Goal: Task Accomplishment & Management: Manage account settings

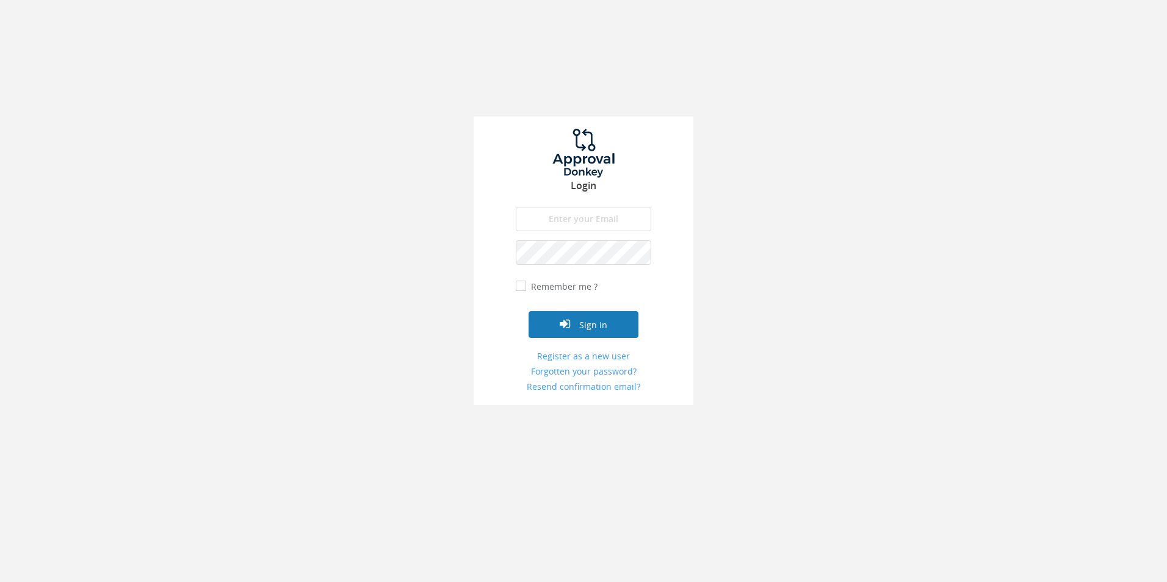
type input "[EMAIL_ADDRESS][DOMAIN_NAME]"
click at [604, 325] on button "Sign in" at bounding box center [584, 324] width 110 height 27
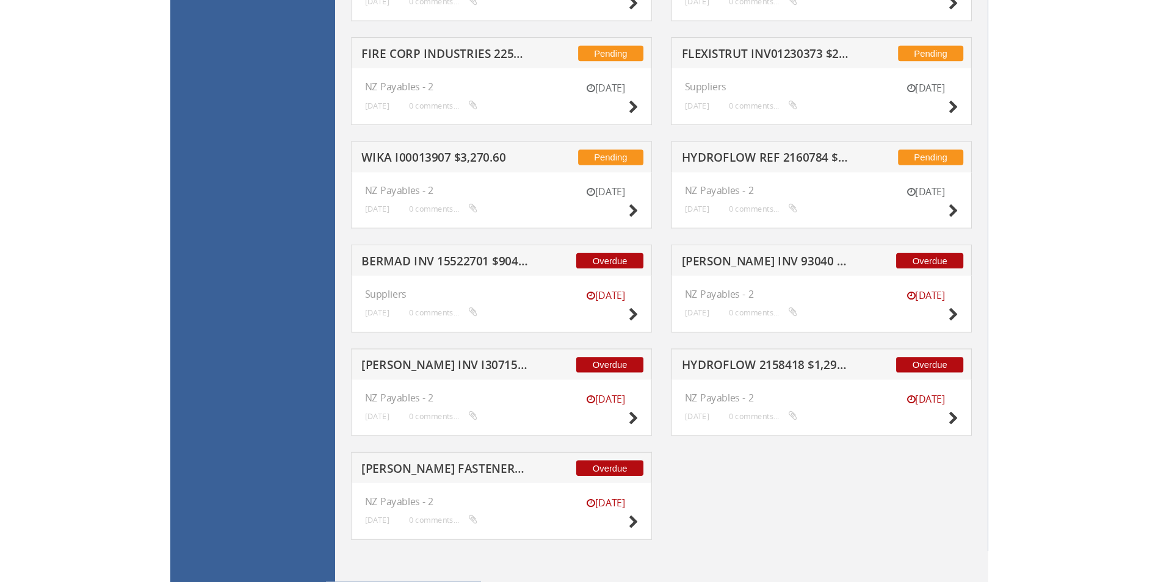
scroll to position [1790, 0]
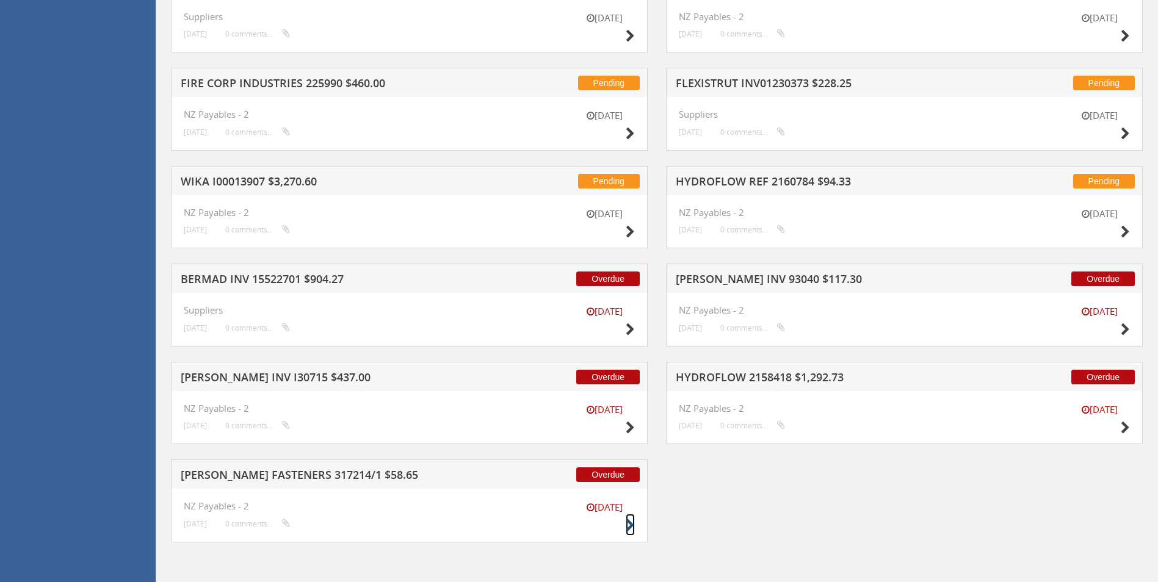
click at [629, 522] on icon at bounding box center [630, 525] width 9 height 13
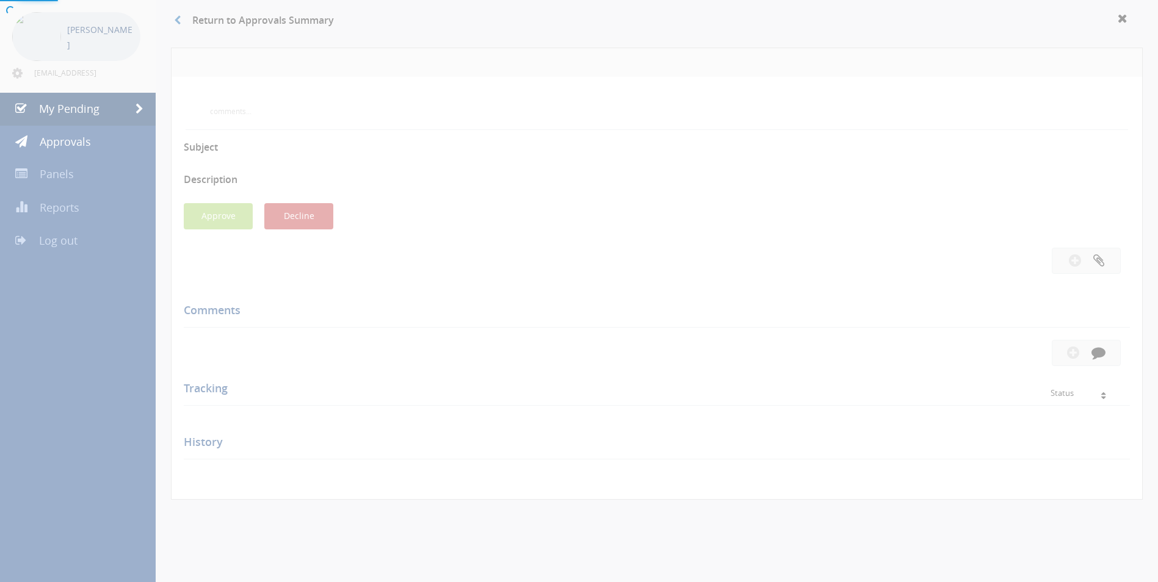
scroll to position [325, 0]
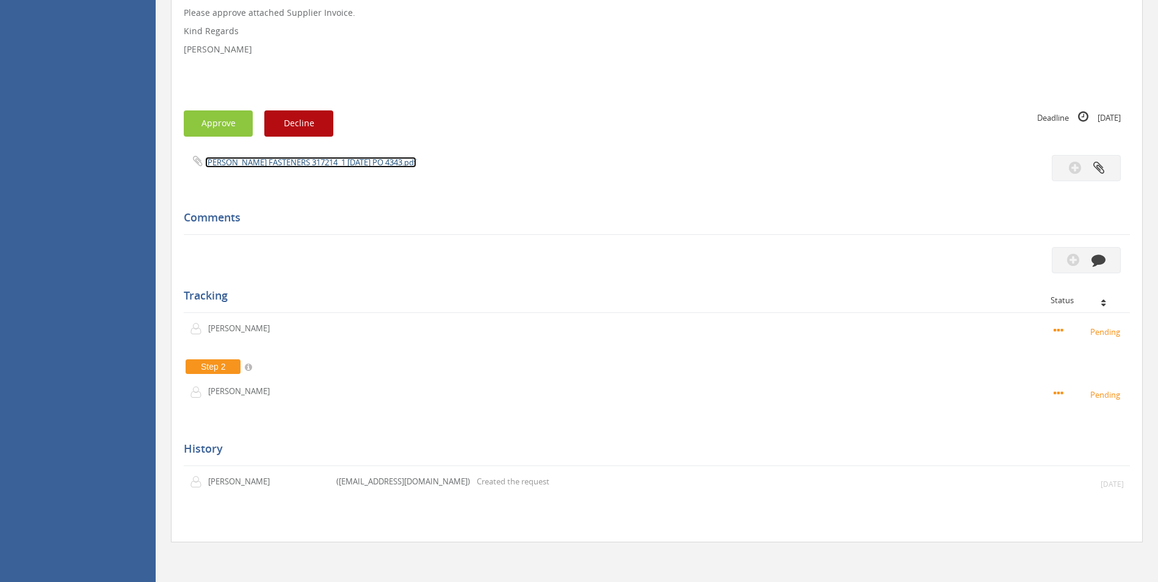
click at [340, 160] on link "[PERSON_NAME] FASTENERS 317214_1 [DATE] PO 4343.pdf" at bounding box center [310, 162] width 211 height 11
click at [1104, 268] on button "button" at bounding box center [1086, 260] width 69 height 26
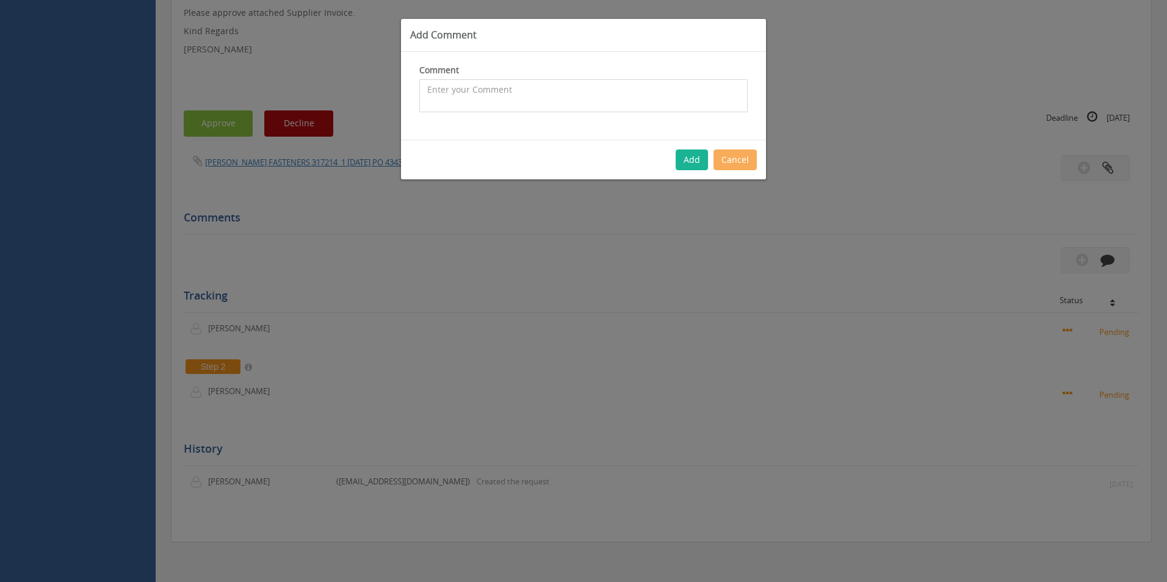
click at [450, 82] on textarea at bounding box center [583, 95] width 328 height 33
type textarea "Stock - approved"
click at [689, 167] on button "Add" at bounding box center [692, 160] width 32 height 21
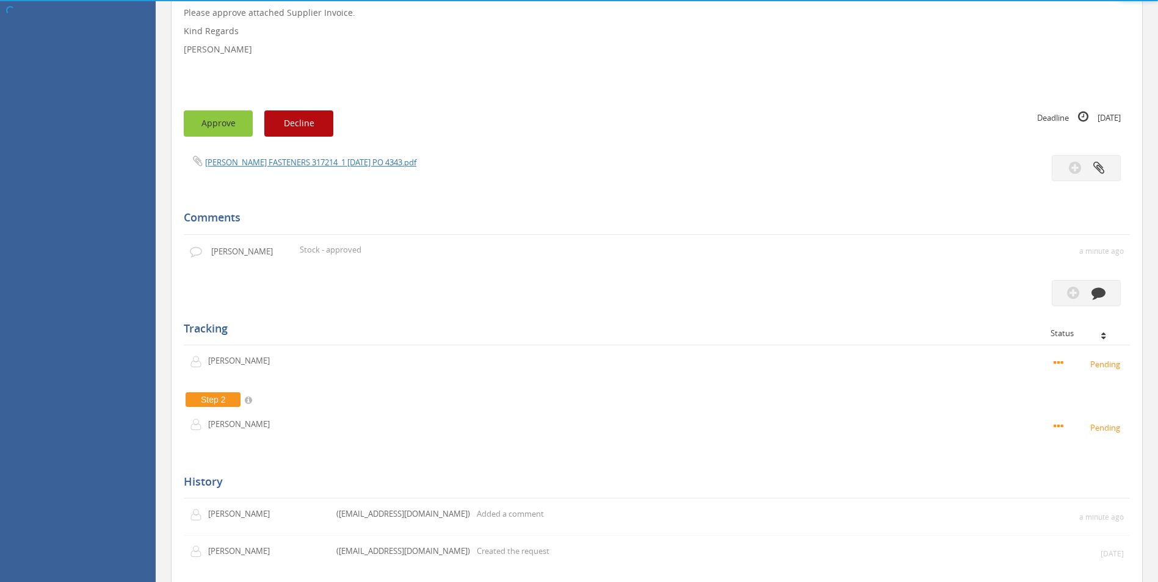
click at [230, 123] on button "Approve" at bounding box center [218, 123] width 69 height 26
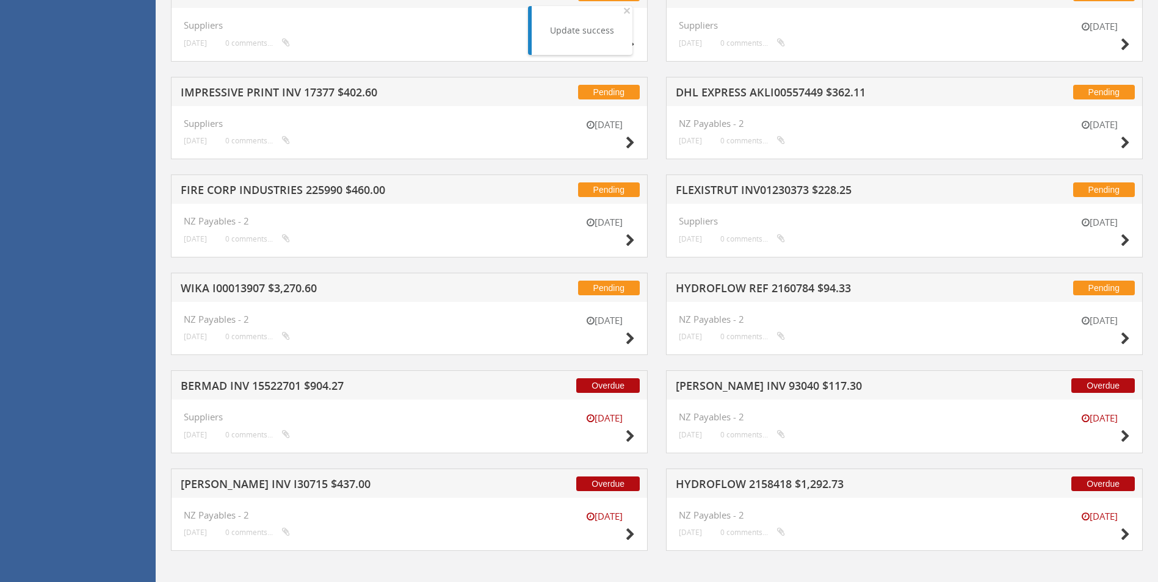
scroll to position [1692, 0]
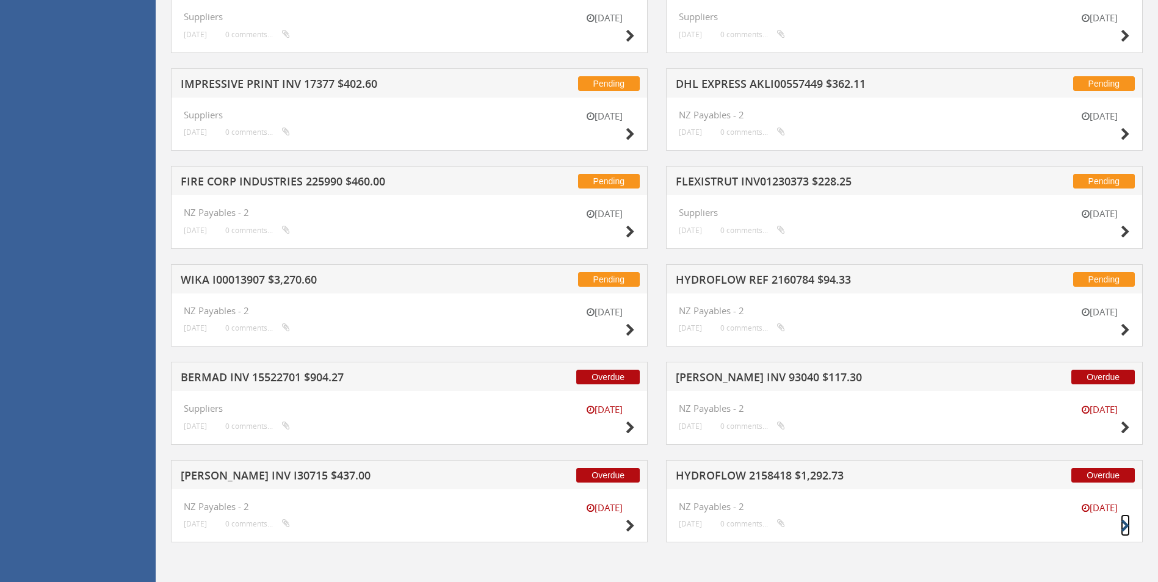
click at [1124, 528] on icon at bounding box center [1125, 526] width 9 height 13
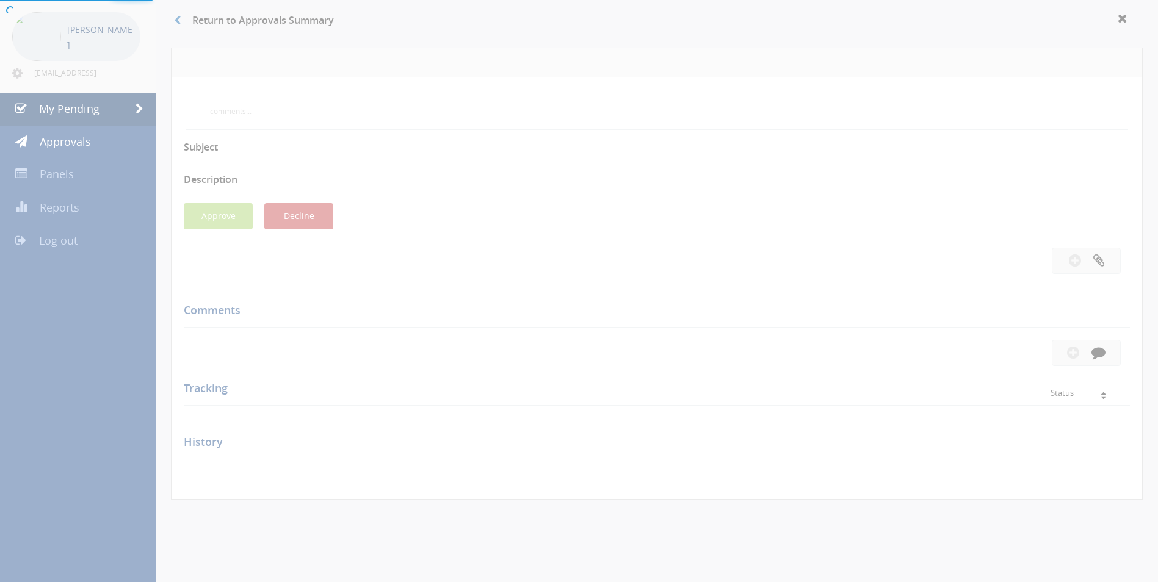
scroll to position [307, 0]
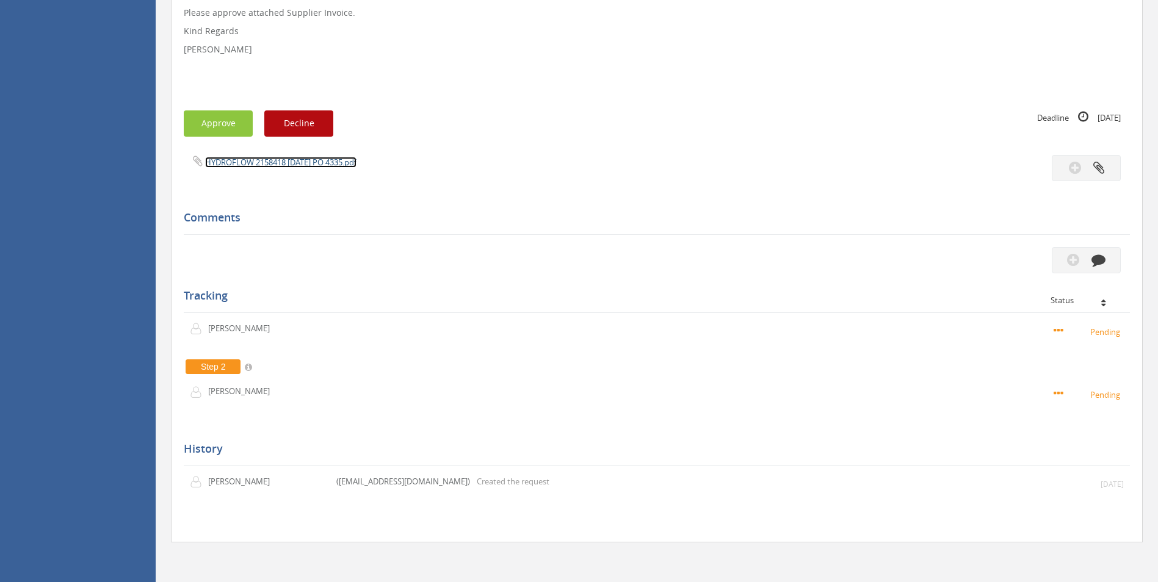
click at [265, 159] on link "HYDROFLOW 2158418 [DATE] PO 4335.pdf" at bounding box center [280, 162] width 151 height 11
click at [1104, 261] on icon "button" at bounding box center [1098, 260] width 14 height 14
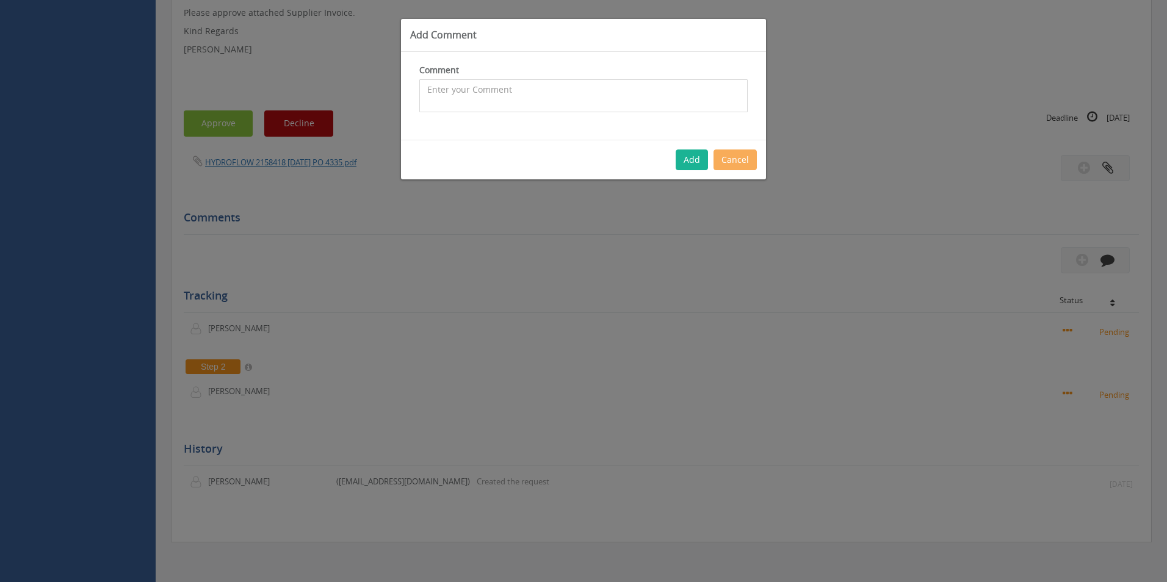
click at [554, 101] on textarea at bounding box center [583, 95] width 328 height 33
type textarea "Fabrication Stock - approved"
click at [682, 161] on button "Add" at bounding box center [692, 160] width 32 height 21
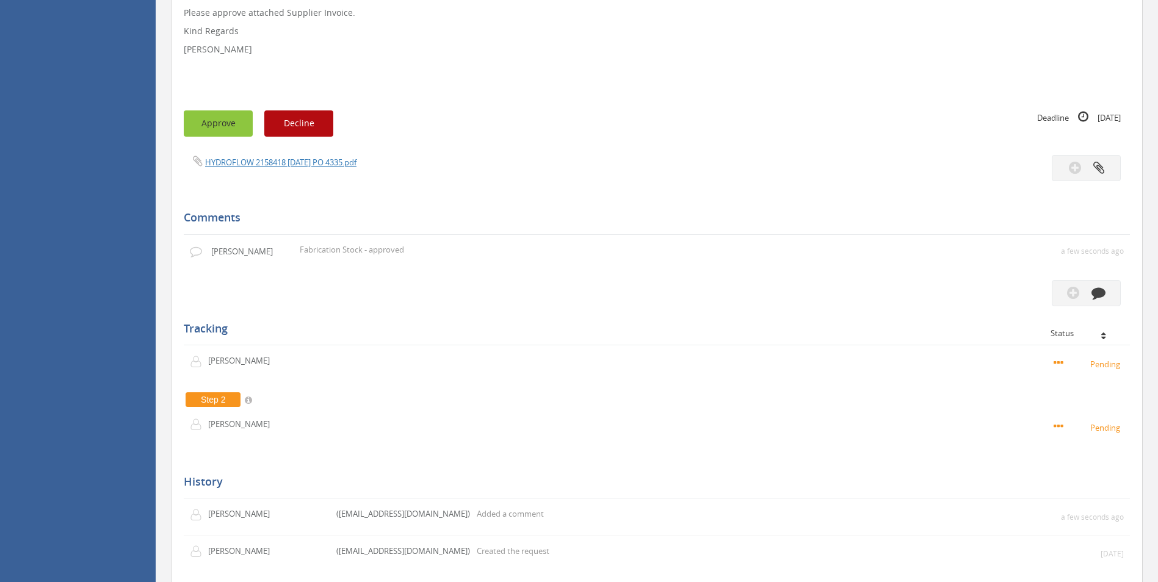
click at [226, 126] on button "Approve" at bounding box center [218, 123] width 69 height 26
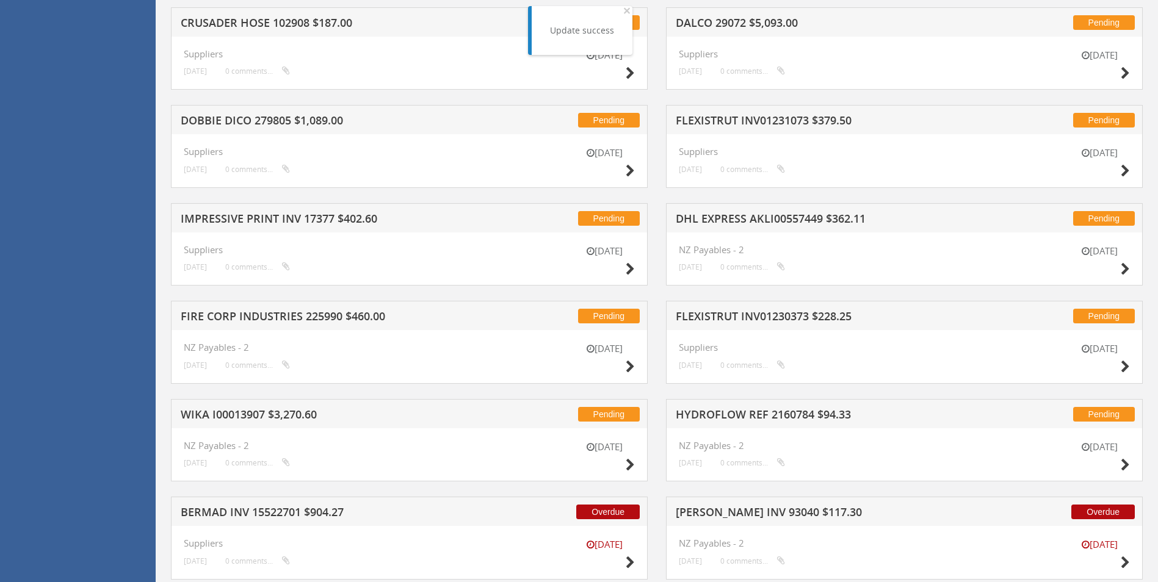
scroll to position [1692, 0]
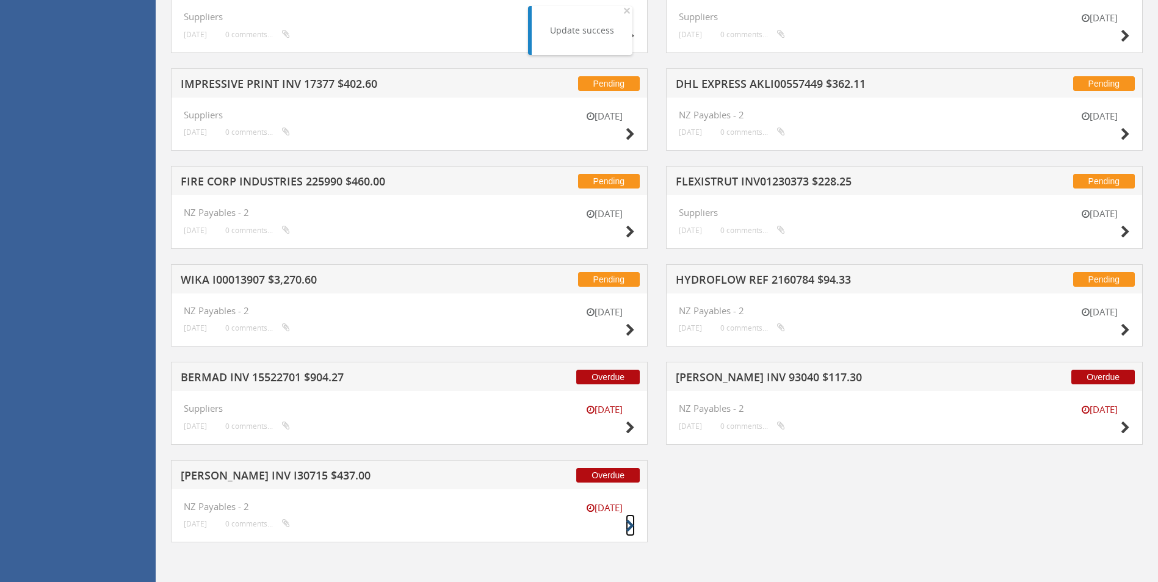
click at [629, 526] on icon at bounding box center [630, 526] width 9 height 13
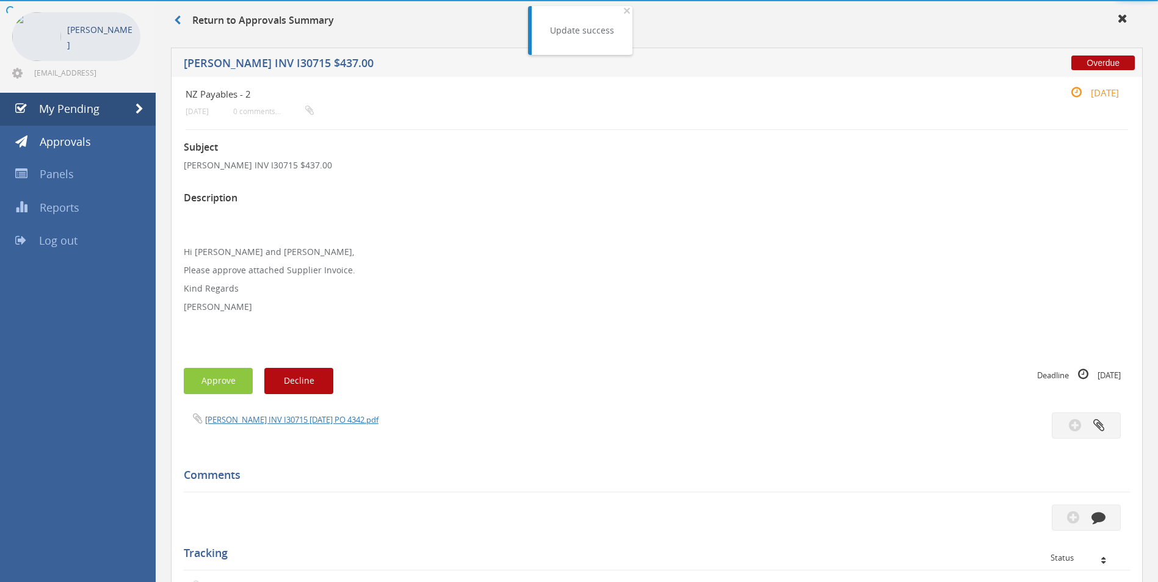
scroll to position [307, 0]
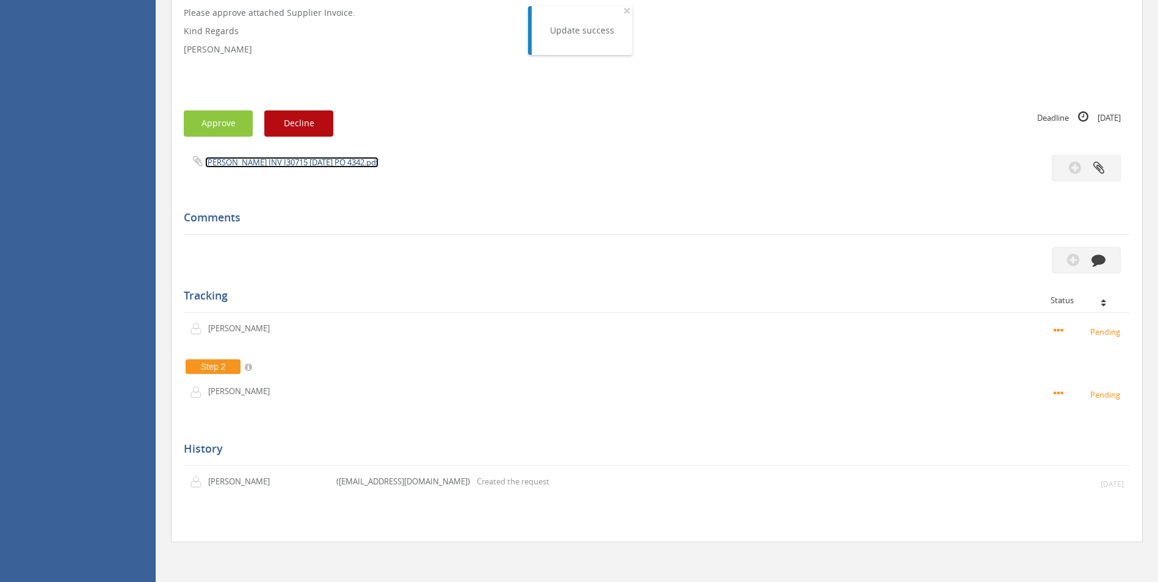
click at [261, 162] on link "[PERSON_NAME] INV I30715 [DATE] PO 4342.pdf" at bounding box center [291, 162] width 173 height 11
click at [1085, 263] on button "button" at bounding box center [1086, 260] width 69 height 26
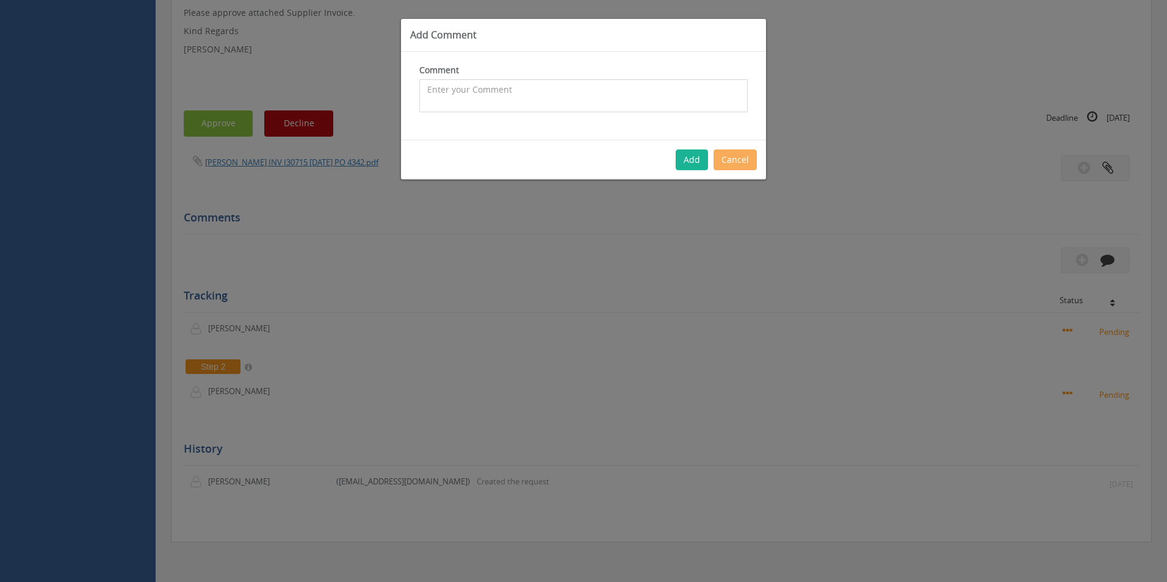
drag, startPoint x: 562, startPoint y: 88, endPoint x: 549, endPoint y: 78, distance: 17.0
click at [559, 85] on textarea at bounding box center [583, 95] width 328 height 33
type textarea "Disposal powd"
click at [734, 167] on button "Cancel" at bounding box center [735, 160] width 43 height 21
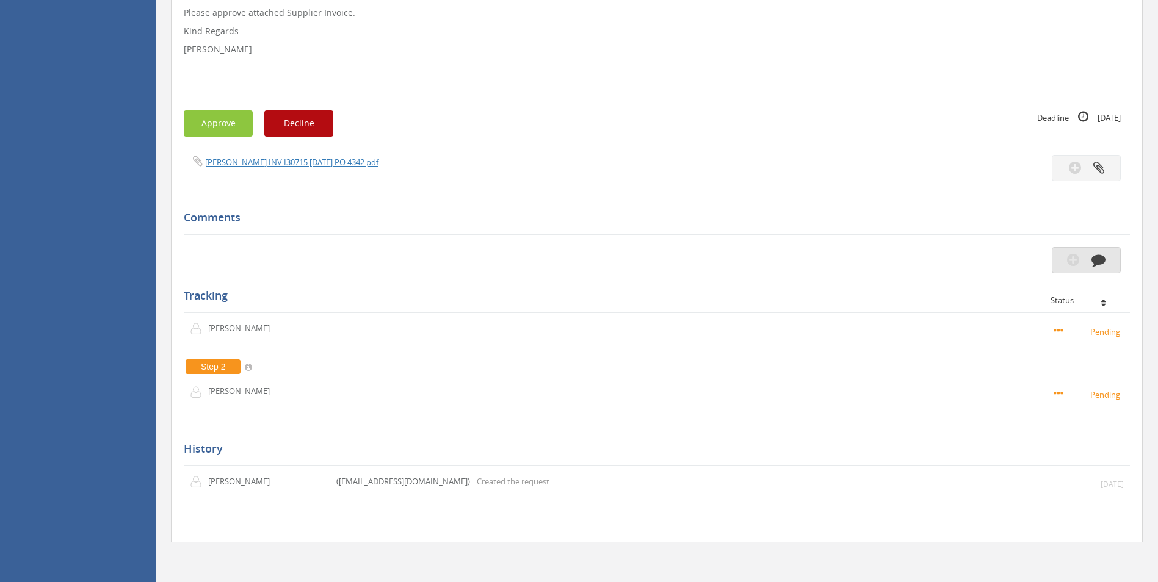
click at [1096, 268] on button "button" at bounding box center [1086, 260] width 69 height 26
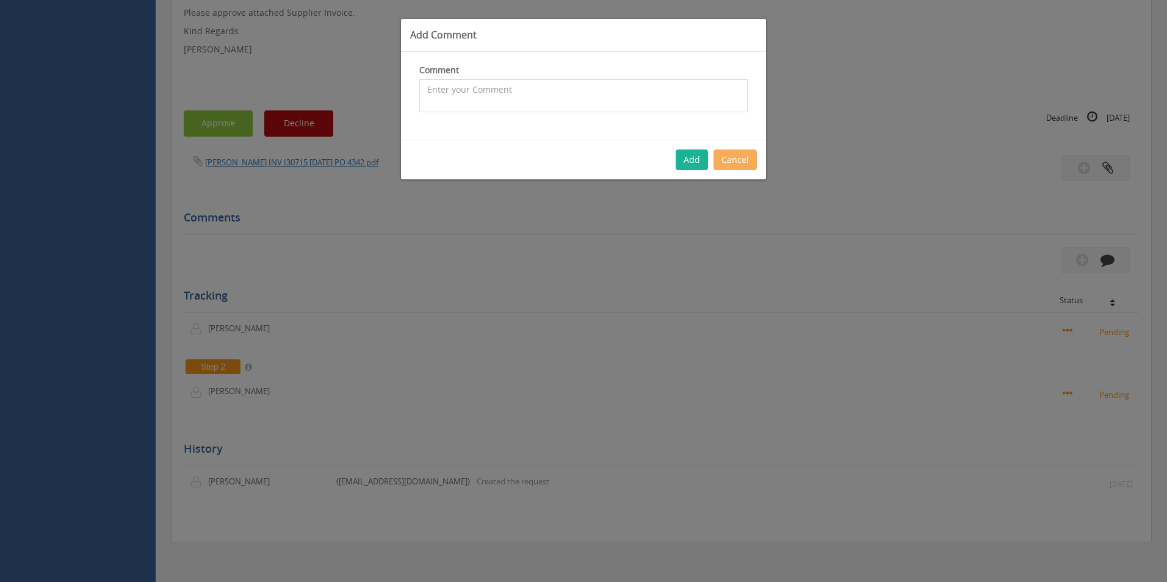
drag, startPoint x: 532, startPoint y: 101, endPoint x: 476, endPoint y: 105, distance: 56.3
click at [530, 101] on textarea at bounding box center [583, 95] width 328 height 33
type textarea "W"
type textarea "Bags for disposals - warehouse consumables - approved"
click at [687, 165] on button "Add" at bounding box center [692, 160] width 32 height 21
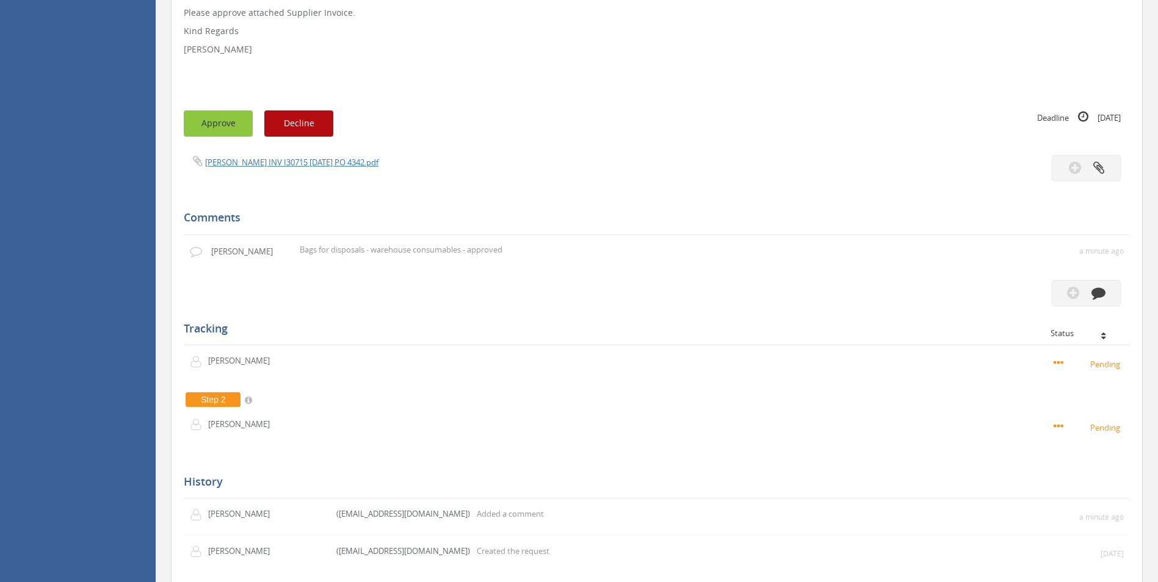
click at [231, 126] on button "Approve" at bounding box center [218, 123] width 69 height 26
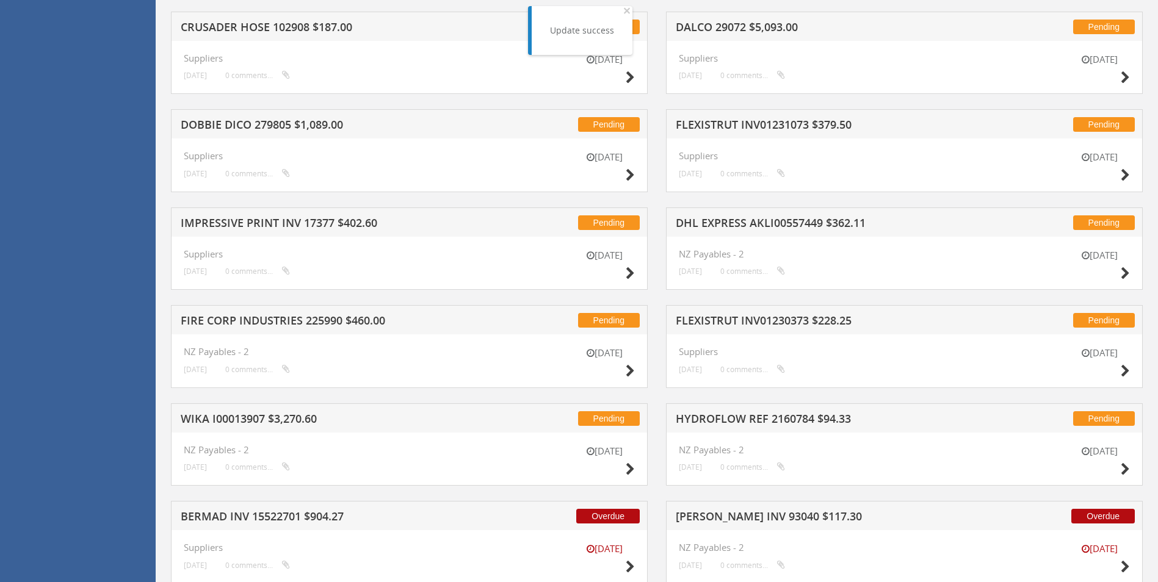
scroll to position [1594, 0]
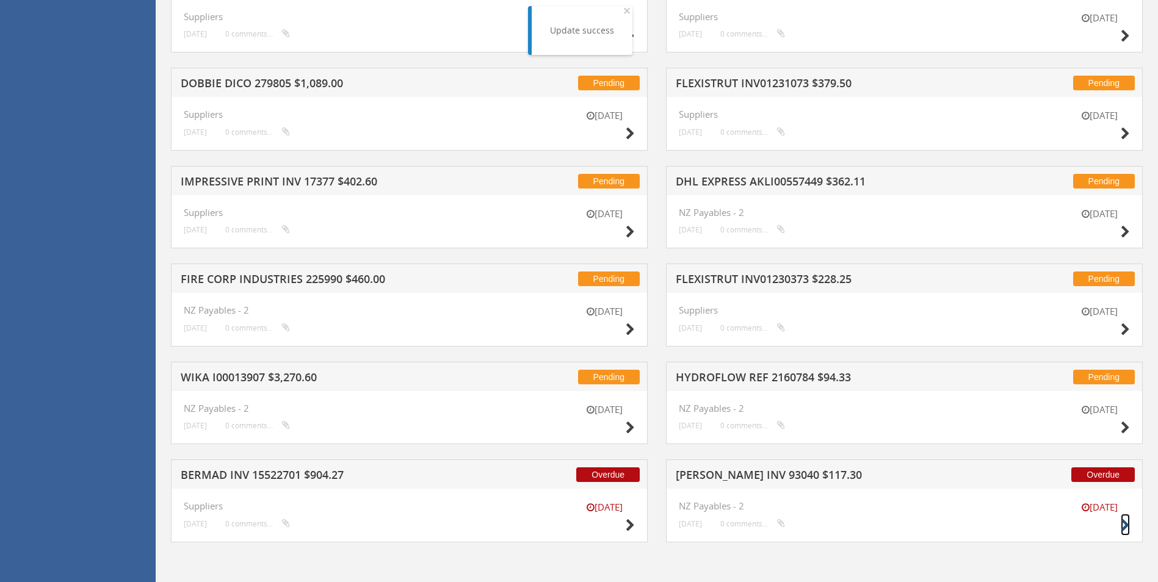
click at [1125, 526] on icon at bounding box center [1125, 525] width 9 height 13
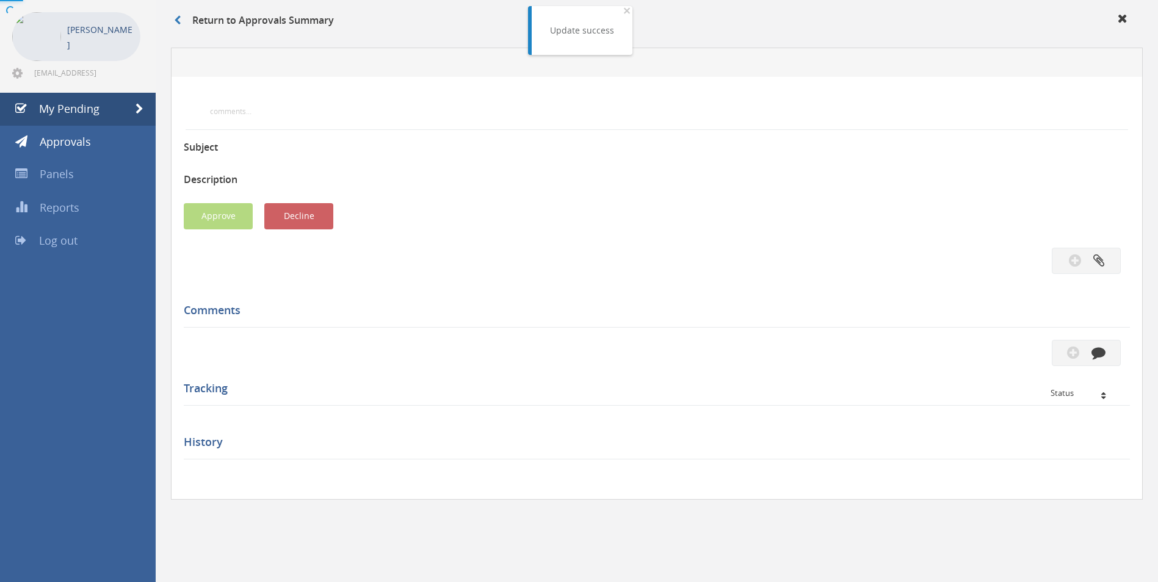
scroll to position [307, 0]
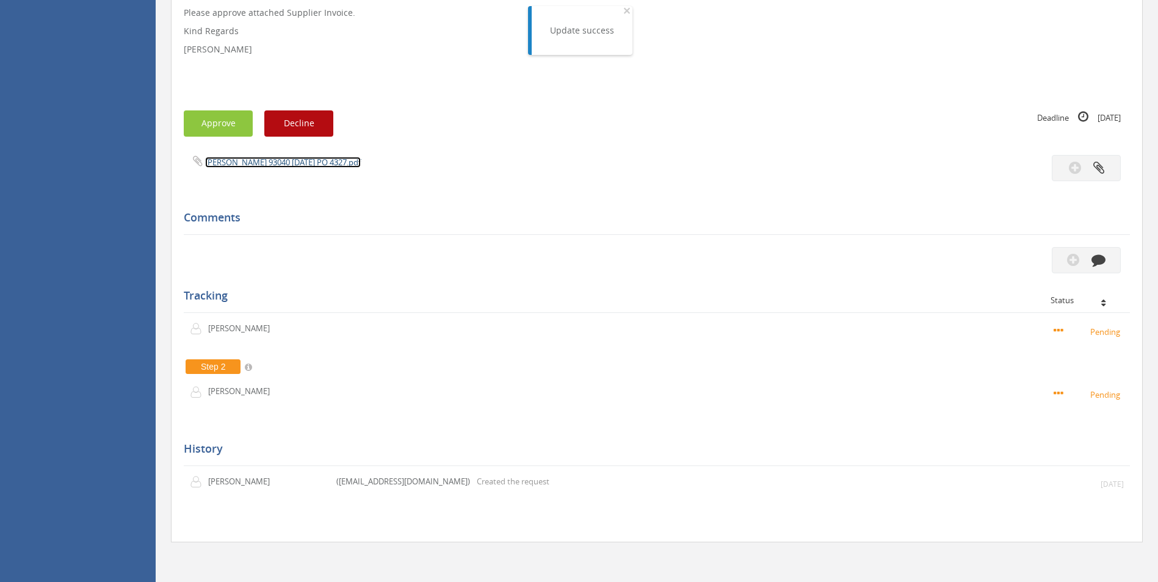
click at [264, 166] on link "[PERSON_NAME] 93040 [DATE] PO 4327.pdf" at bounding box center [283, 162] width 156 height 11
click at [1097, 258] on icon "button" at bounding box center [1098, 260] width 14 height 14
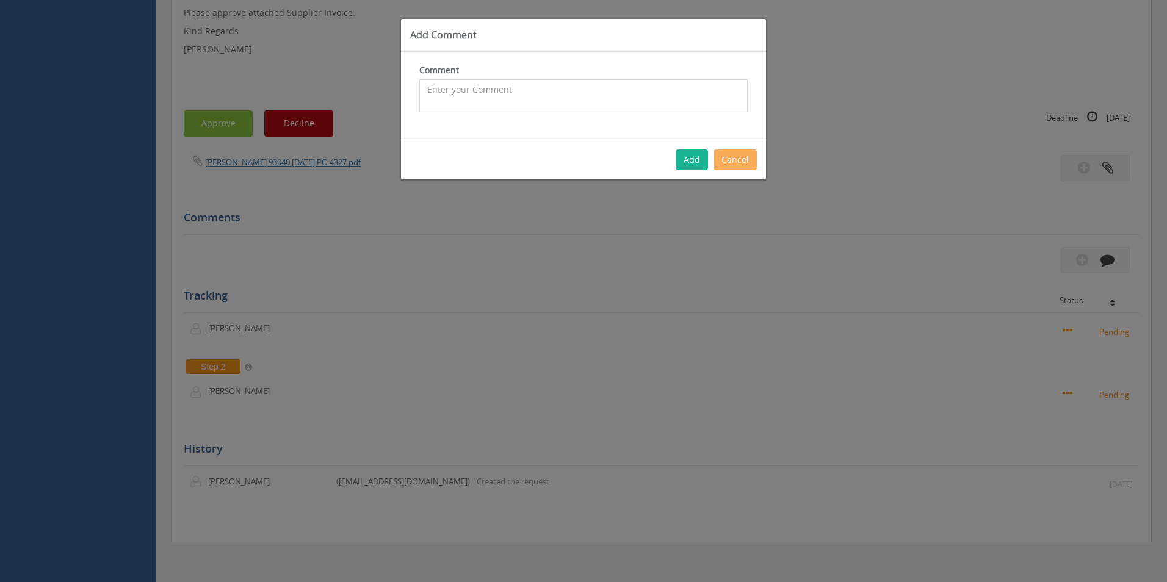
click at [515, 96] on textarea at bounding box center [583, 95] width 328 height 33
drag, startPoint x: 548, startPoint y: 85, endPoint x: 452, endPoint y: 90, distance: 96.5
click at [452, 90] on textarea "Stock MH" at bounding box center [583, 95] width 328 height 33
type textarea "Stock - approved"
drag, startPoint x: 698, startPoint y: 154, endPoint x: 414, endPoint y: 155, distance: 283.2
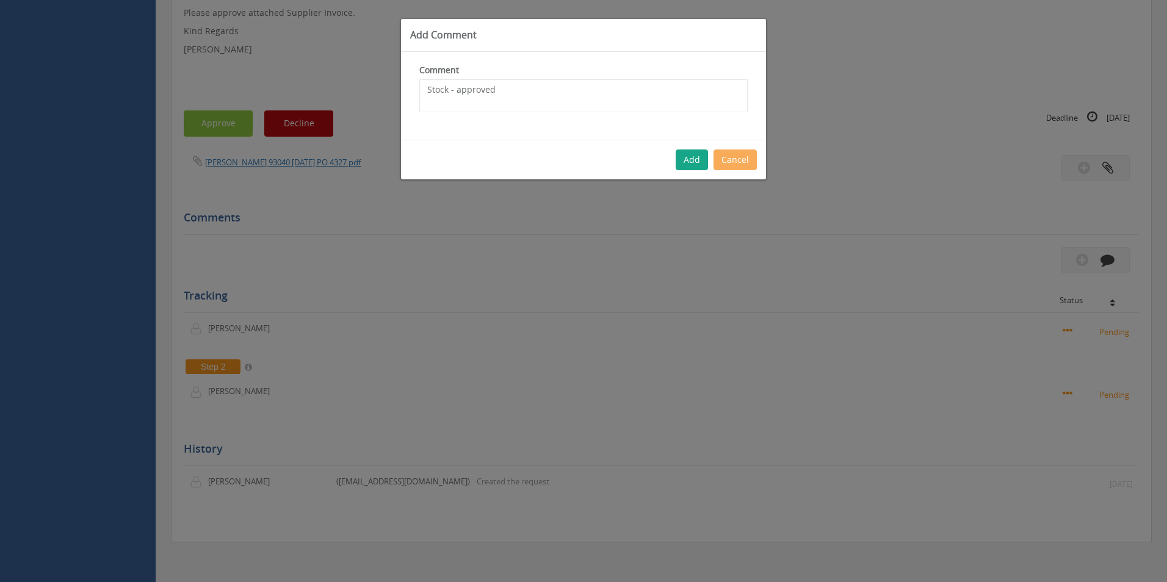
click at [698, 155] on button "Add" at bounding box center [692, 160] width 32 height 21
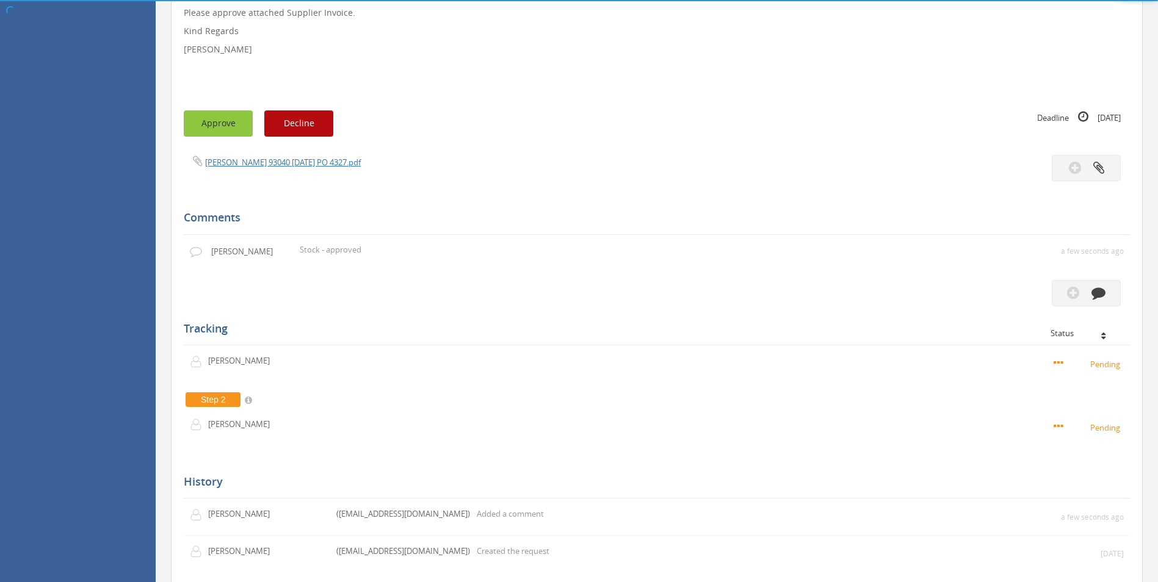
click at [230, 126] on button "Approve" at bounding box center [218, 123] width 69 height 26
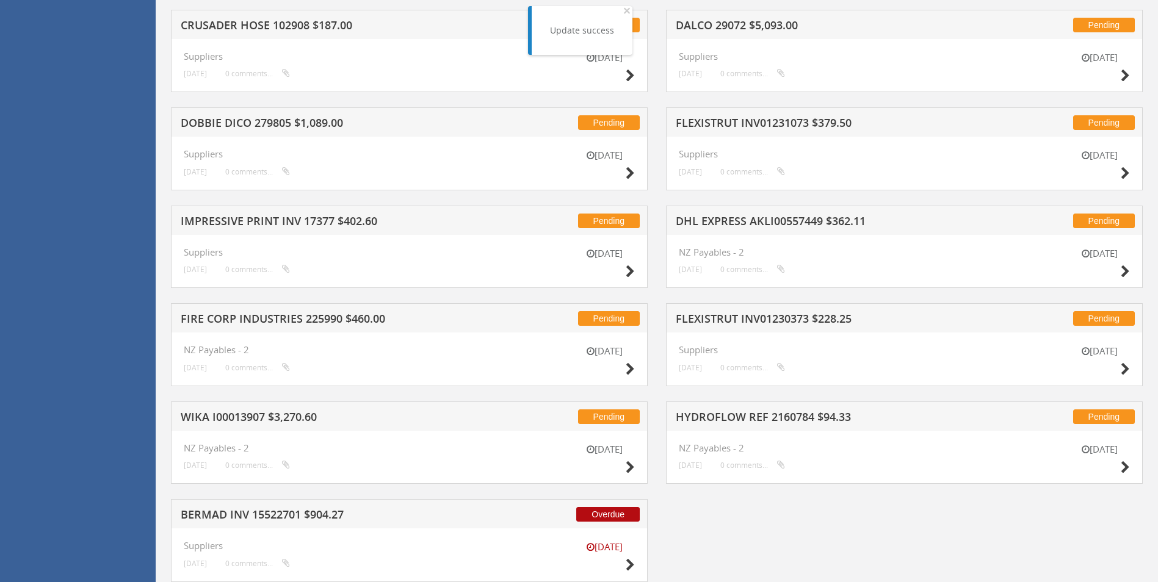
scroll to position [1594, 0]
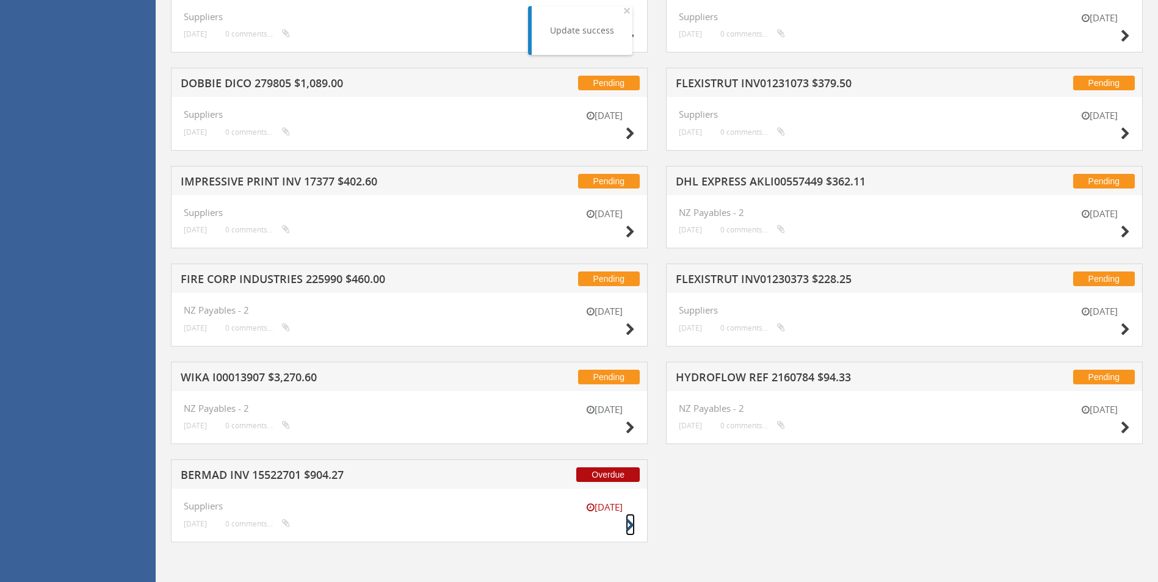
click at [631, 525] on icon at bounding box center [630, 525] width 9 height 13
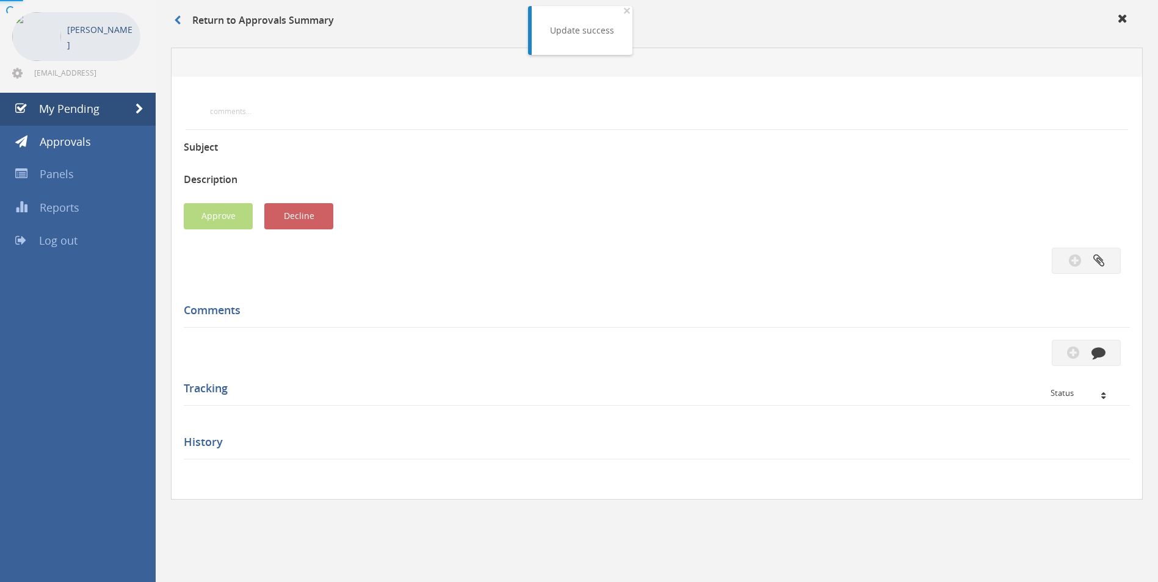
scroll to position [307, 0]
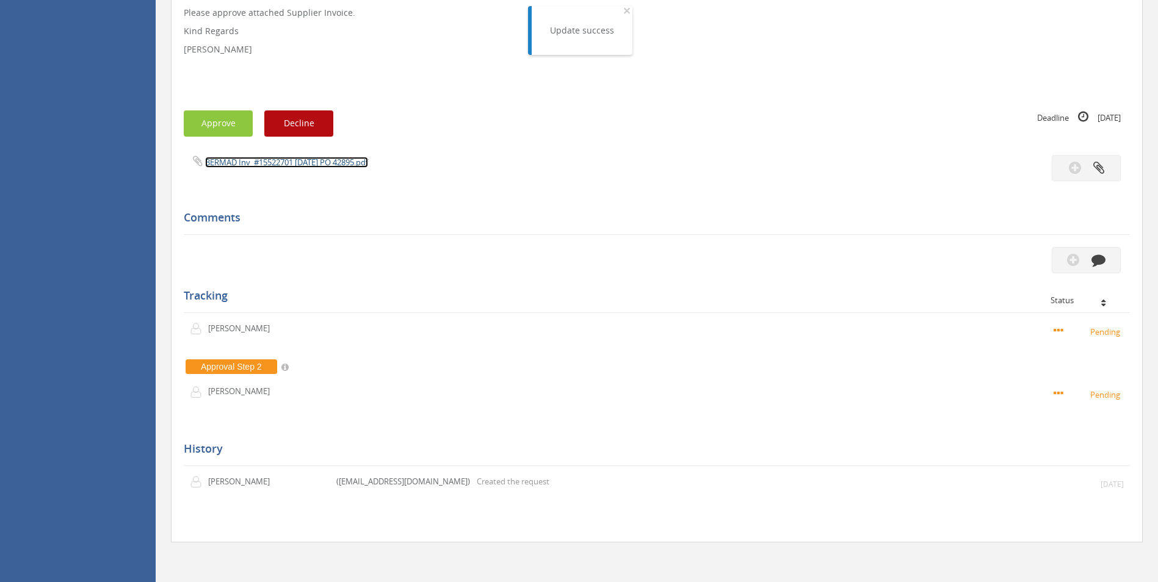
click at [344, 164] on link "BERMAD Inv_#15522701 [DATE] PO 42895.pdf" at bounding box center [286, 162] width 163 height 11
click at [1101, 256] on icon "button" at bounding box center [1098, 260] width 14 height 14
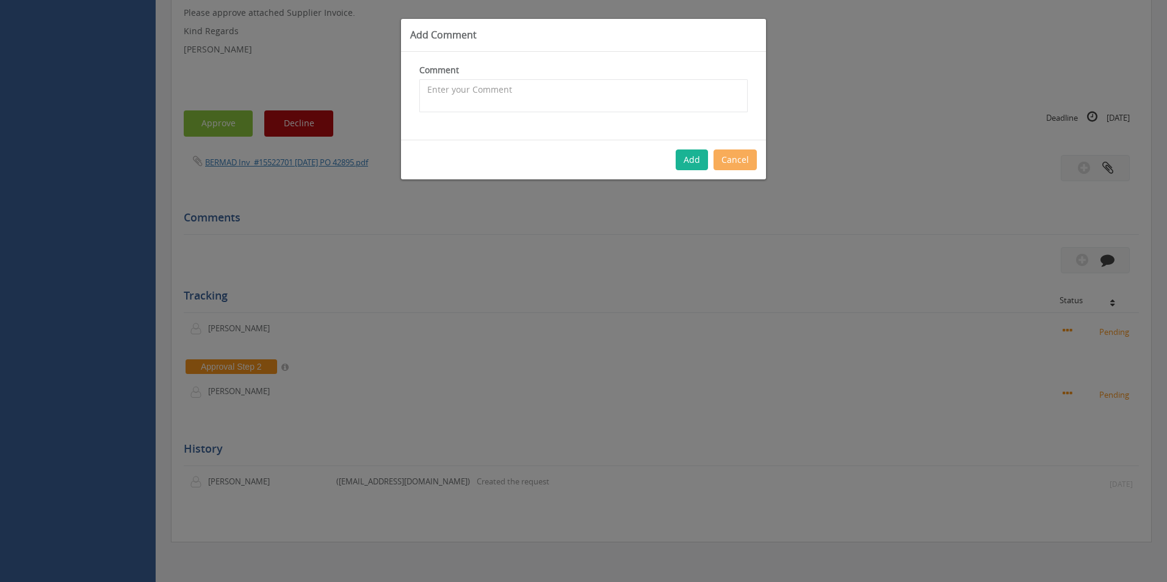
click at [555, 76] on div "Comment The comment is required." at bounding box center [583, 88] width 328 height 48
click at [546, 98] on textarea at bounding box center [583, 95] width 328 height 33
type textarea "Customer Order - 1086573 - pricing okay - Inwards freight covered with inwards …"
click at [693, 155] on button "Add" at bounding box center [692, 160] width 32 height 21
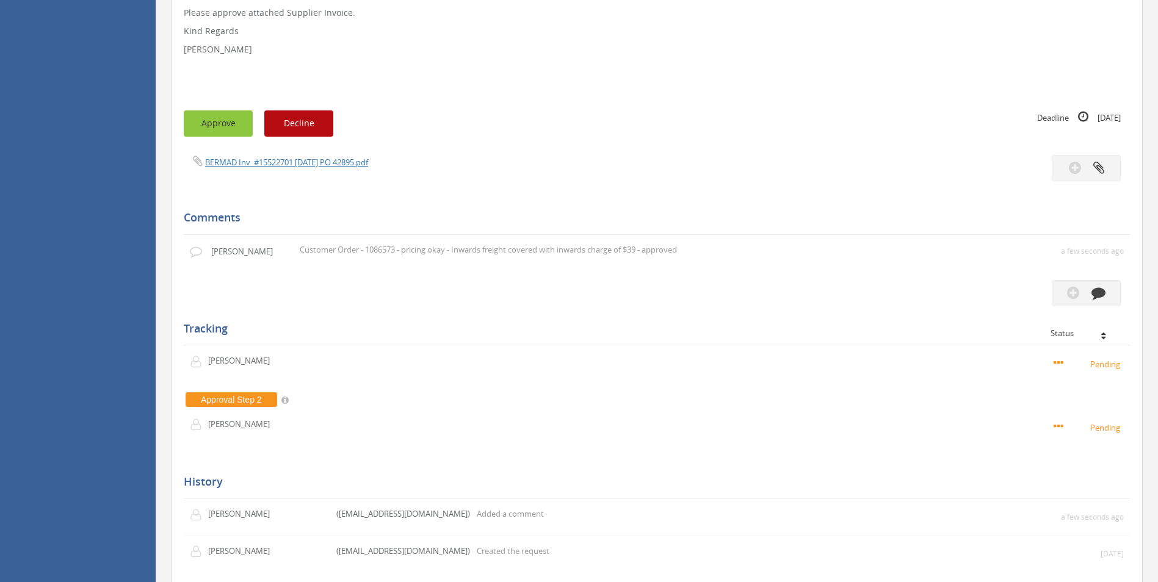
click at [208, 121] on button "Approve" at bounding box center [218, 123] width 69 height 26
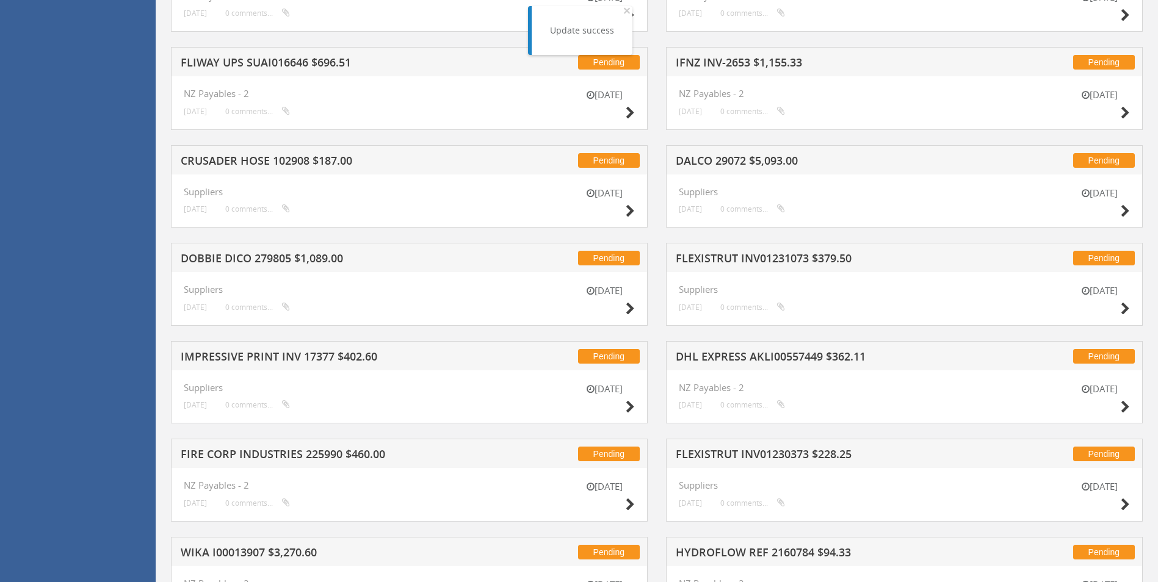
scroll to position [1496, 0]
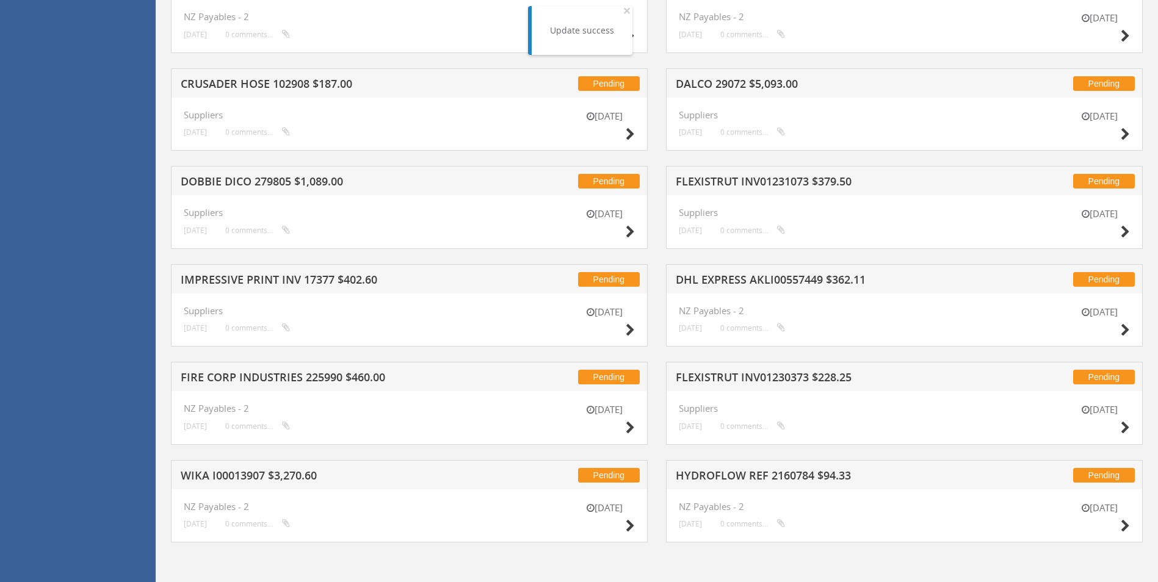
click at [1118, 529] on div "[DATE]" at bounding box center [1099, 519] width 61 height 35
click at [1123, 529] on icon at bounding box center [1125, 526] width 9 height 13
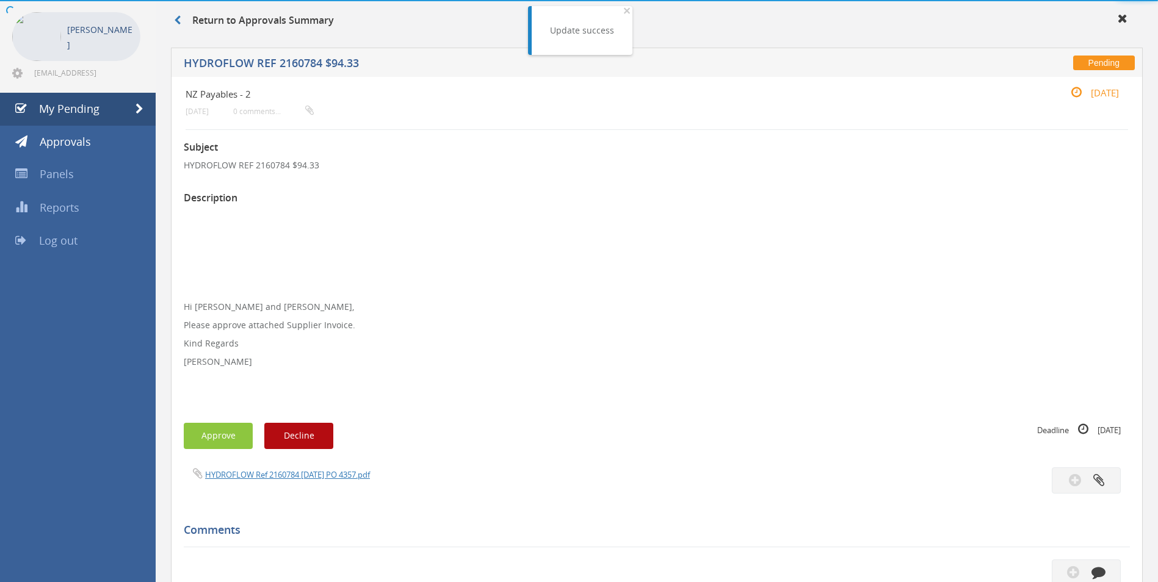
scroll to position [362, 0]
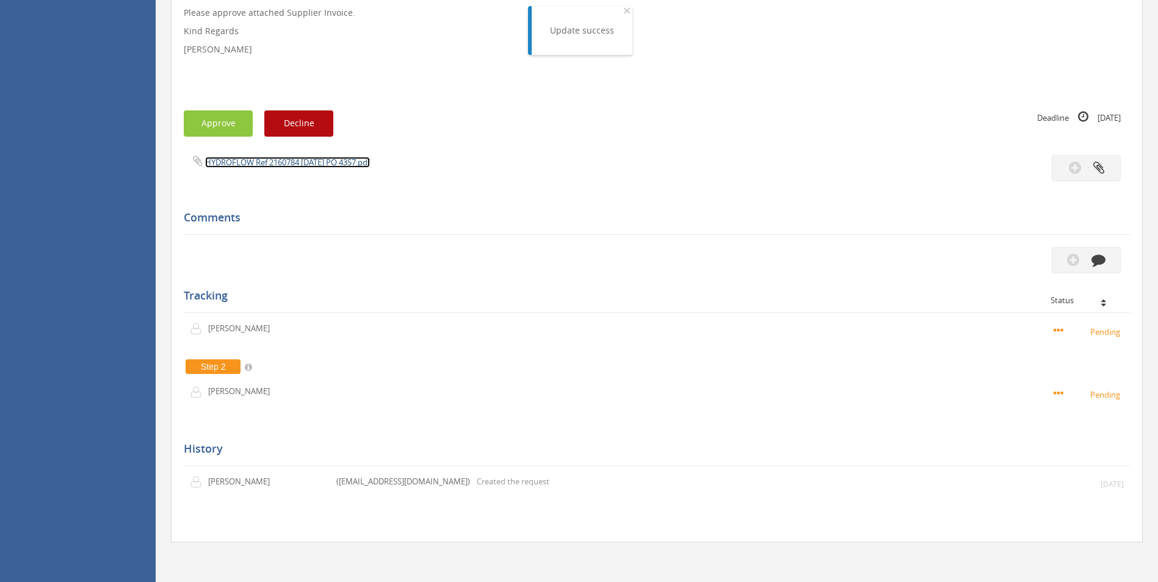
click at [370, 164] on link "HYDROFLOW Ref 2160784 [DATE] PO 4357.pdf" at bounding box center [287, 162] width 165 height 11
click at [1098, 258] on icon "button" at bounding box center [1098, 260] width 14 height 14
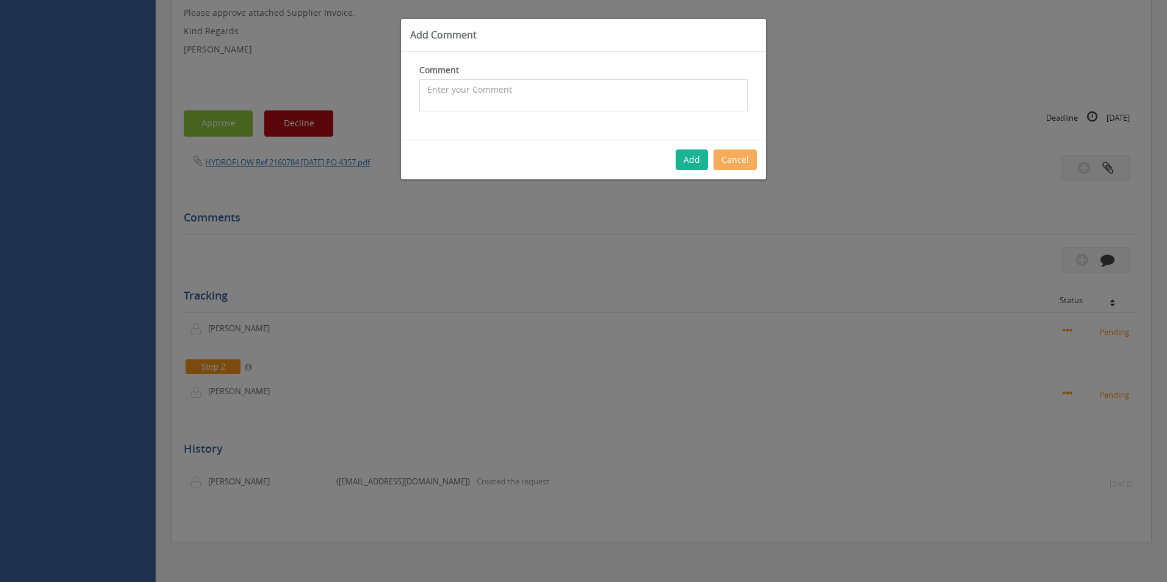
click at [590, 103] on textarea at bounding box center [583, 95] width 328 height 33
type textarea "Customer Order - 68084 CP $74.03 SP $169.23 - Approved"
click at [704, 157] on button "Add" at bounding box center [692, 160] width 32 height 21
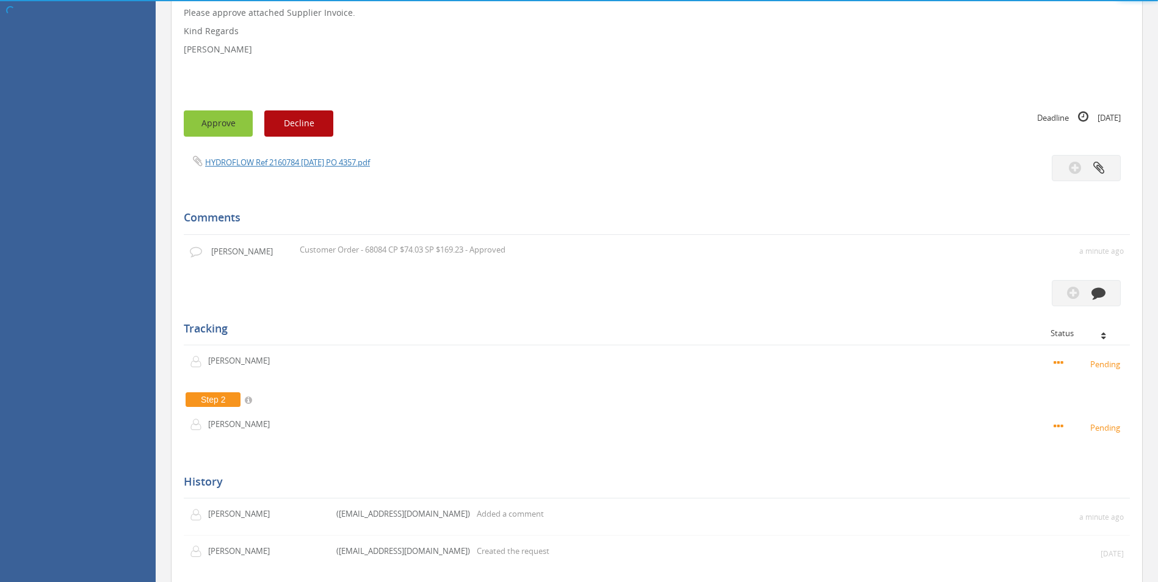
click at [225, 128] on button "Approve" at bounding box center [218, 123] width 69 height 26
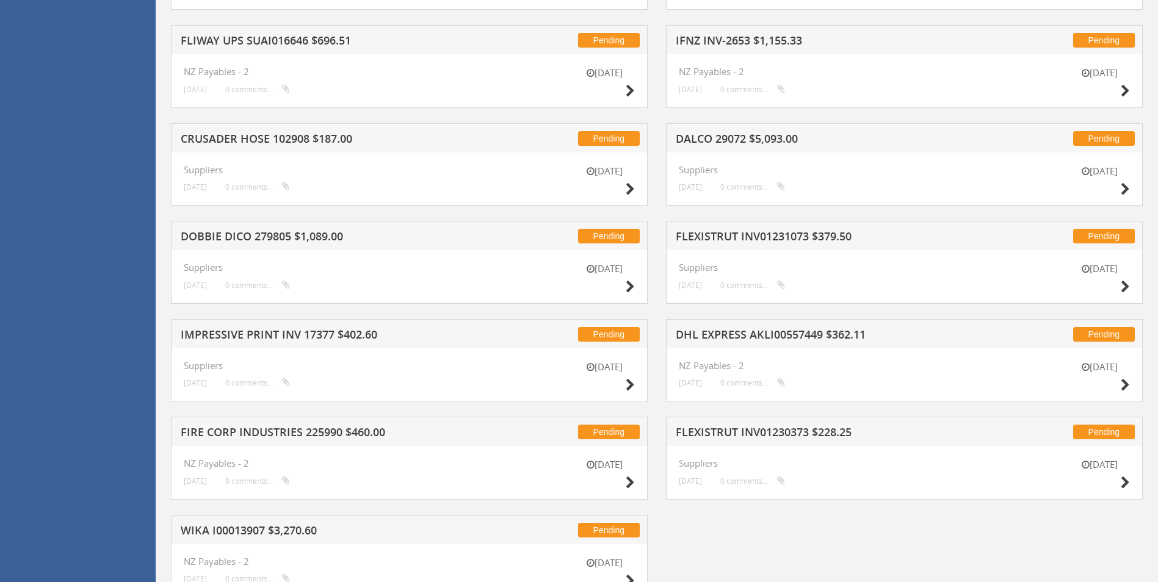
scroll to position [1496, 0]
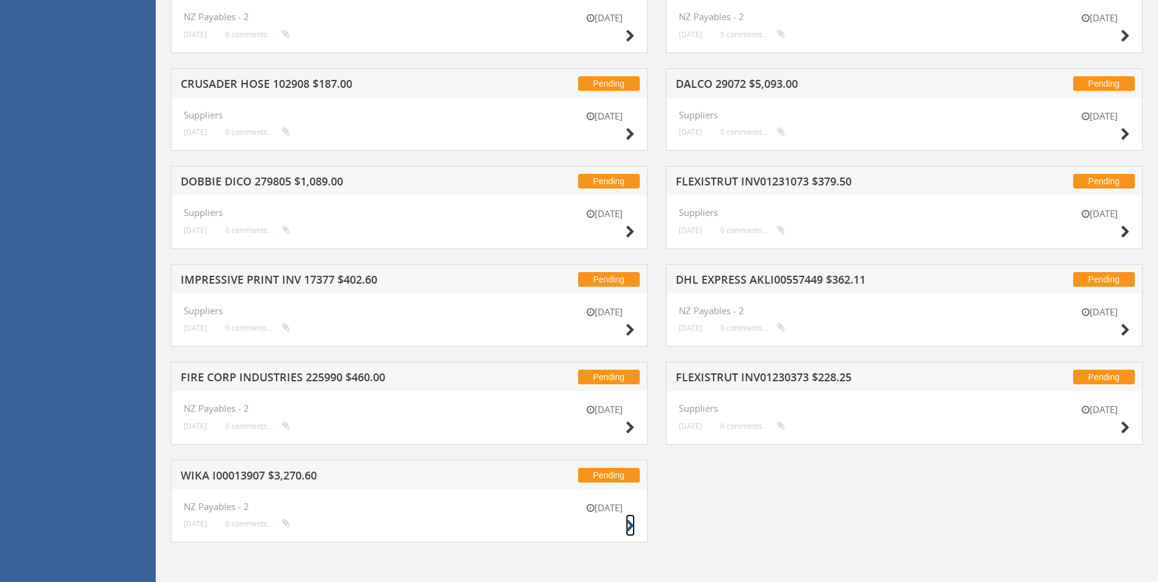
click at [628, 518] on small at bounding box center [630, 526] width 9 height 17
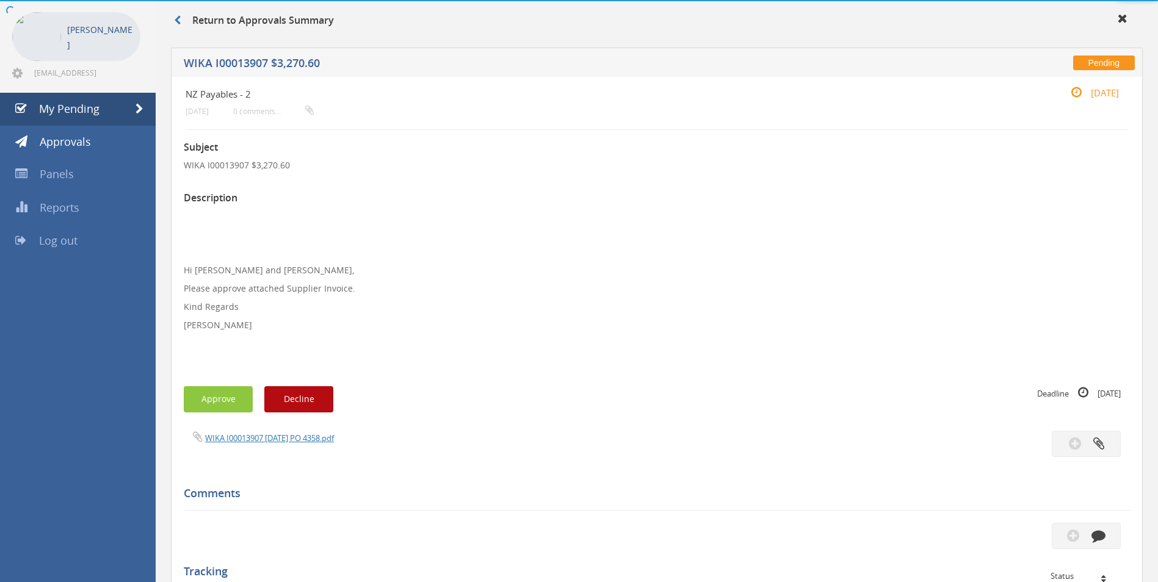
scroll to position [325, 0]
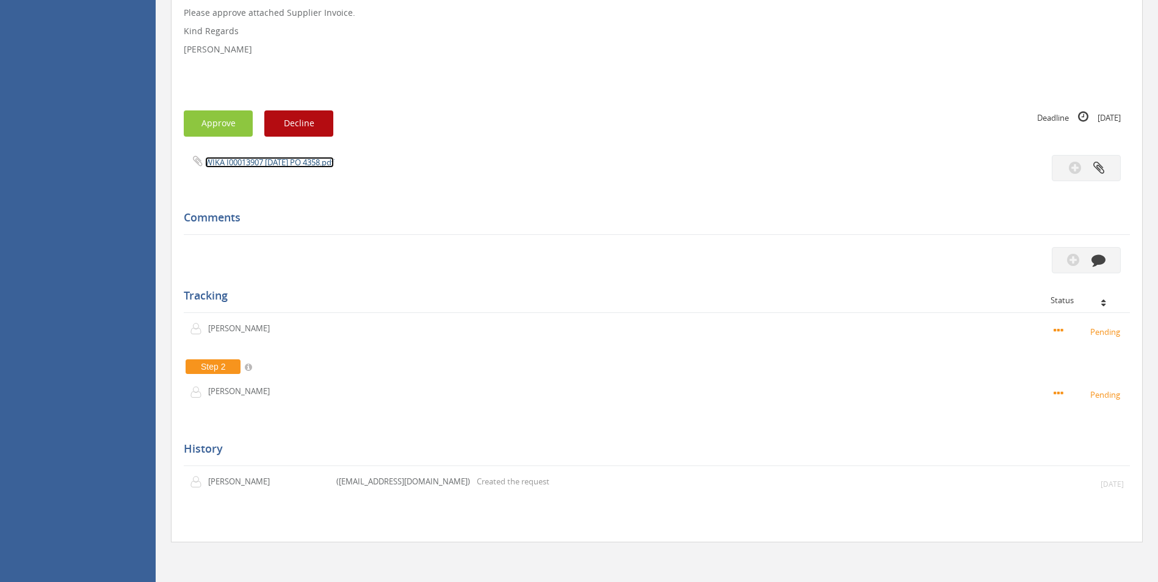
click at [294, 164] on link "WIKA I00013907 [DATE] PO 4358.pdf" at bounding box center [269, 162] width 129 height 11
click at [1093, 268] on button "button" at bounding box center [1086, 260] width 69 height 26
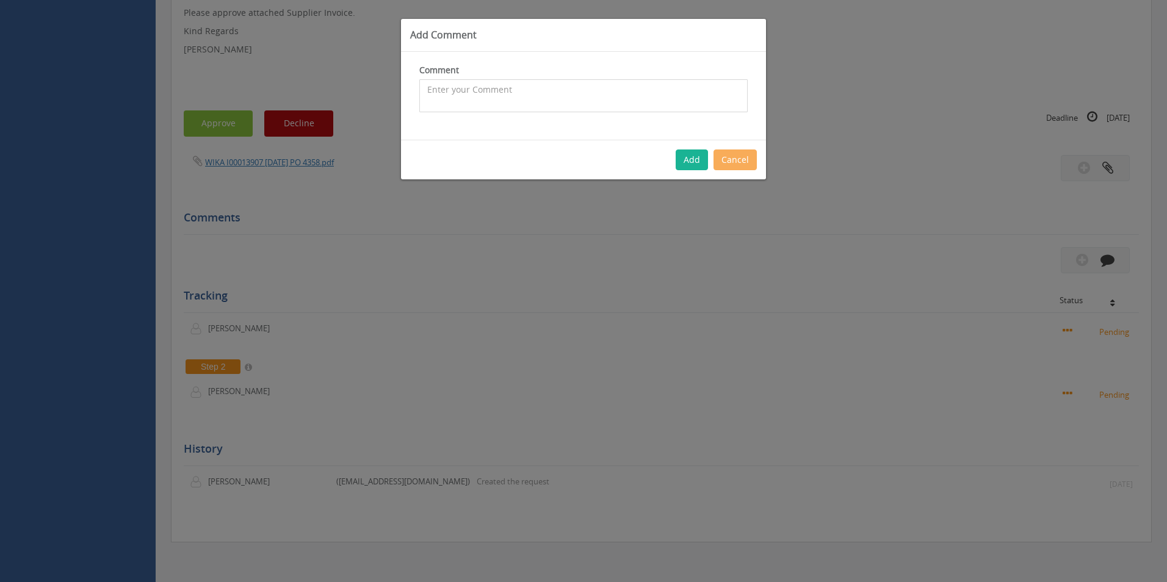
click at [595, 83] on textarea at bounding box center [583, 95] width 328 height 33
type textarea "Stock - approved"
click at [685, 159] on button "Add" at bounding box center [692, 160] width 32 height 21
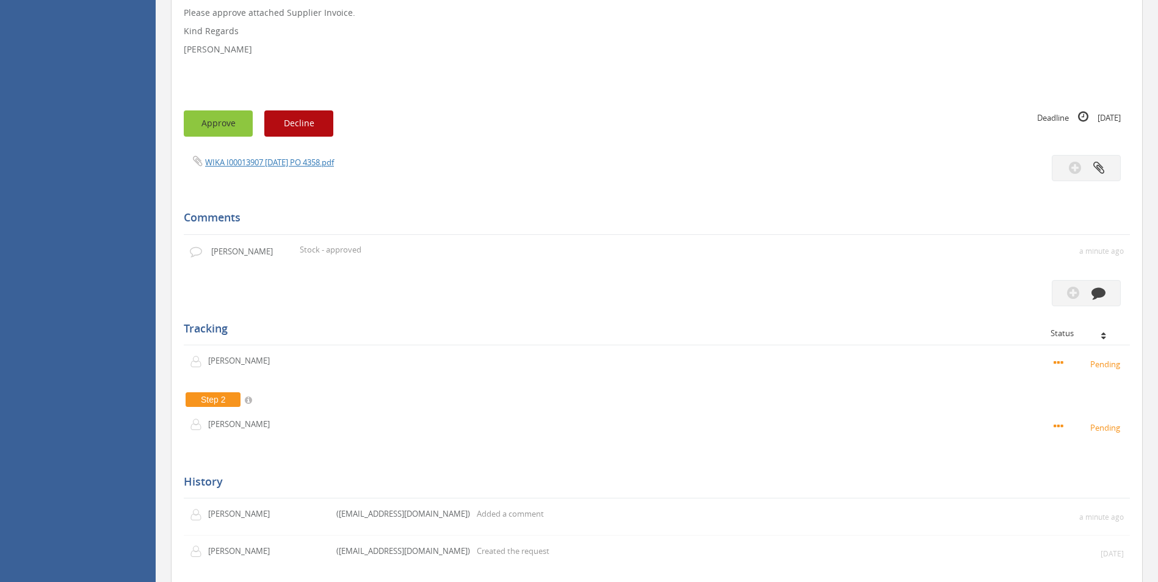
click at [228, 124] on button "Approve" at bounding box center [218, 123] width 69 height 26
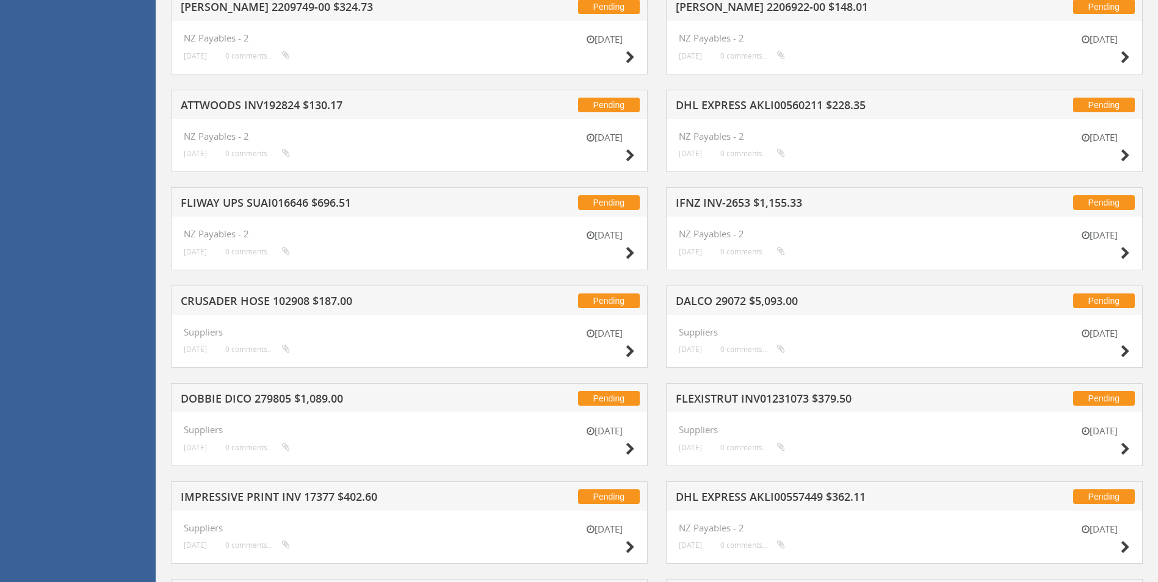
scroll to position [1398, 0]
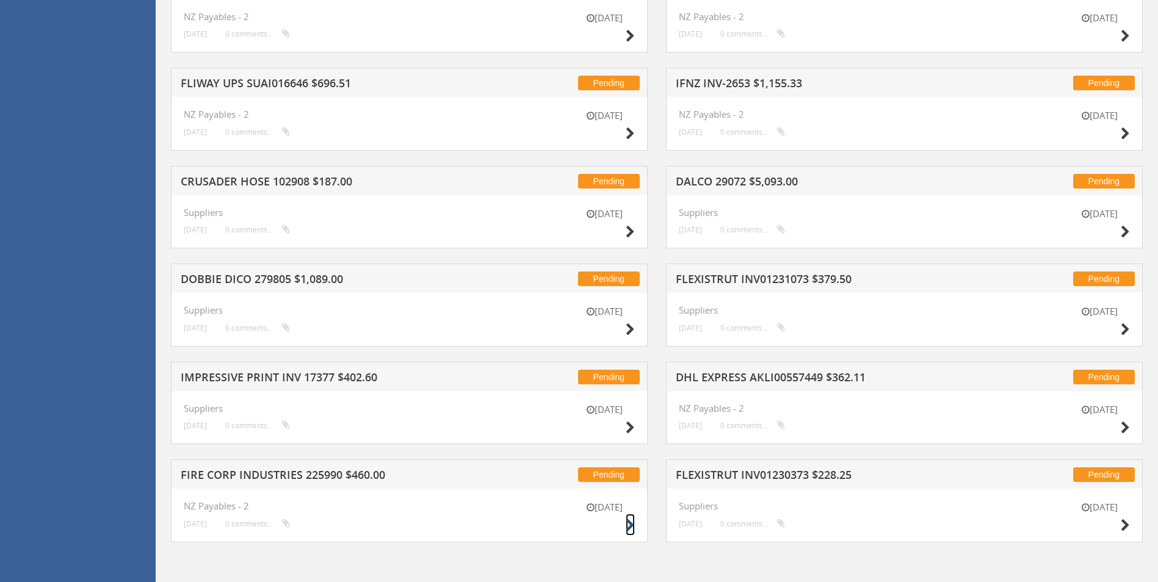
click at [632, 522] on icon at bounding box center [630, 525] width 9 height 13
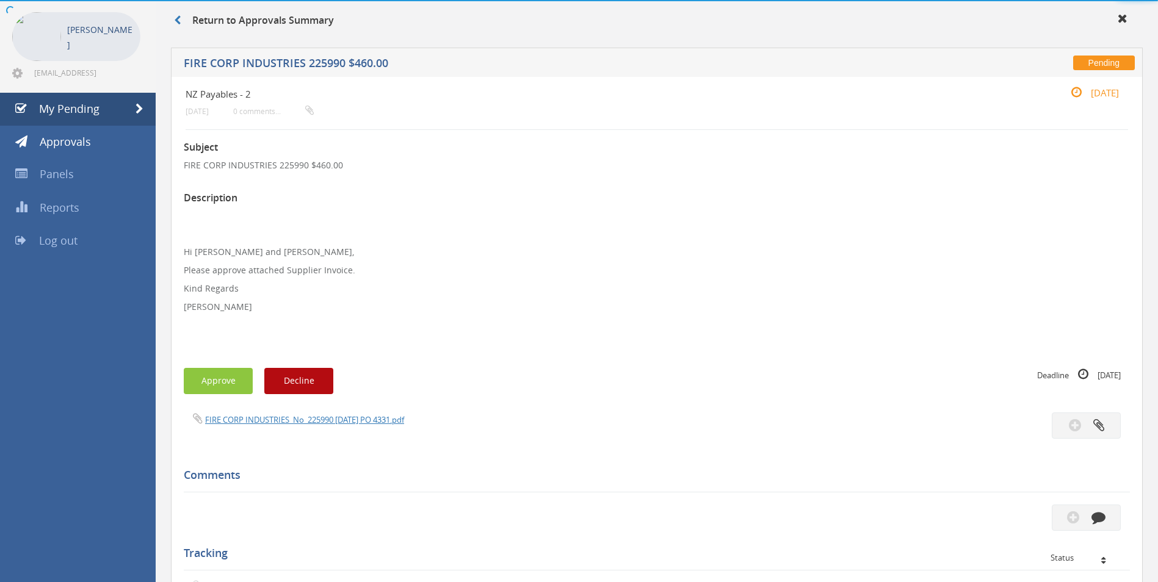
scroll to position [307, 0]
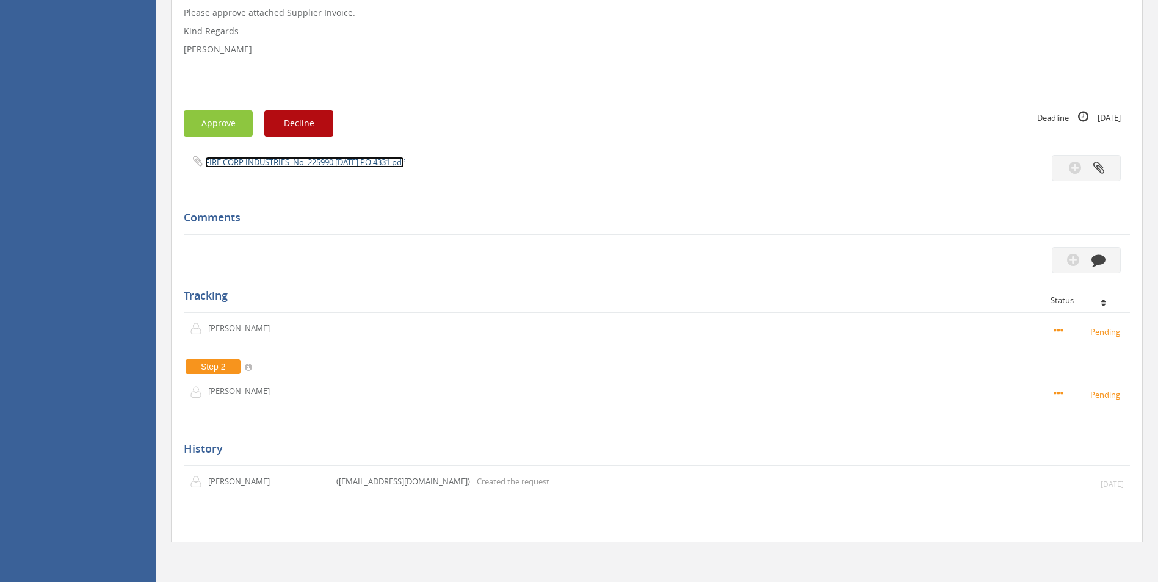
click at [262, 161] on link "FIRE CORP INDUSTRIES_No_225990 [DATE] PO 4331.pdf" at bounding box center [304, 162] width 199 height 11
click at [1102, 257] on icon "button" at bounding box center [1098, 260] width 14 height 14
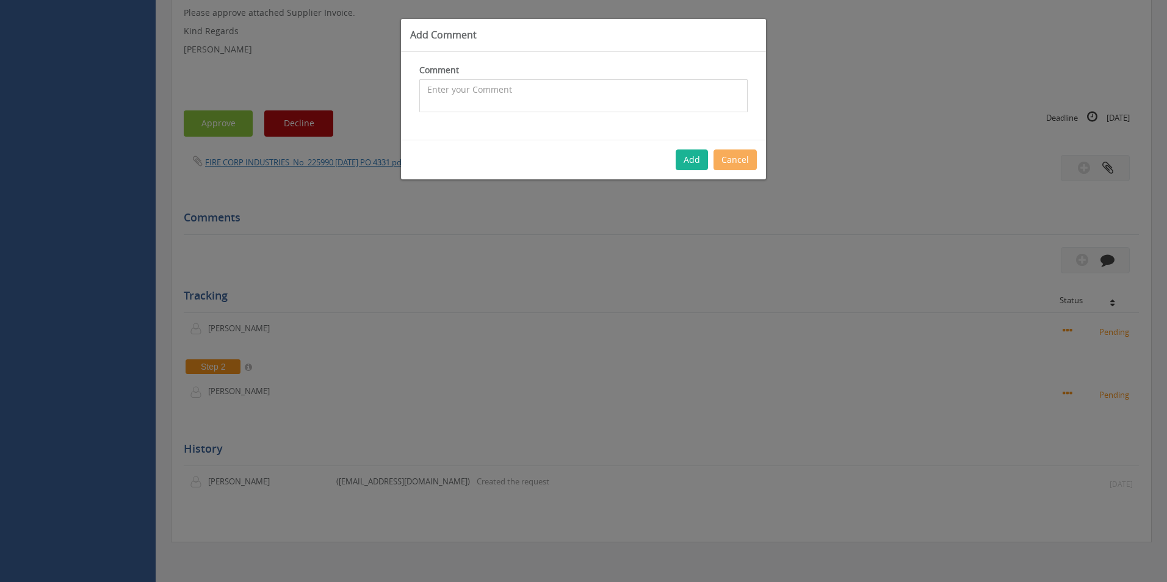
click at [563, 99] on textarea at bounding box center [583, 95] width 328 height 33
type textarea "Stock - approved"
click at [691, 161] on button "Add" at bounding box center [692, 160] width 32 height 21
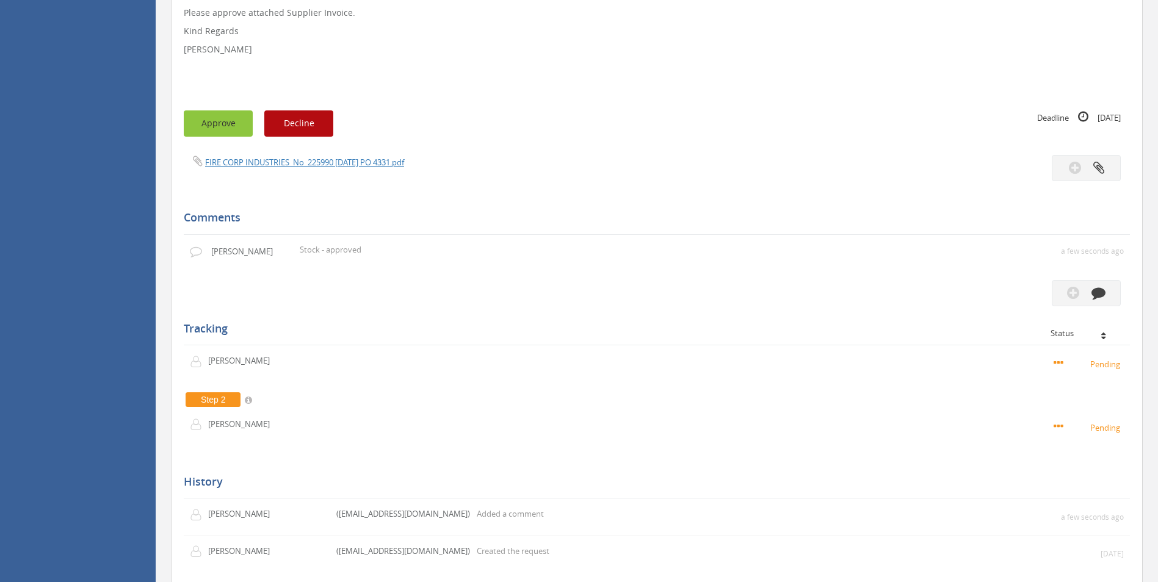
click at [211, 119] on button "Approve" at bounding box center [218, 123] width 69 height 26
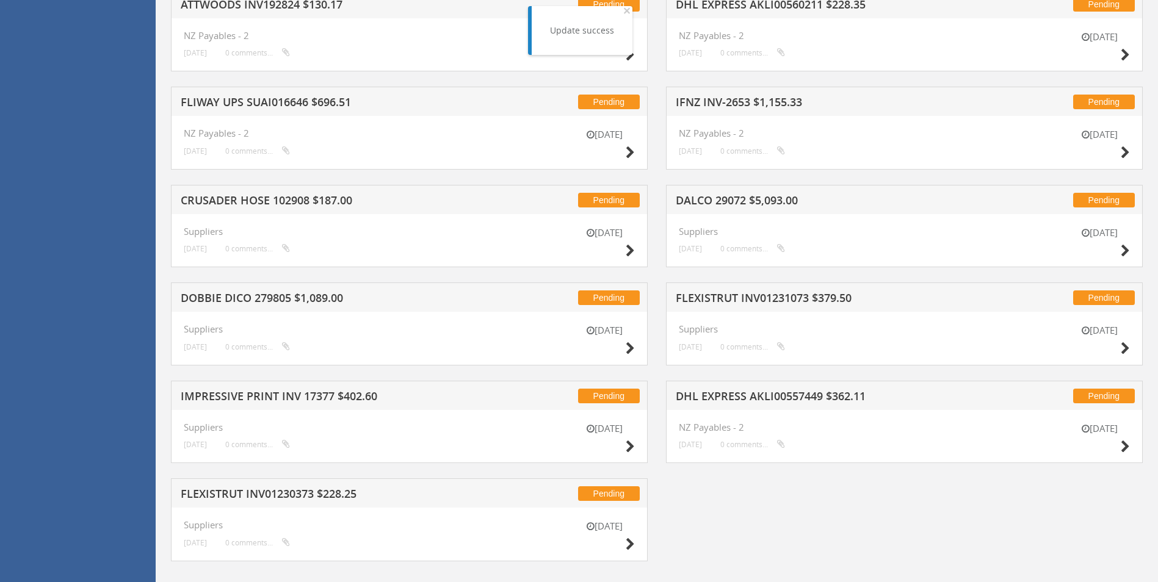
scroll to position [1398, 0]
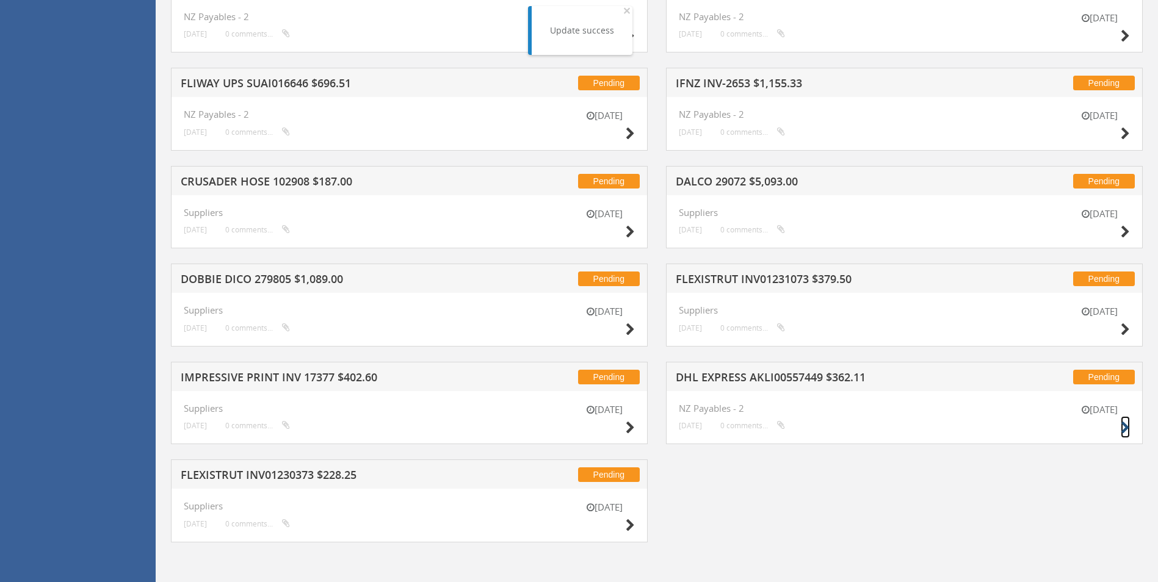
click at [1121, 430] on icon at bounding box center [1125, 428] width 9 height 13
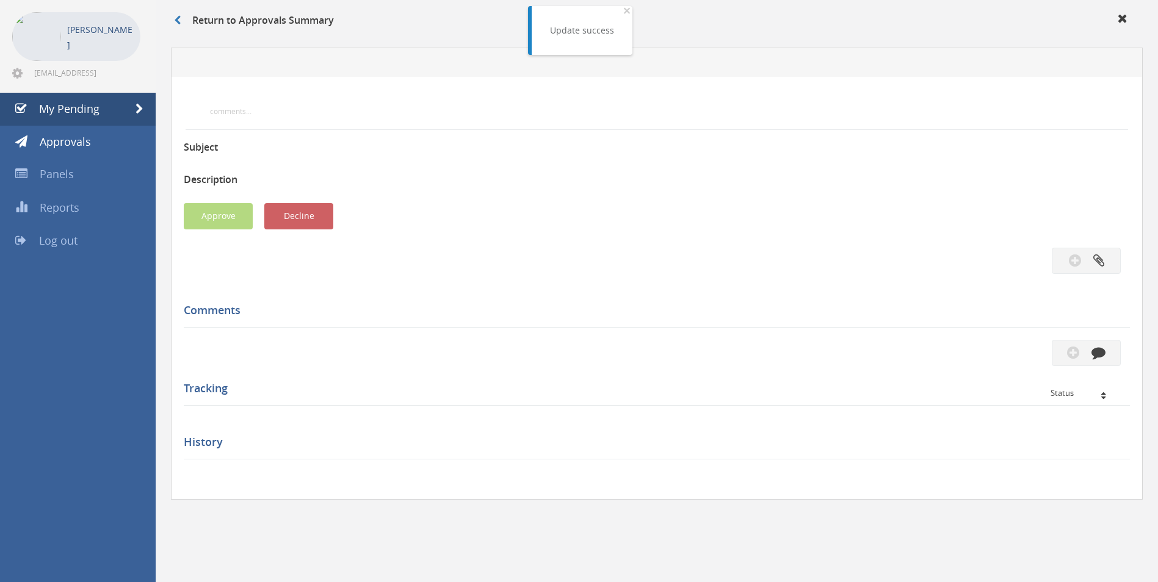
scroll to position [307, 0]
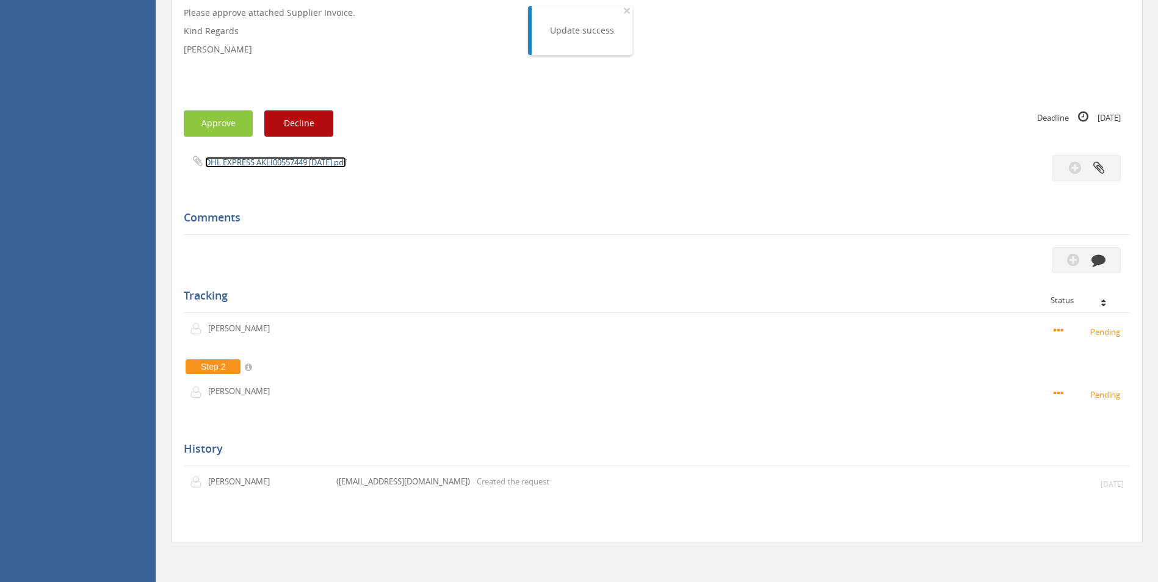
click at [323, 164] on link "DHL EXPRESS AKLI00557449 [DATE].pdf" at bounding box center [275, 162] width 141 height 11
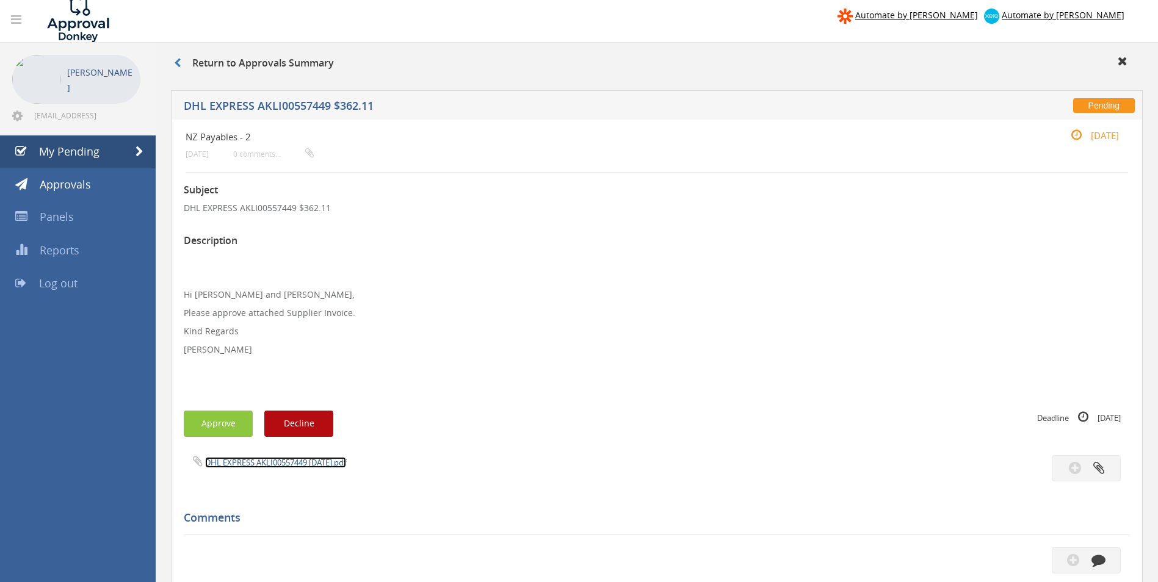
scroll to position [0, 0]
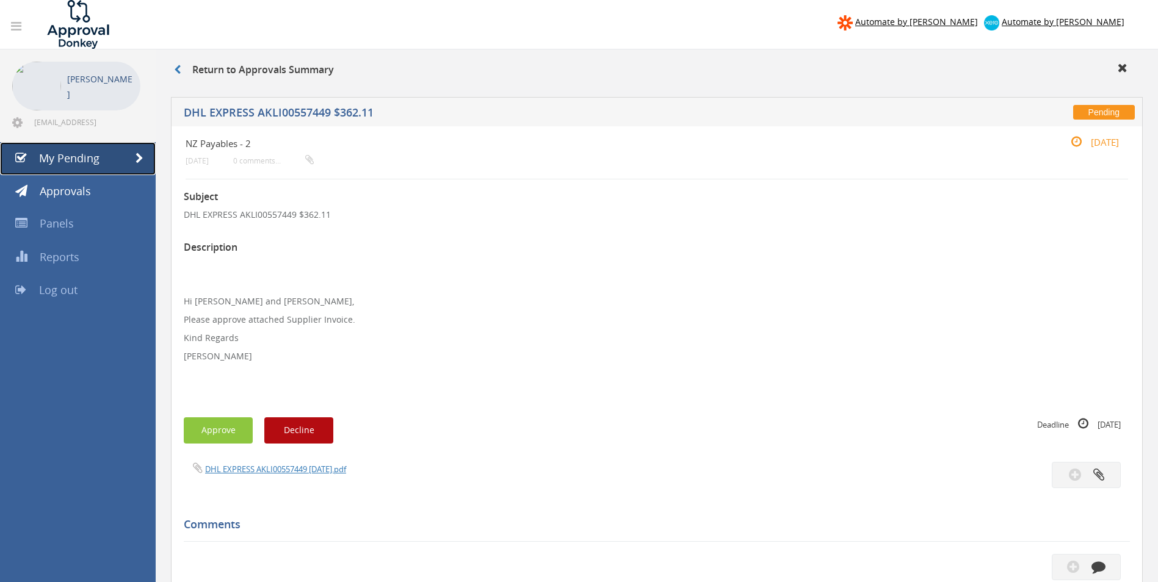
click at [95, 159] on span "My Pending" at bounding box center [69, 158] width 60 height 15
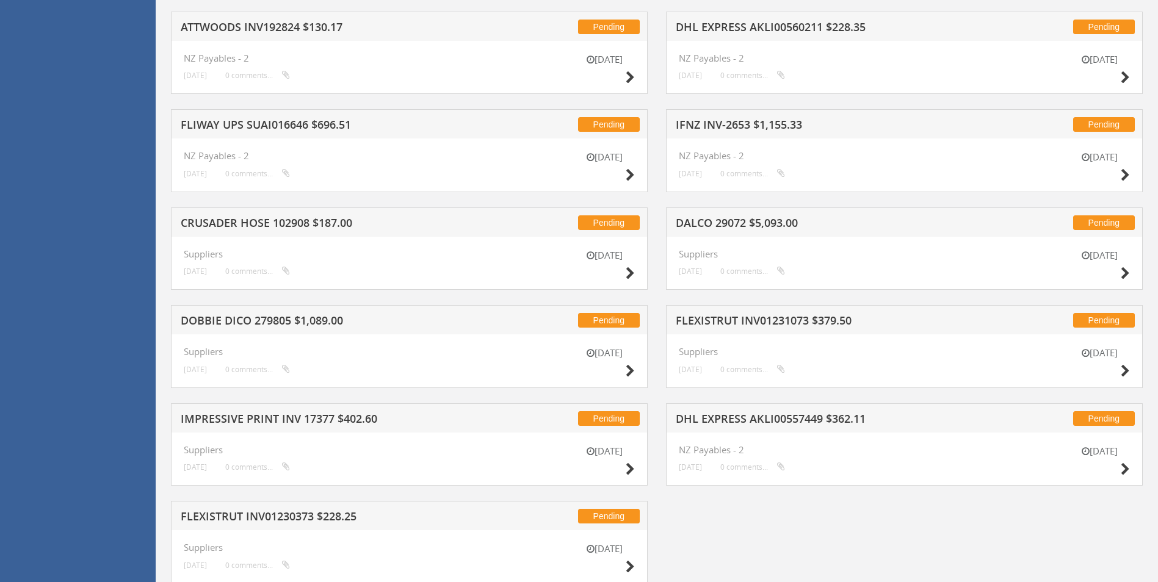
scroll to position [1398, 0]
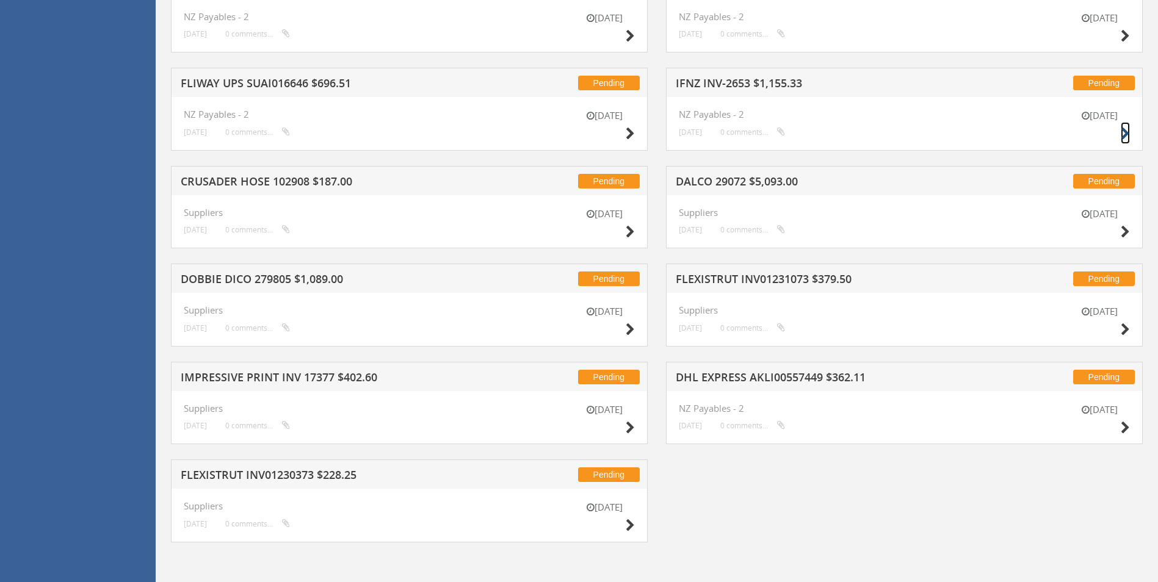
click at [1125, 129] on icon at bounding box center [1125, 134] width 9 height 13
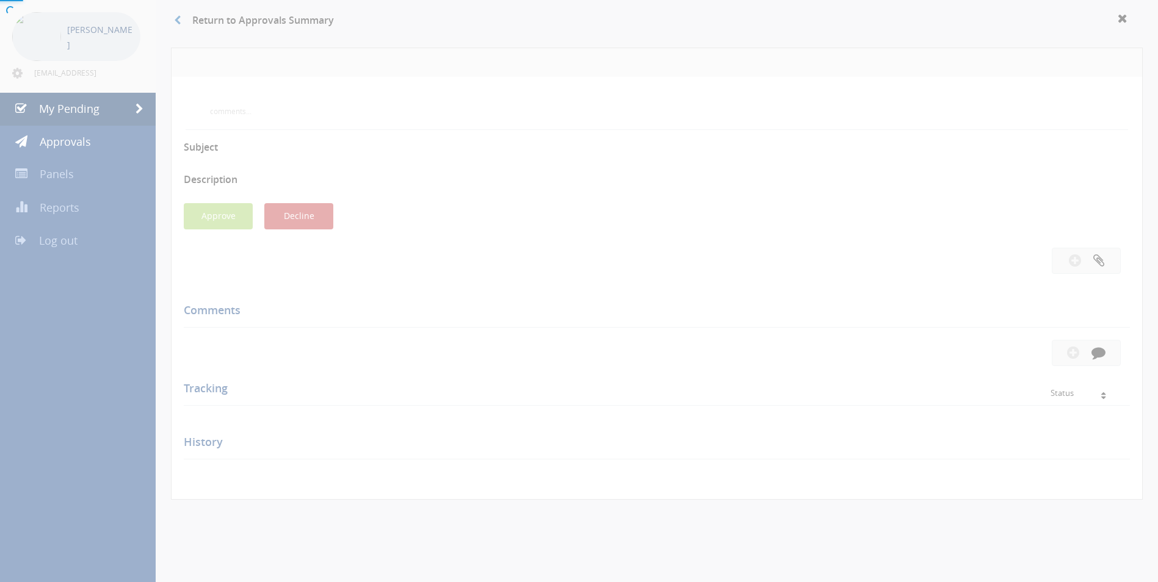
scroll to position [325, 0]
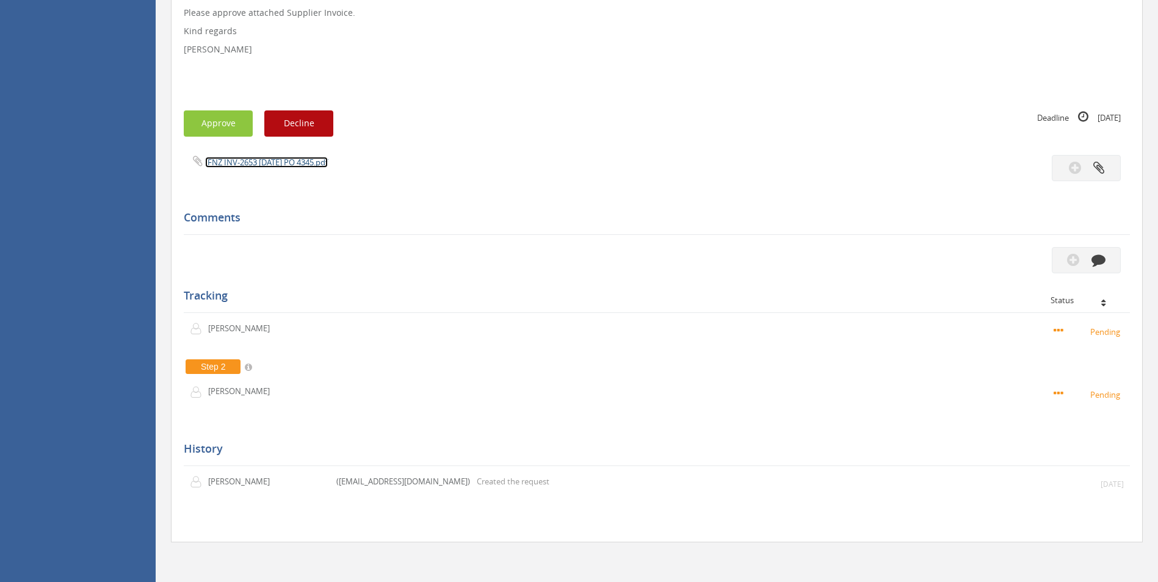
click at [313, 164] on link "IFNZ INV-2653 [DATE] PO 4345.pdf" at bounding box center [266, 162] width 123 height 11
click at [1108, 248] on button "button" at bounding box center [1086, 260] width 69 height 26
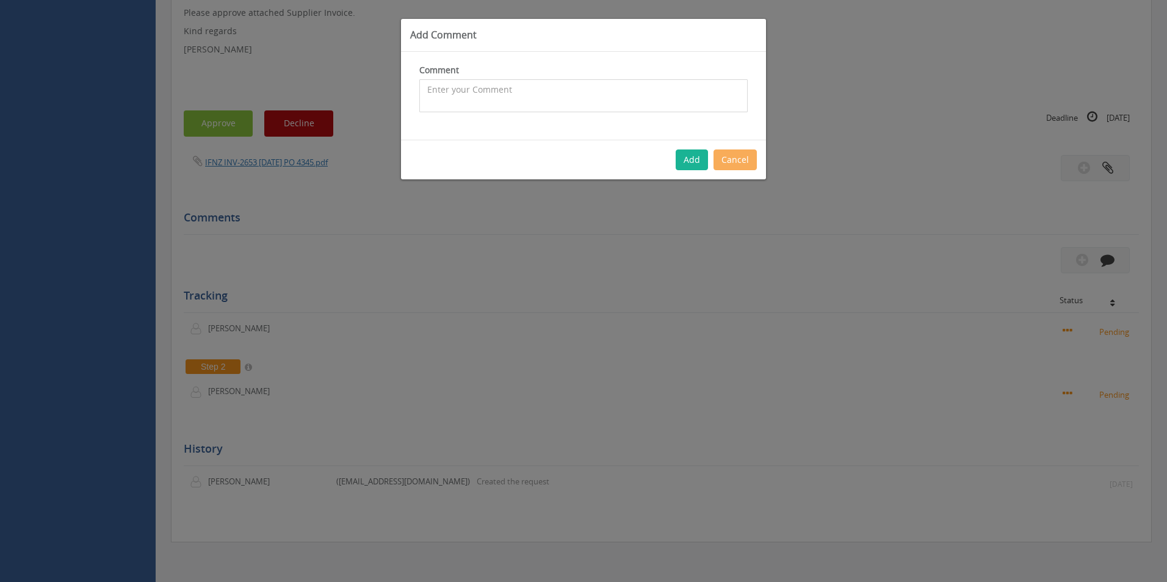
drag, startPoint x: 620, startPoint y: 104, endPoint x: 613, endPoint y: 103, distance: 6.2
click at [618, 104] on textarea at bounding box center [583, 95] width 328 height 33
type textarea "Stock - approved"
click at [686, 159] on button "Add" at bounding box center [692, 160] width 32 height 21
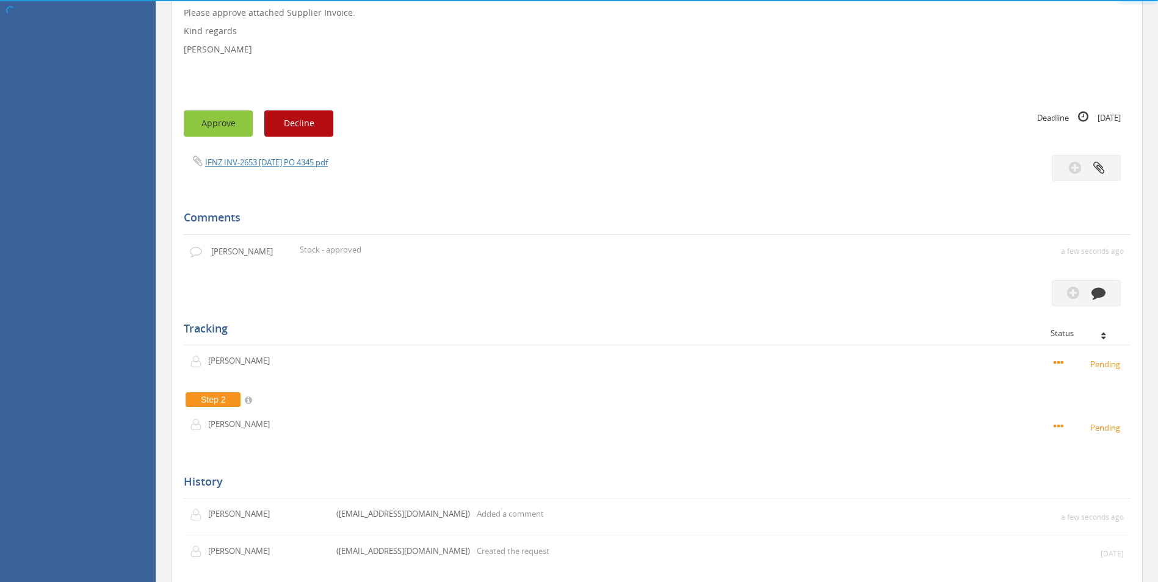
click at [225, 124] on button "Approve" at bounding box center [218, 123] width 69 height 26
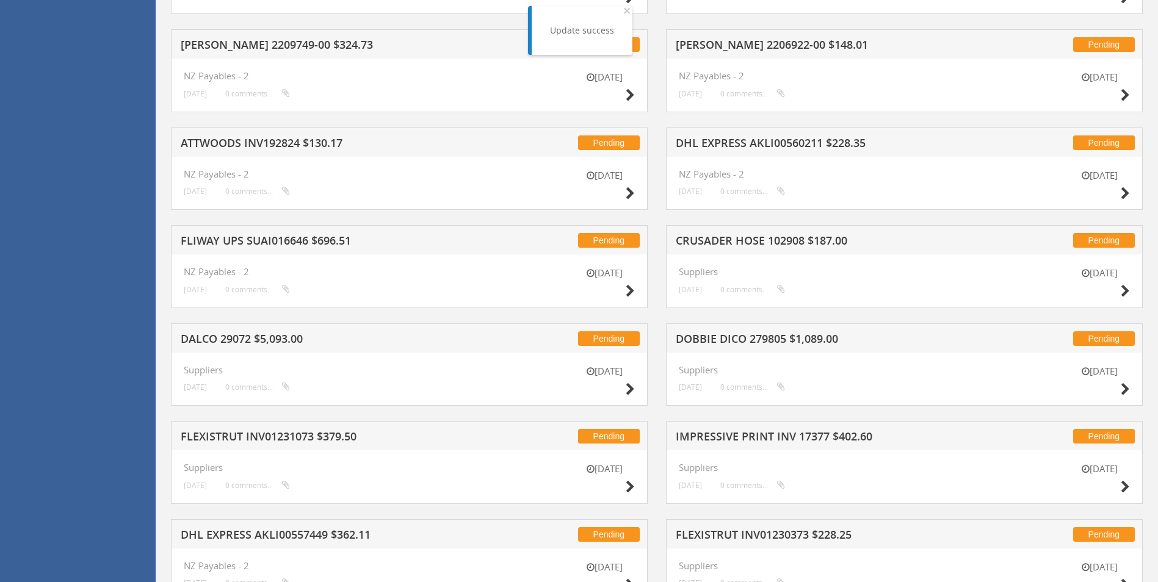
scroll to position [1300, 0]
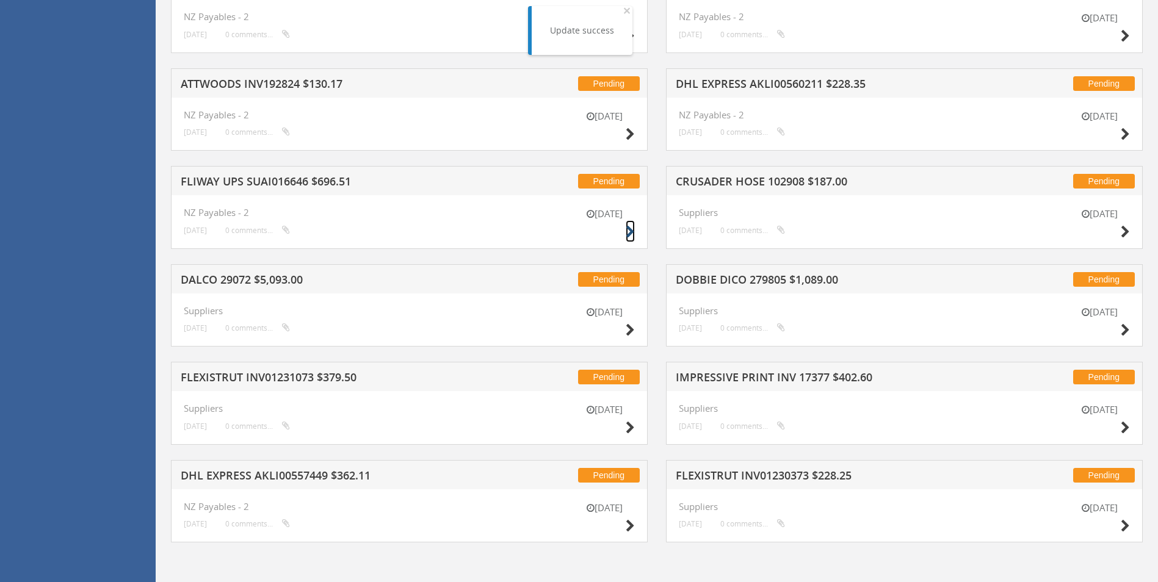
click at [633, 235] on icon at bounding box center [630, 232] width 9 height 13
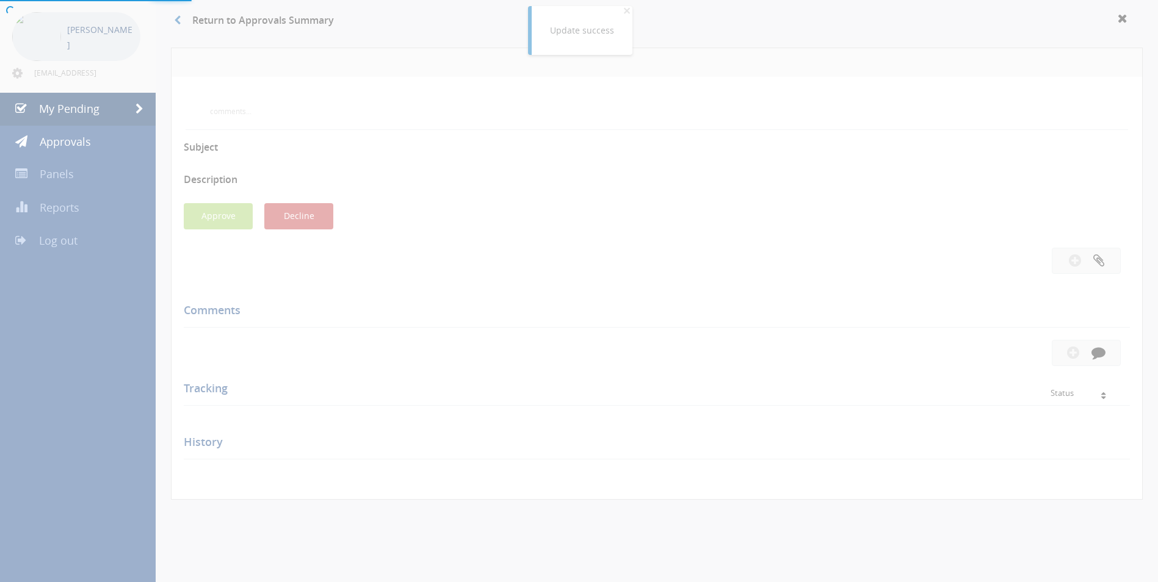
scroll to position [325, 0]
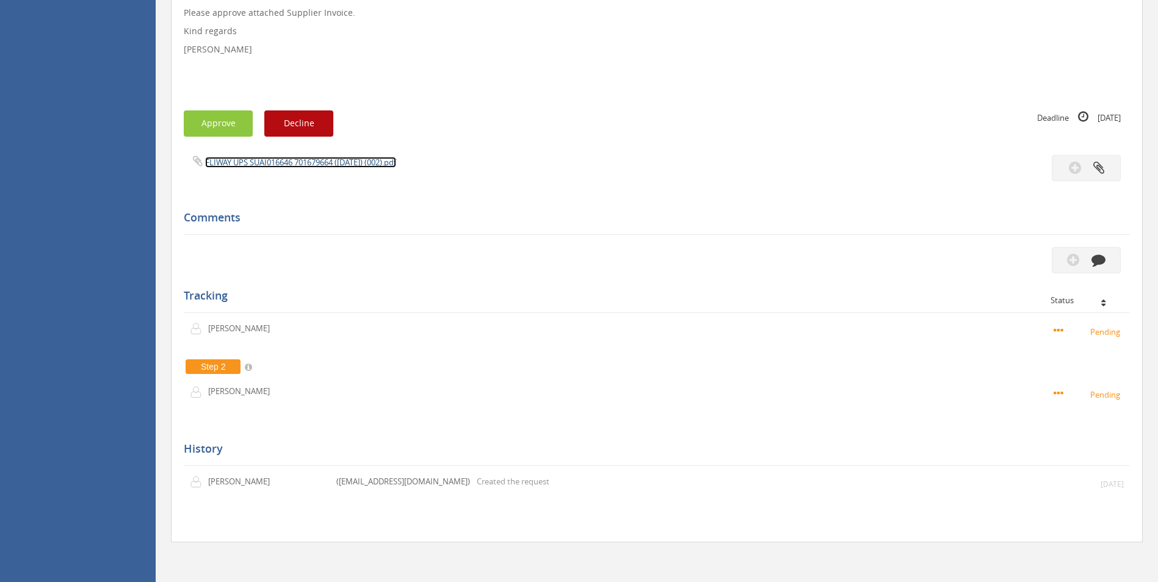
click at [292, 165] on link "FLIWAY UPS SUAI016646 701679664 ([DATE]) (002).pdf" at bounding box center [300, 162] width 191 height 11
click at [1095, 259] on icon "button" at bounding box center [1098, 260] width 14 height 14
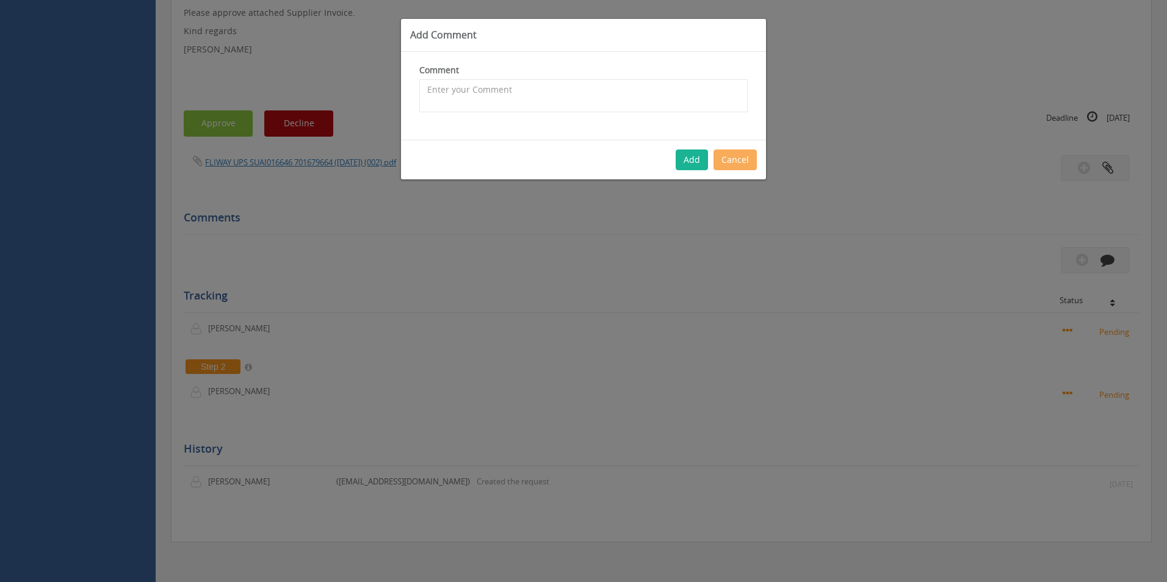
click at [570, 74] on div "Comment The comment is required." at bounding box center [583, 88] width 328 height 48
click at [567, 96] on textarea at bounding box center [583, 95] width 328 height 33
type textarea "Air freight fees - approved"
click at [682, 165] on button "Add" at bounding box center [692, 160] width 32 height 21
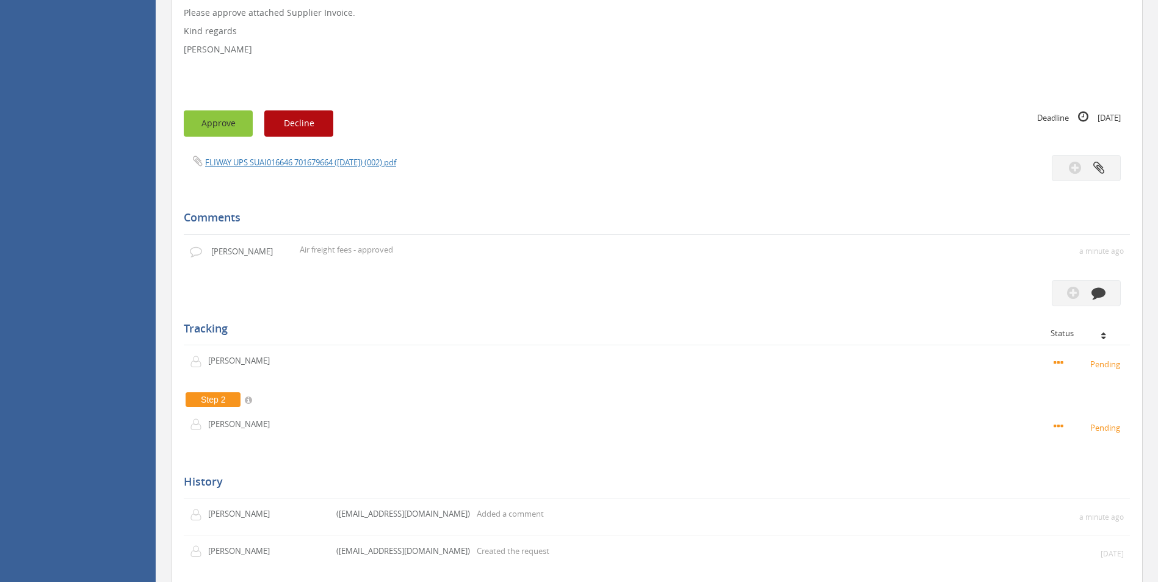
click at [211, 128] on button "Approve" at bounding box center [218, 123] width 69 height 26
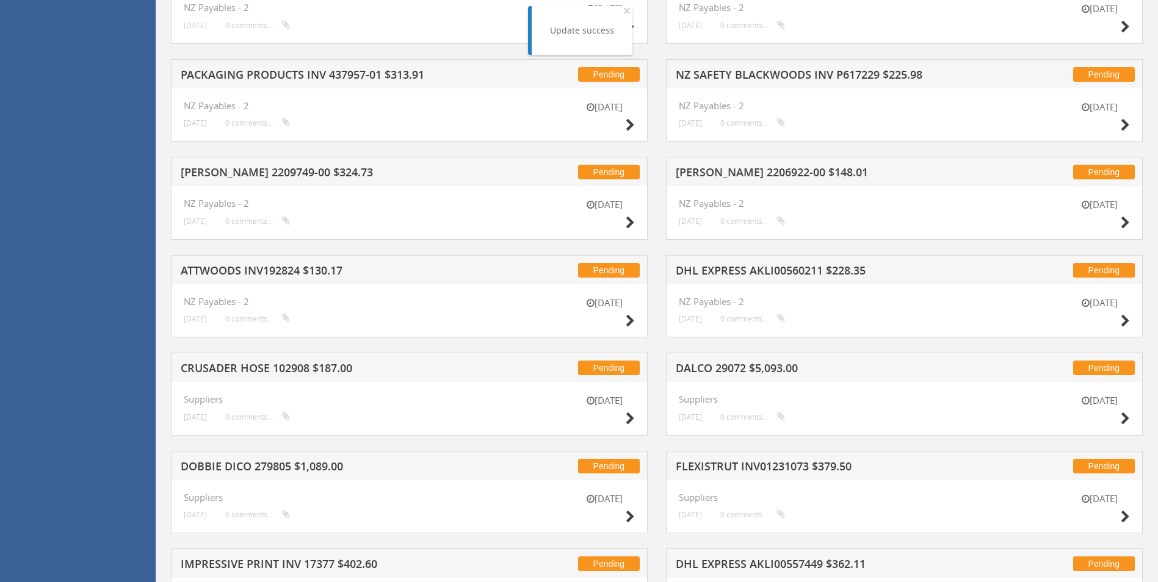
scroll to position [1300, 0]
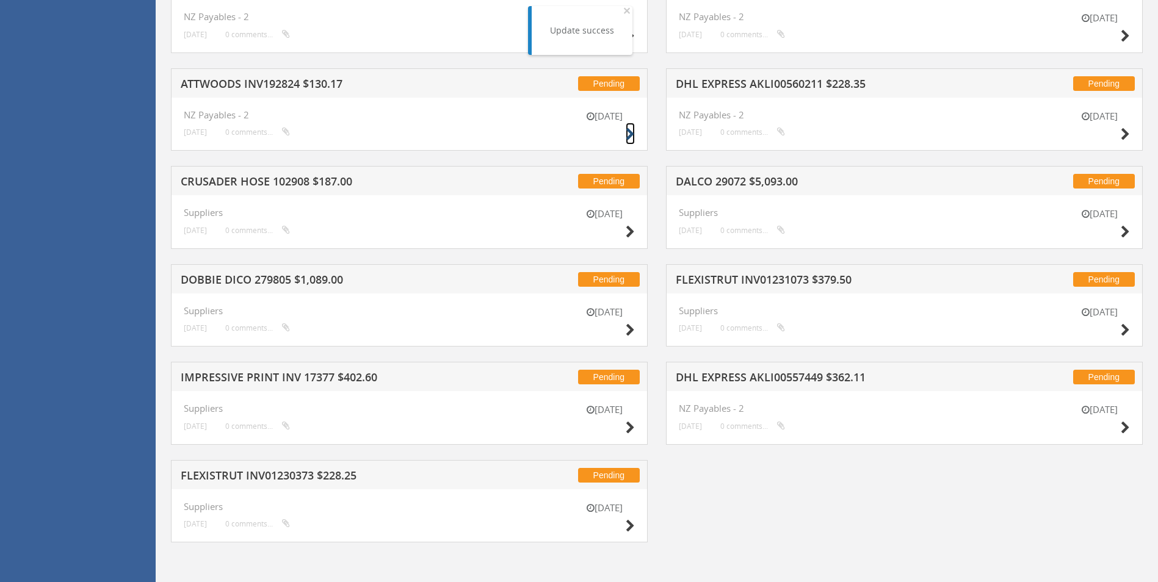
click at [626, 127] on small at bounding box center [630, 134] width 9 height 17
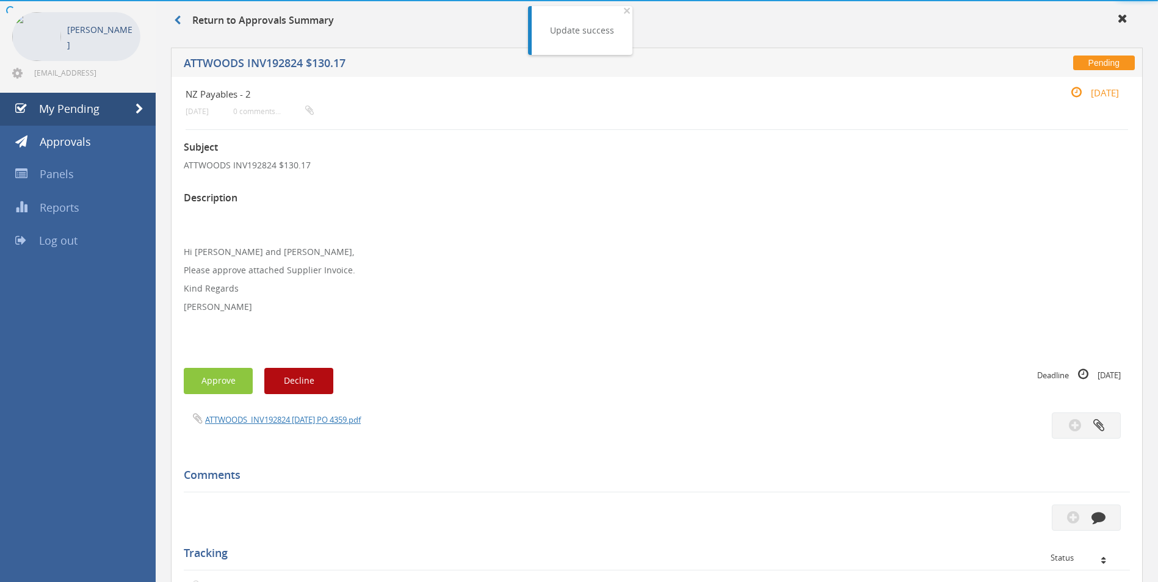
scroll to position [307, 0]
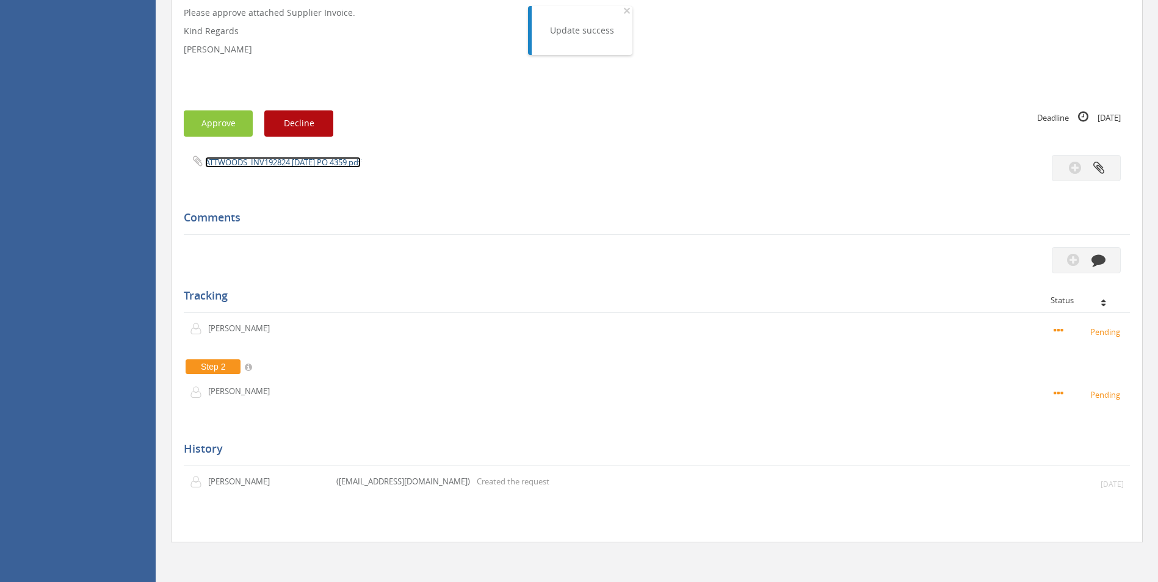
click at [293, 165] on link "ATTWOODS_INV192824 [DATE] PO 4359.pdf" at bounding box center [283, 162] width 156 height 11
click at [1089, 267] on button "button" at bounding box center [1086, 260] width 69 height 26
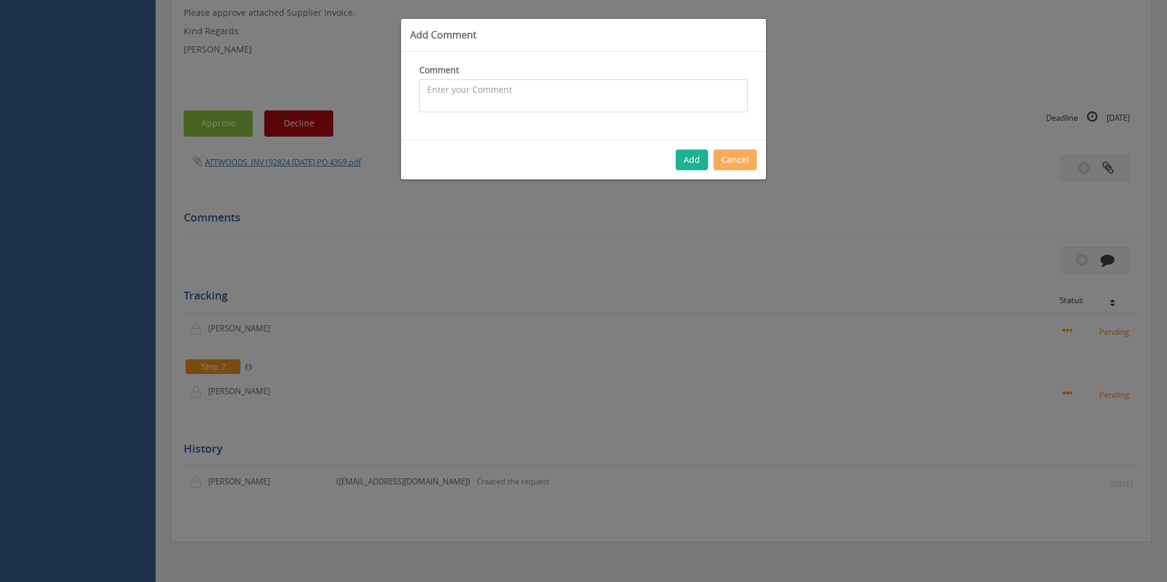
click at [460, 100] on textarea at bounding box center [583, 95] width 328 height 33
type textarea "Warehouse Consumables - approved"
click at [682, 164] on button "Add" at bounding box center [692, 160] width 32 height 21
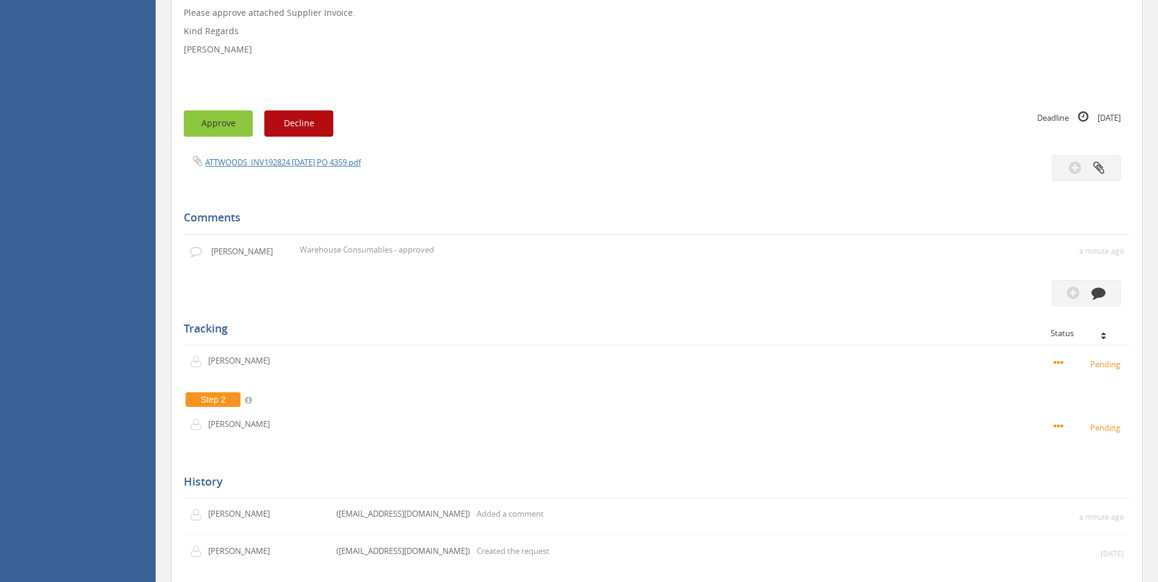
click at [229, 123] on button "Approve" at bounding box center [218, 123] width 69 height 26
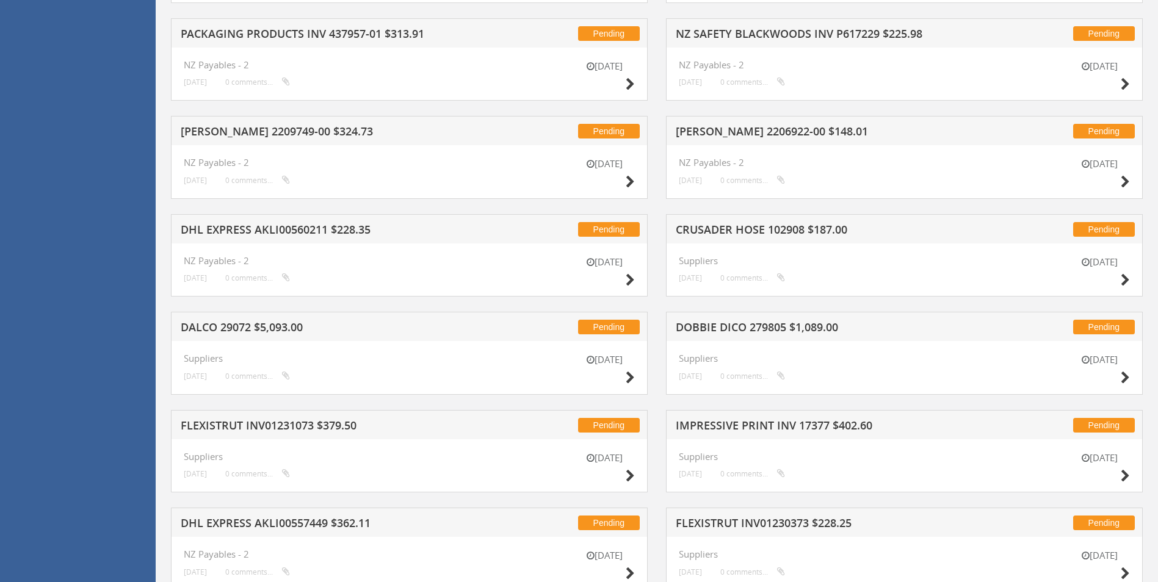
scroll to position [1202, 0]
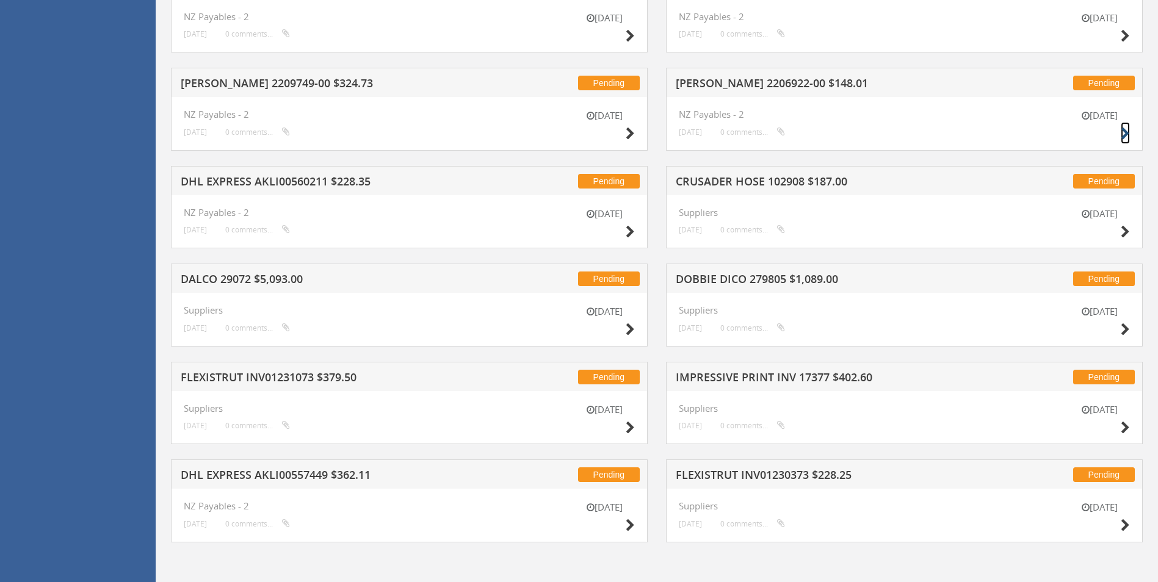
click at [1129, 133] on icon at bounding box center [1125, 134] width 9 height 13
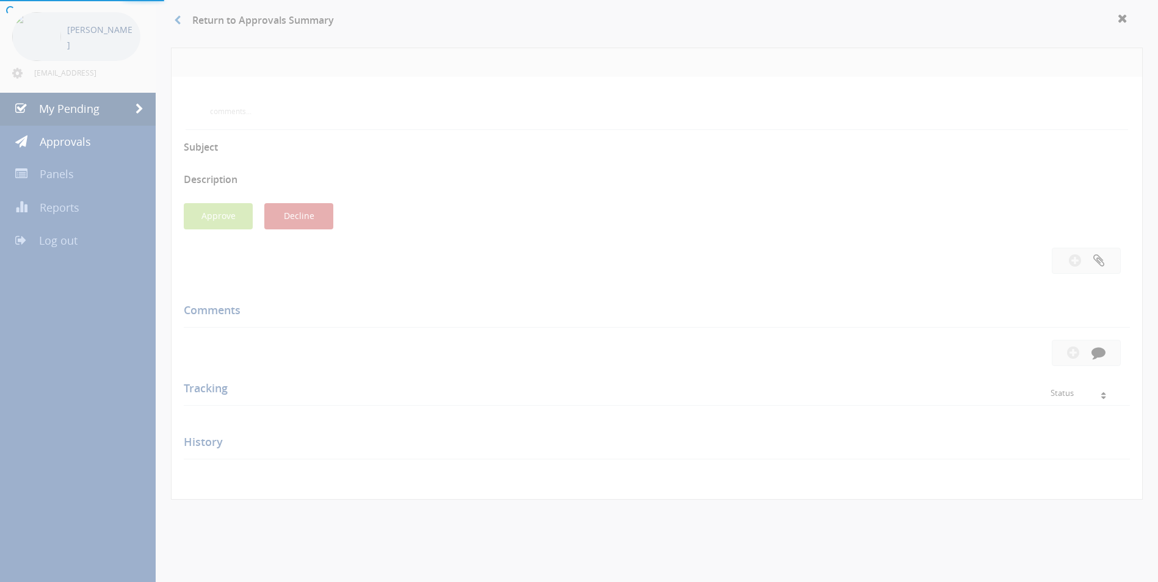
scroll to position [325, 0]
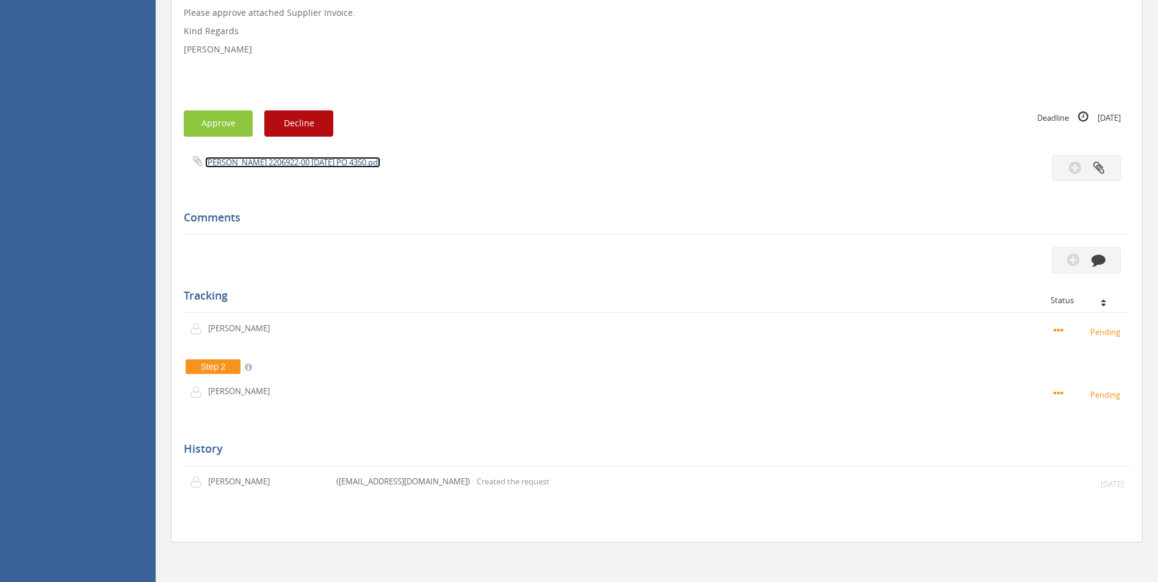
click at [322, 162] on link "[PERSON_NAME] 2206922-00 [DATE] PO 4350.pdf" at bounding box center [292, 162] width 175 height 11
click at [1113, 262] on button "button" at bounding box center [1086, 260] width 69 height 26
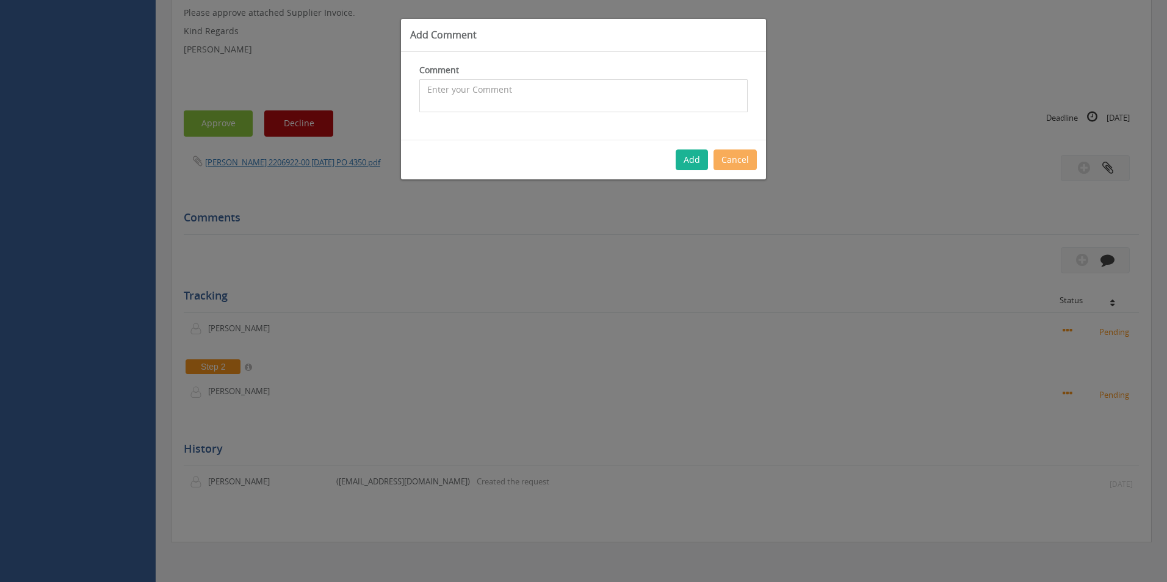
click at [613, 90] on textarea at bounding box center [583, 95] width 328 height 33
type textarea "Fabrication Stock - approved"
click at [697, 167] on button "Add" at bounding box center [692, 160] width 32 height 21
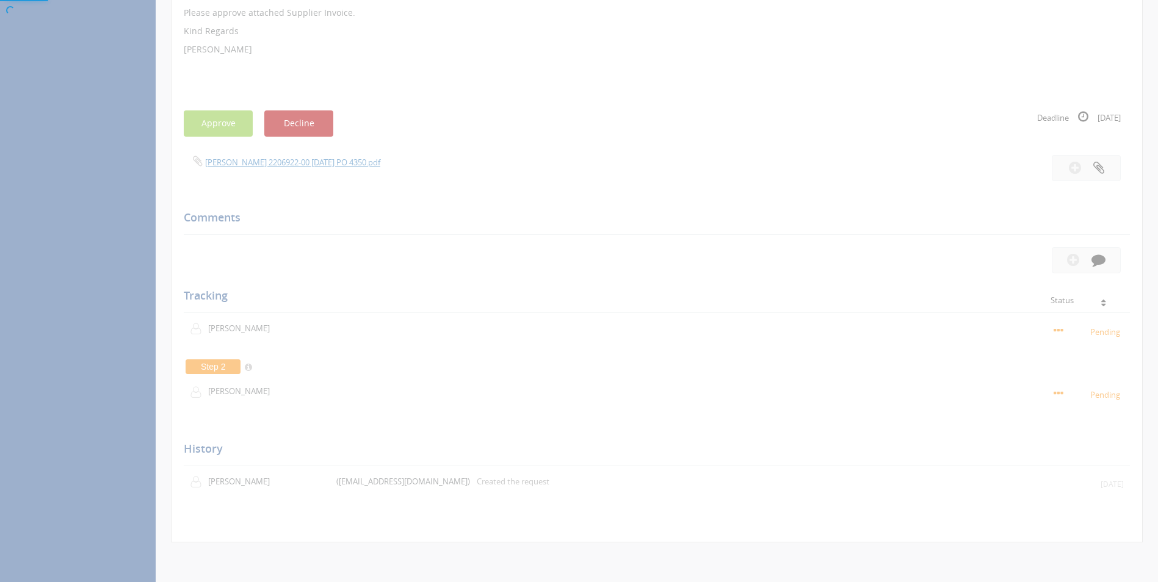
click at [218, 127] on div at bounding box center [579, 291] width 1158 height 582
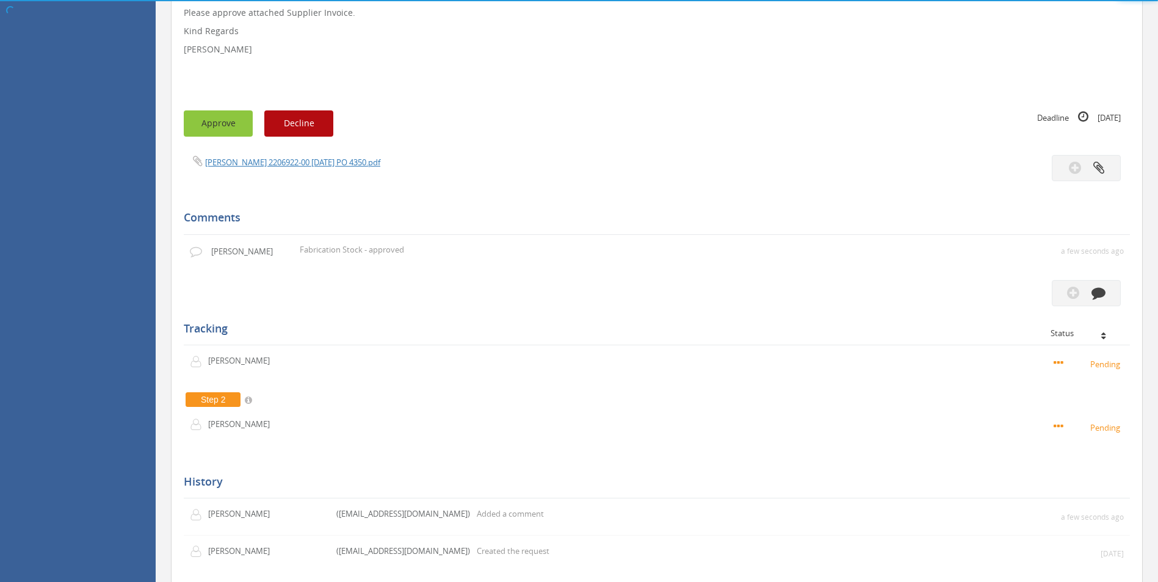
click at [227, 125] on button "Approve" at bounding box center [218, 123] width 69 height 26
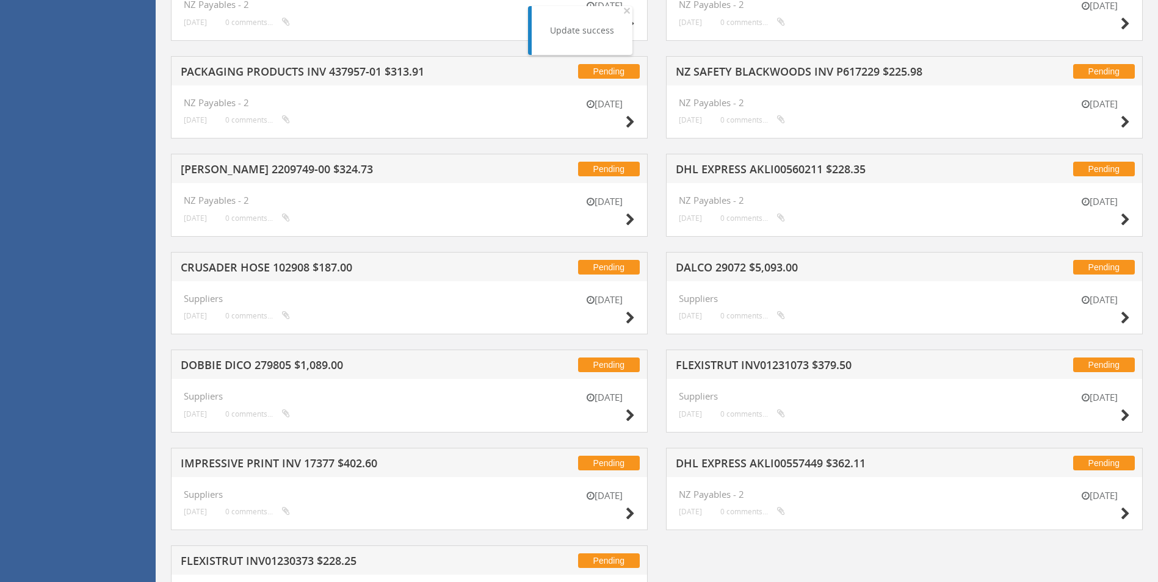
scroll to position [1202, 0]
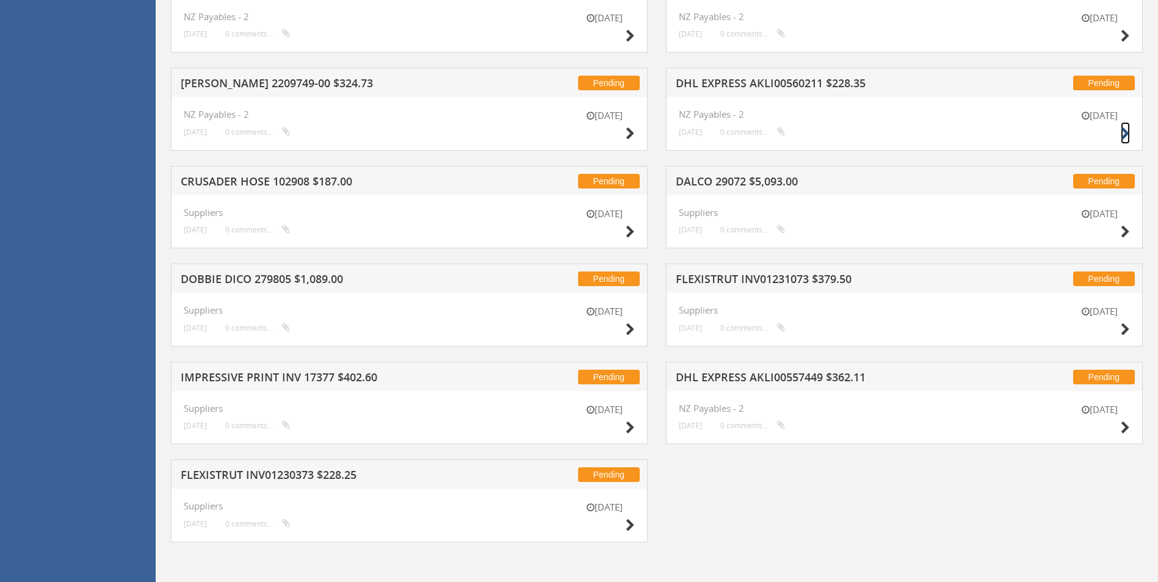
click at [1121, 131] on icon at bounding box center [1125, 134] width 9 height 13
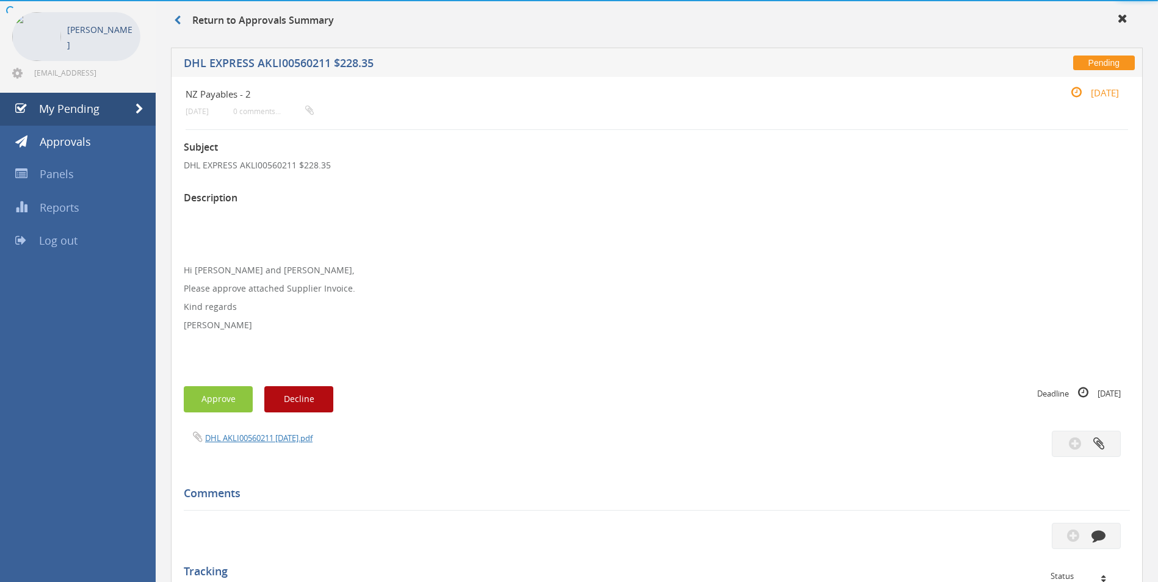
scroll to position [325, 0]
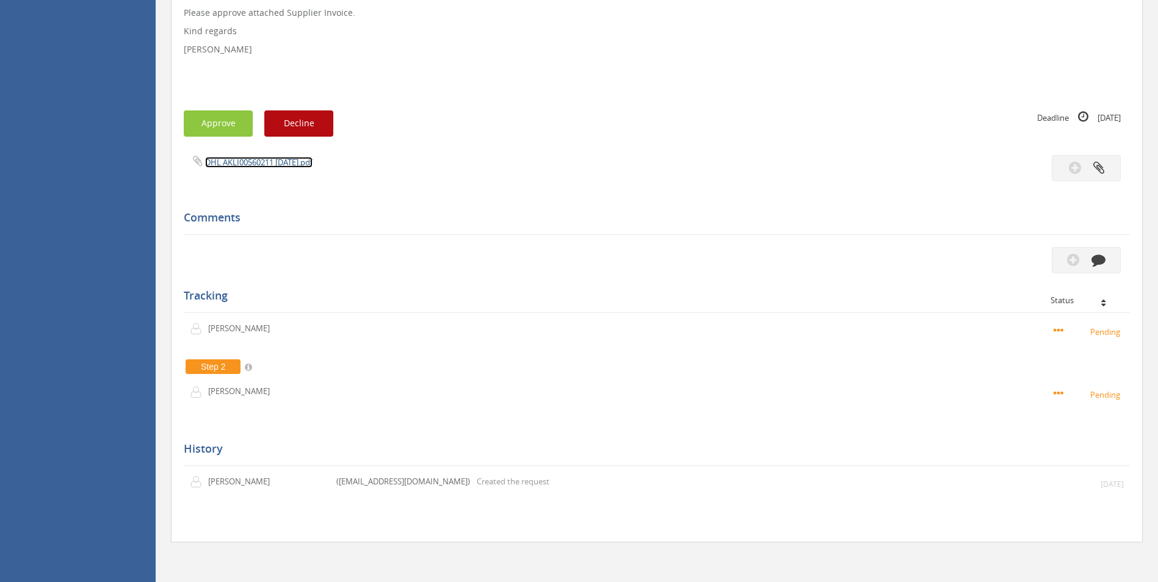
click at [241, 161] on link "DHL AKLI00560211 [DATE].pdf" at bounding box center [258, 162] width 107 height 11
click at [1113, 262] on button "button" at bounding box center [1086, 260] width 69 height 26
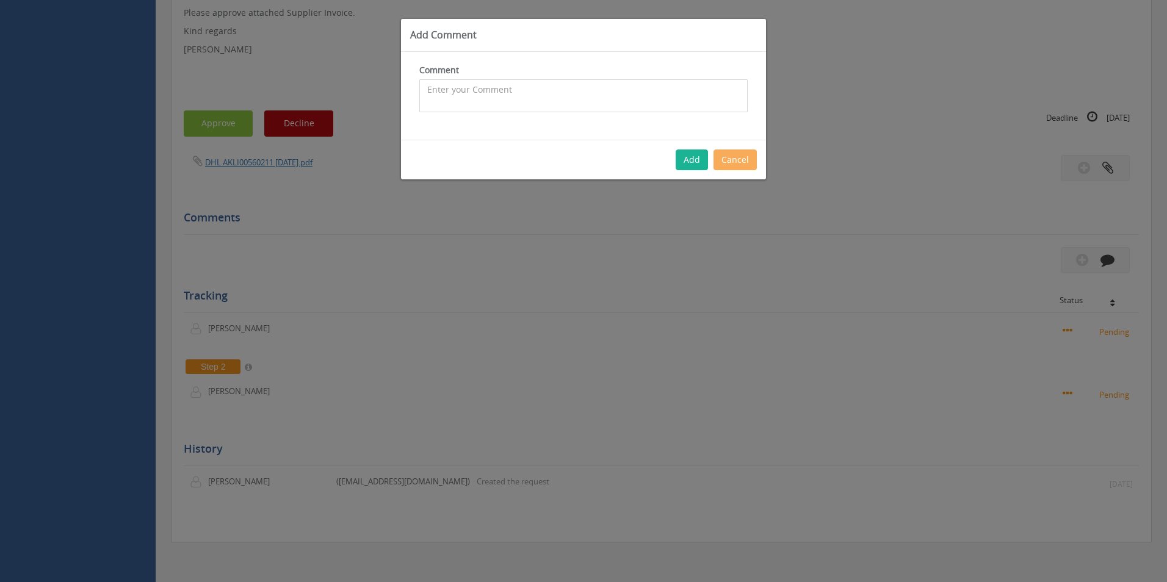
click at [511, 99] on textarea at bounding box center [583, 95] width 328 height 33
type textarea "Freight Invoice - 1083807 - BNE to WELL - approved"
click at [697, 157] on button "Add" at bounding box center [692, 160] width 32 height 21
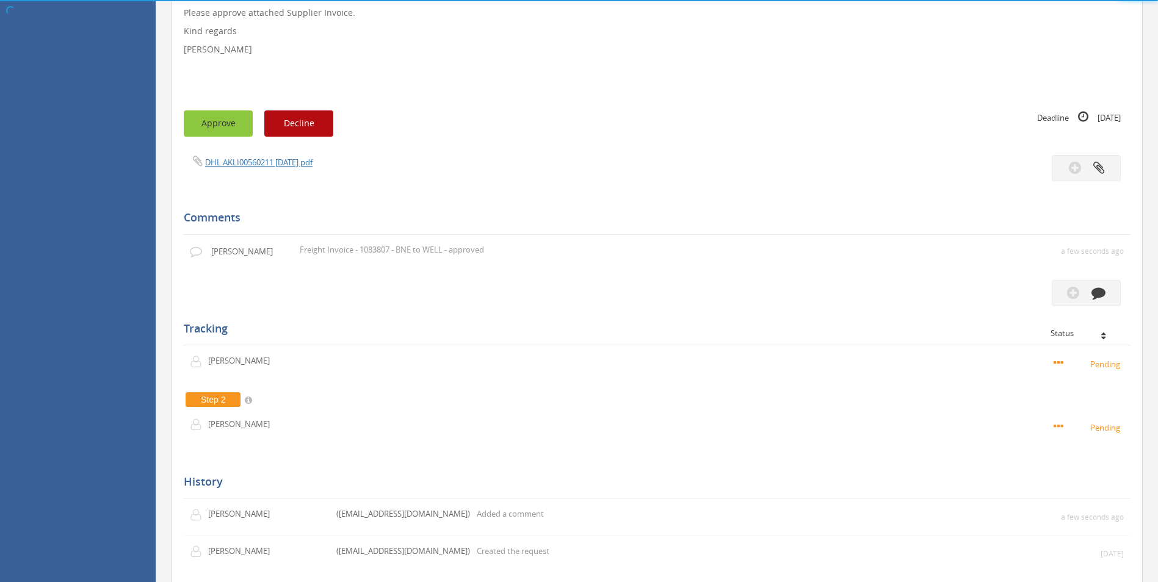
click at [219, 127] on button "Approve" at bounding box center [218, 123] width 69 height 26
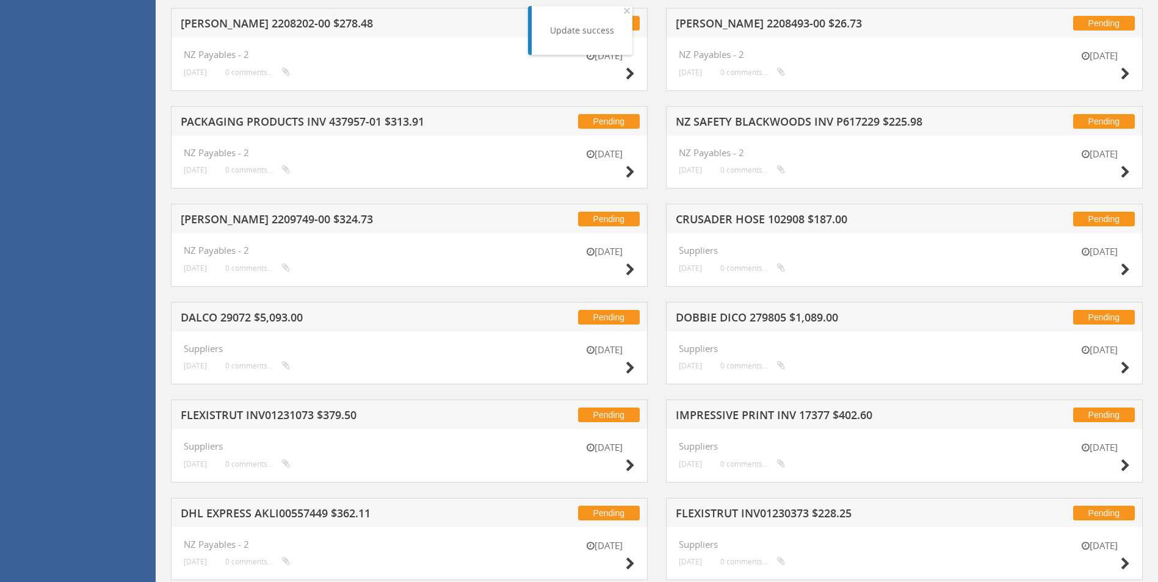
scroll to position [1104, 0]
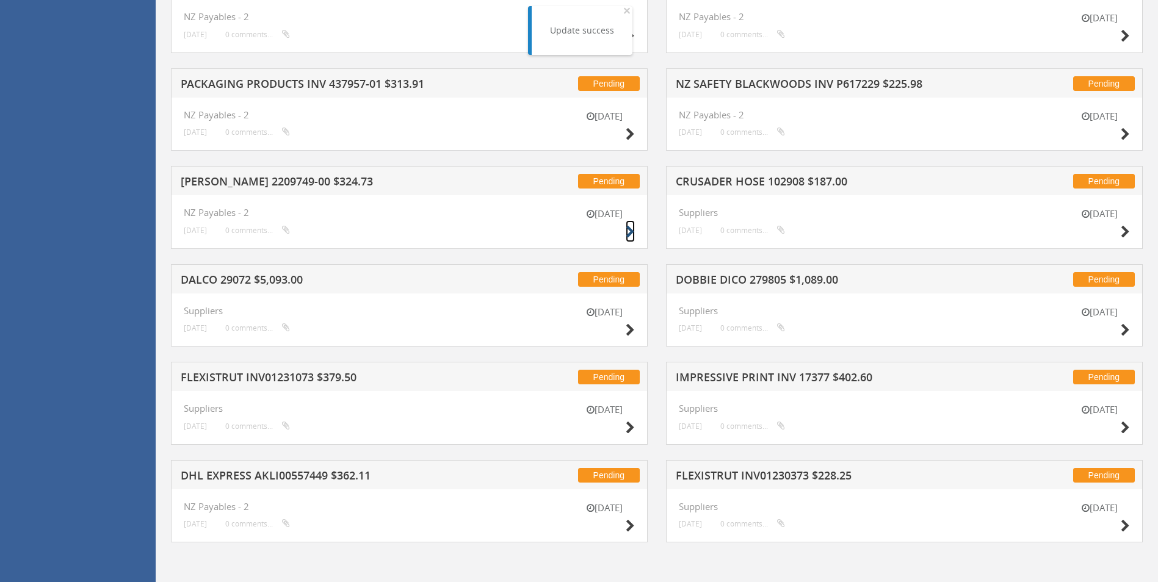
click at [632, 234] on icon at bounding box center [630, 232] width 9 height 13
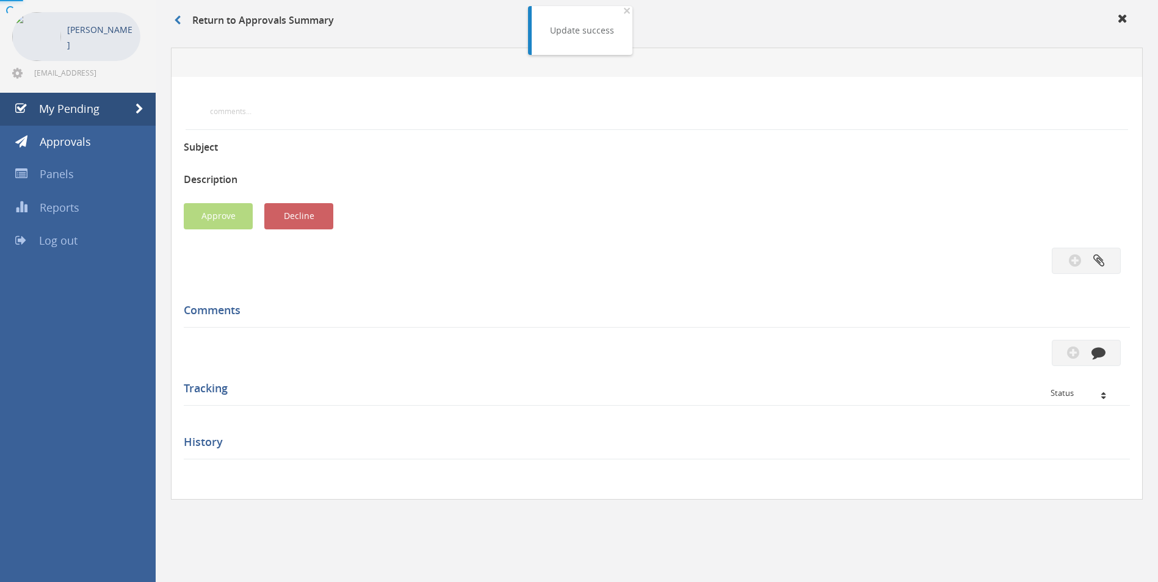
scroll to position [325, 0]
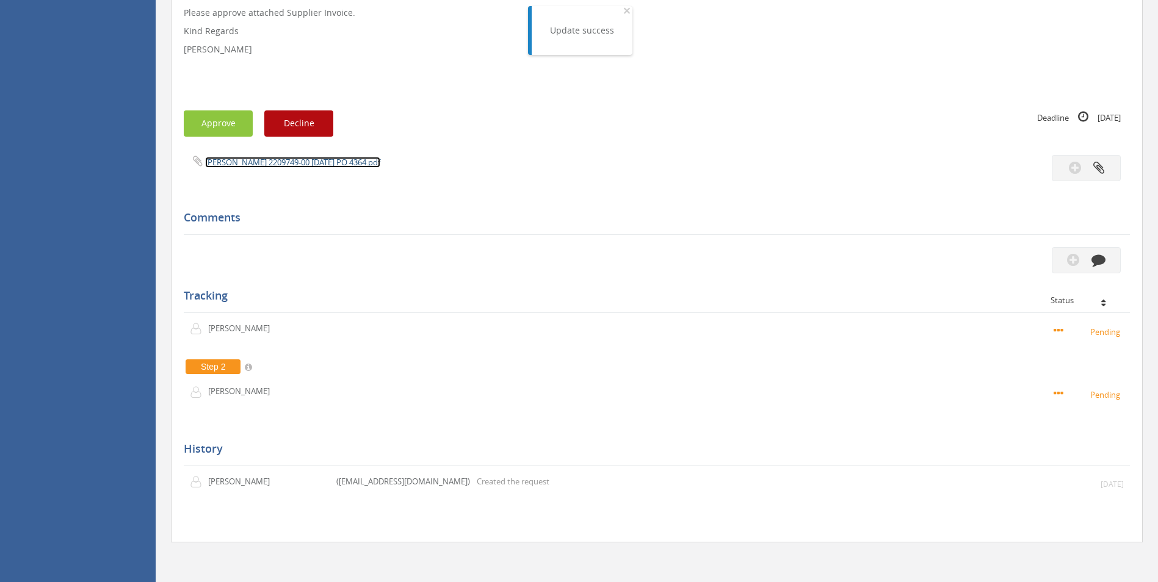
click at [325, 161] on link "[PERSON_NAME] 2209749-00 [DATE] PO 4364.pdf" at bounding box center [292, 162] width 175 height 11
click at [1105, 253] on button "button" at bounding box center [1086, 260] width 69 height 26
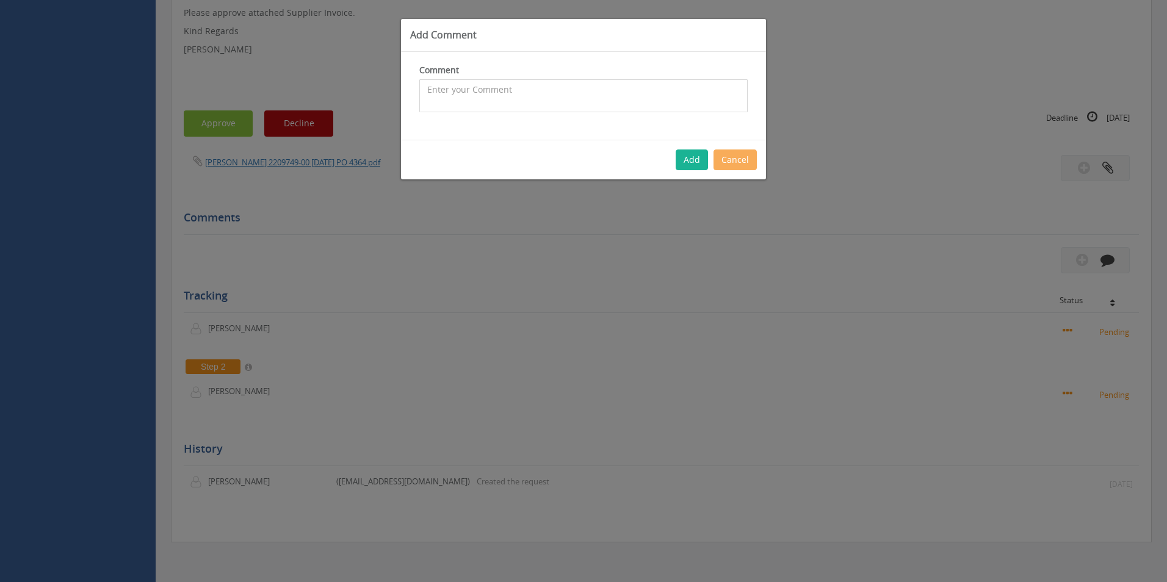
drag, startPoint x: 578, startPoint y: 103, endPoint x: 538, endPoint y: 110, distance: 40.3
click at [577, 103] on textarea at bounding box center [583, 95] width 328 height 33
type textarea "Stock - approved"
click at [711, 162] on div "Add Cancel" at bounding box center [583, 160] width 365 height 40
drag, startPoint x: 702, startPoint y: 160, endPoint x: 710, endPoint y: 162, distance: 8.3
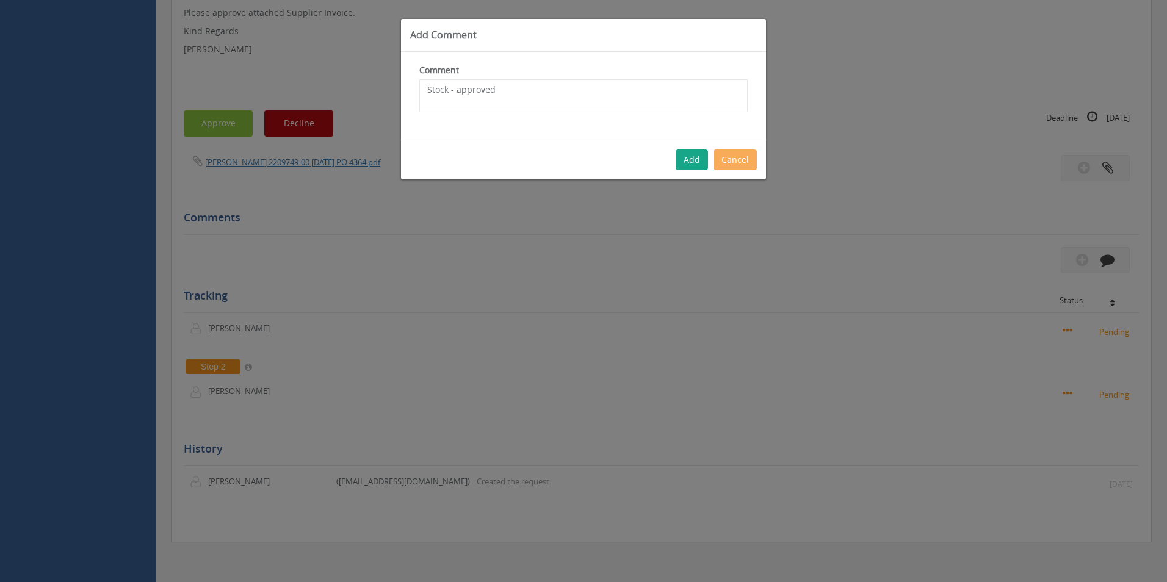
click at [701, 160] on button "Add" at bounding box center [692, 160] width 32 height 21
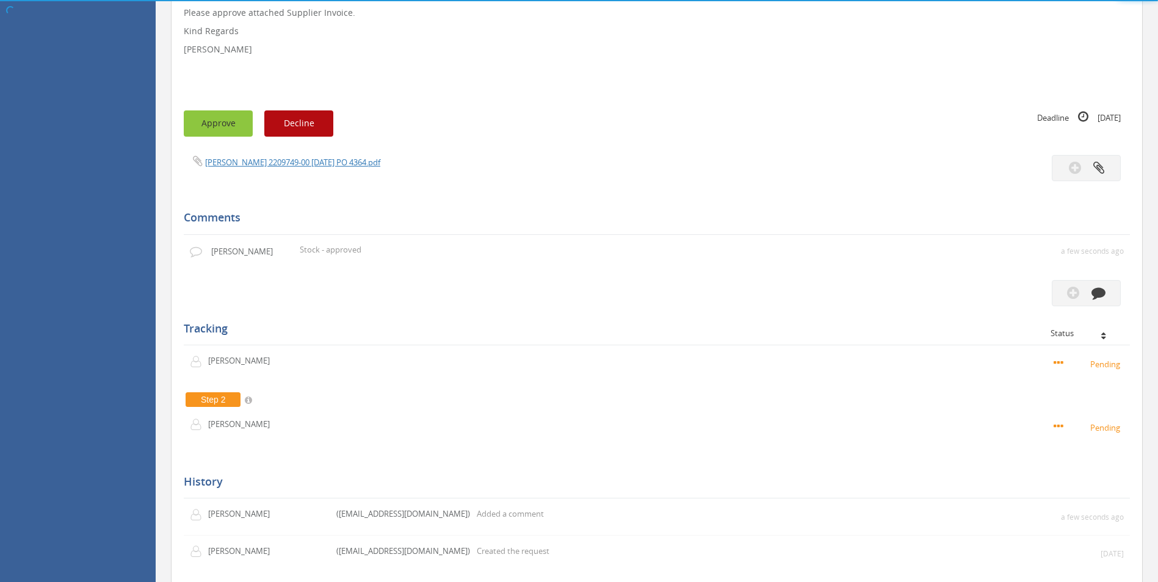
click at [209, 128] on button "Approve" at bounding box center [218, 123] width 69 height 26
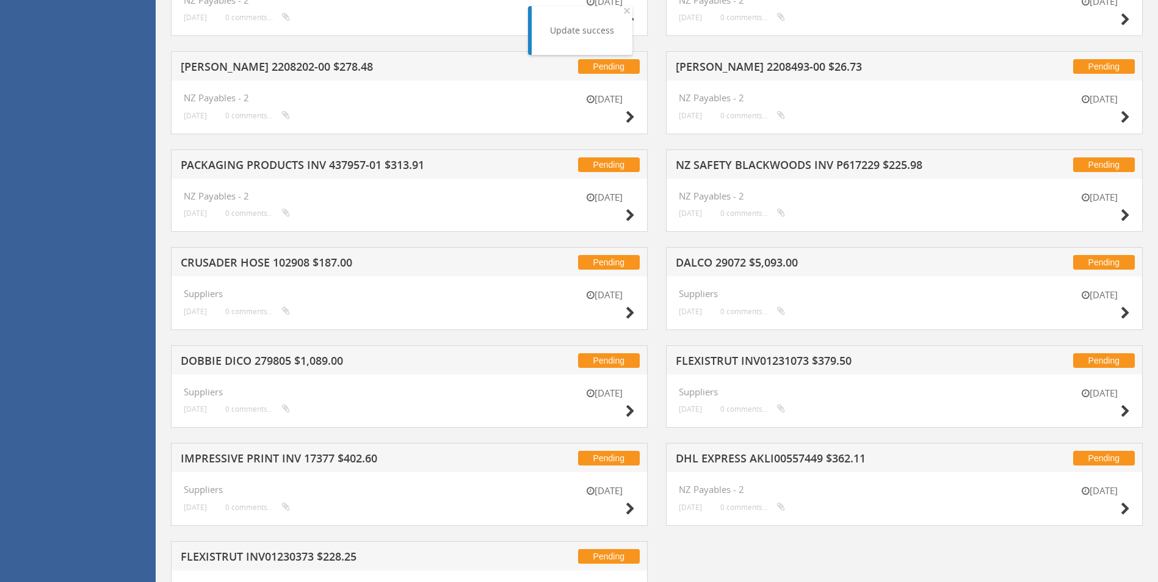
scroll to position [1104, 0]
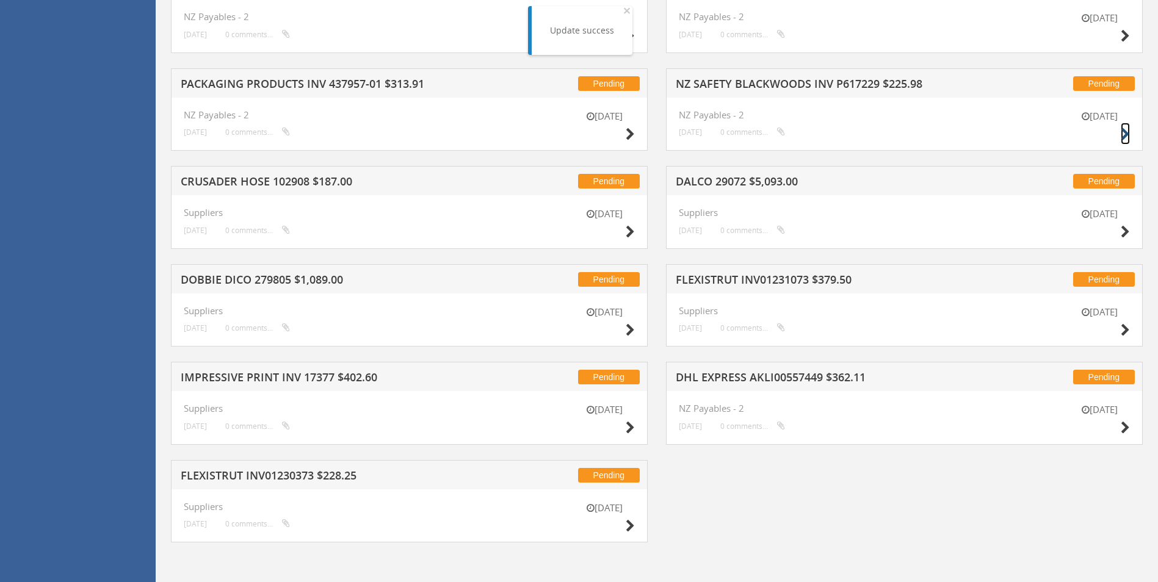
click at [1125, 134] on icon at bounding box center [1125, 134] width 9 height 13
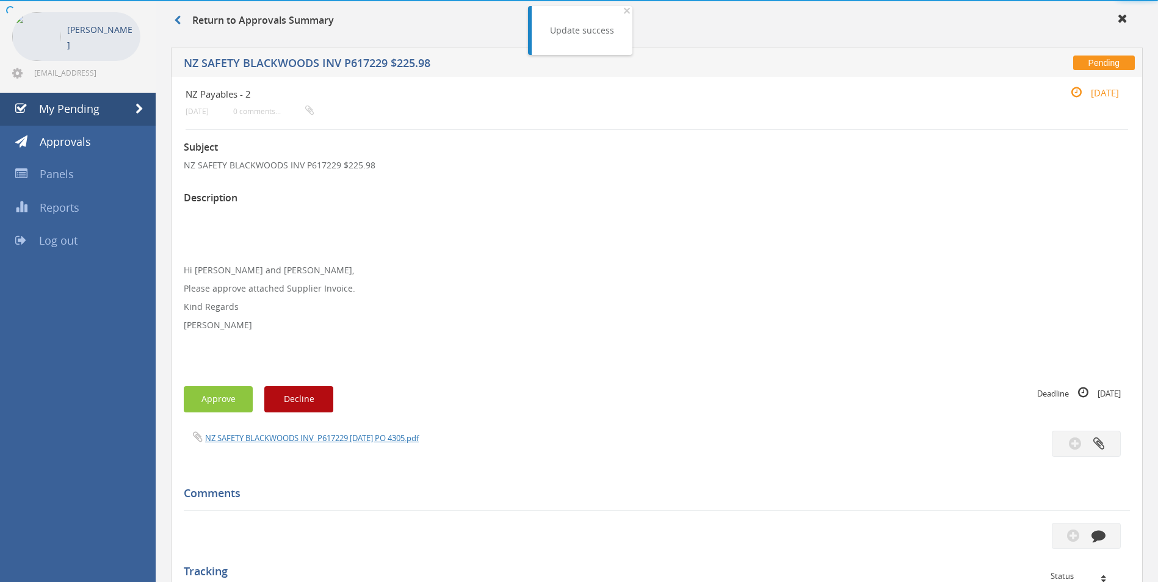
scroll to position [325, 0]
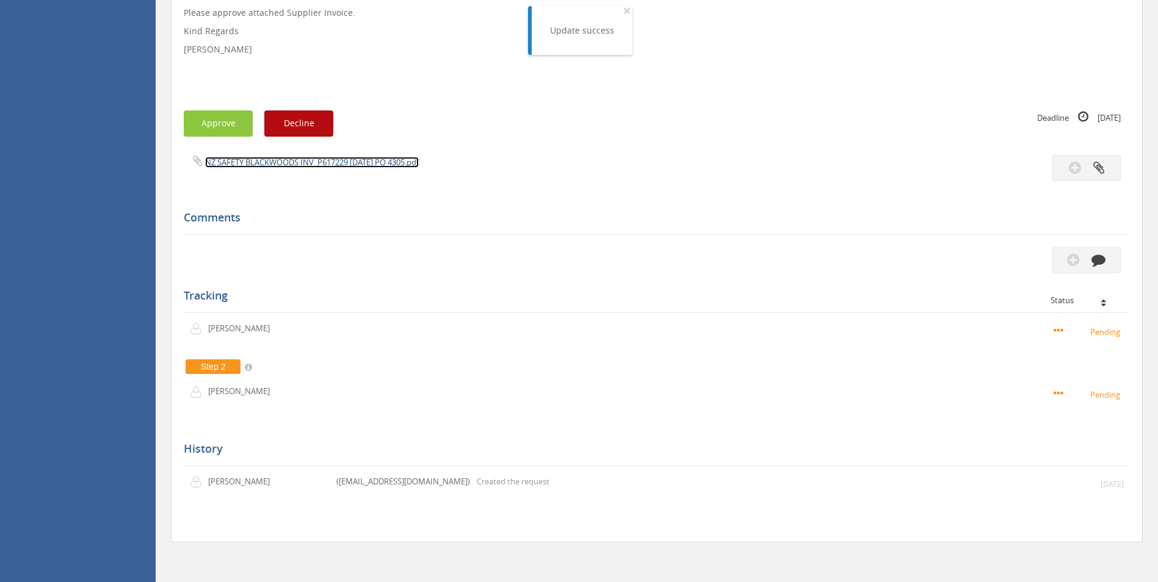
click at [354, 164] on link "NZ SAFETY BLACKWOODS INV_P617229 [DATE] PO 4305.pdf" at bounding box center [312, 162] width 214 height 11
click at [1105, 258] on icon "button" at bounding box center [1098, 260] width 14 height 14
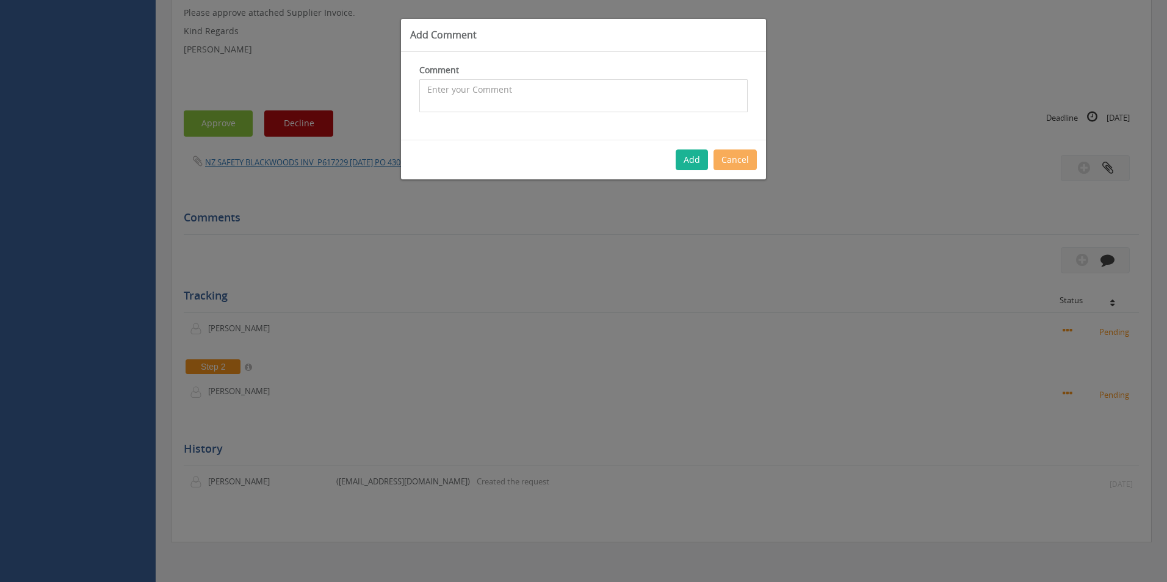
click at [483, 95] on textarea at bounding box center [583, 95] width 328 height 33
type textarea "Fabrication Stock - approved"
click at [700, 156] on button "Add" at bounding box center [692, 160] width 32 height 21
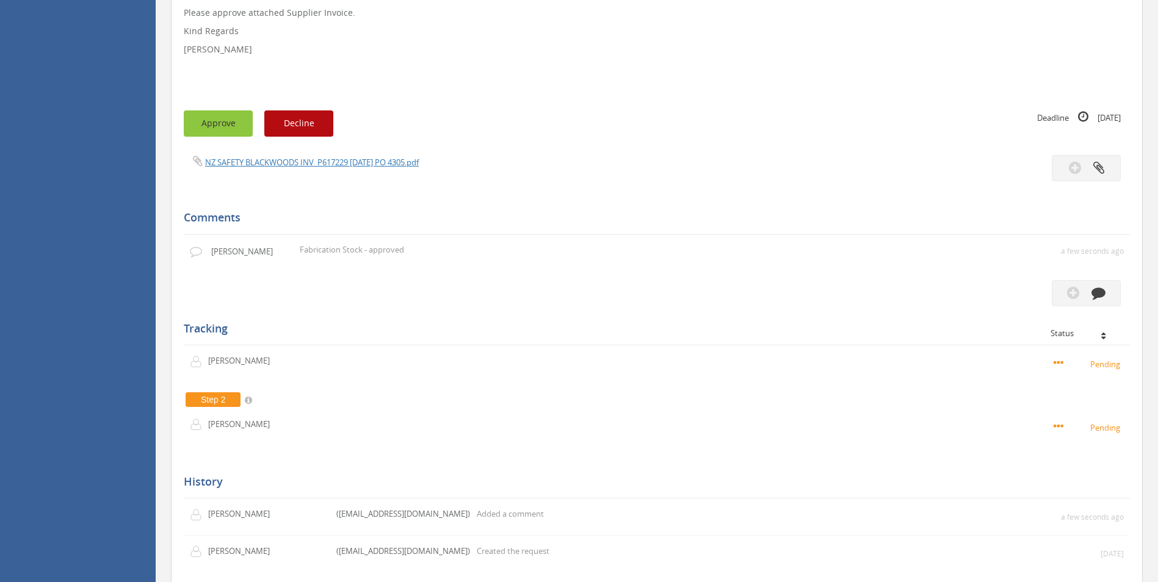
click at [221, 128] on button "Approve" at bounding box center [218, 123] width 69 height 26
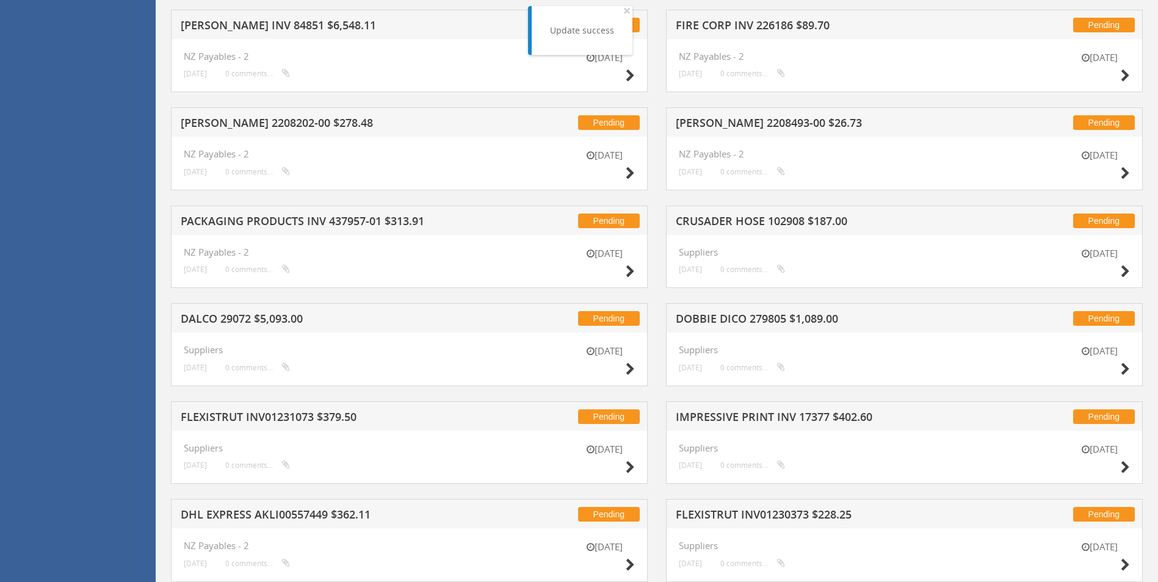
scroll to position [946, 0]
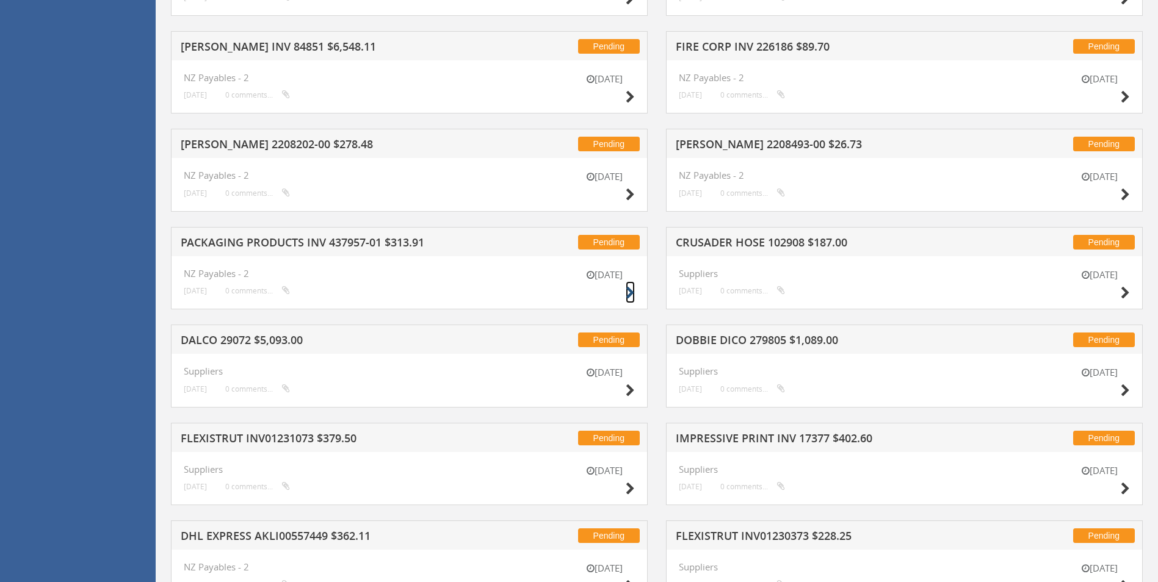
click at [628, 290] on icon at bounding box center [630, 293] width 9 height 13
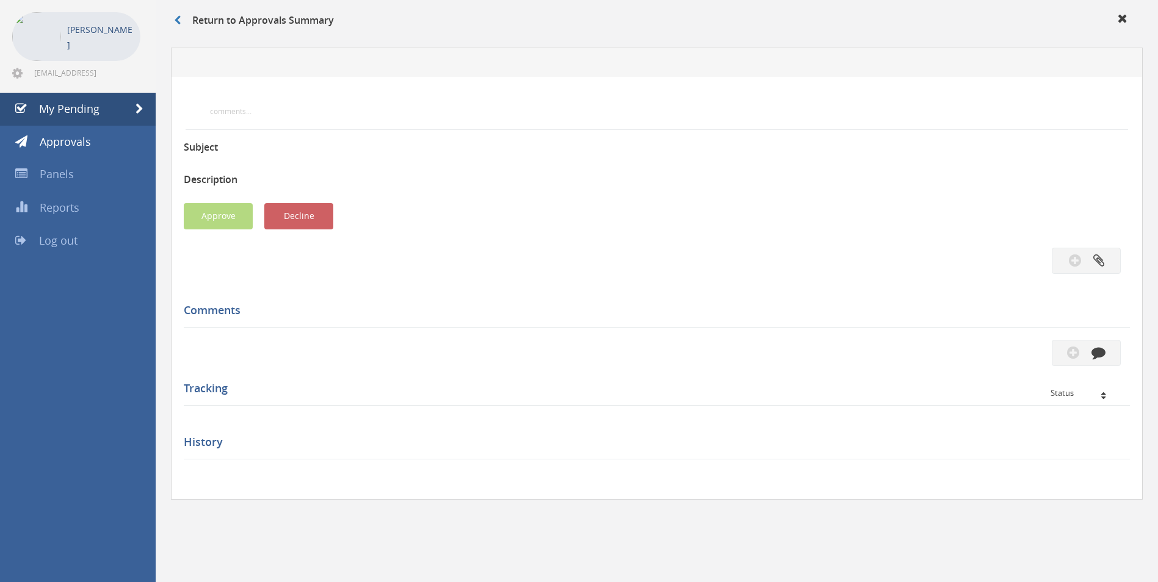
scroll to position [325, 0]
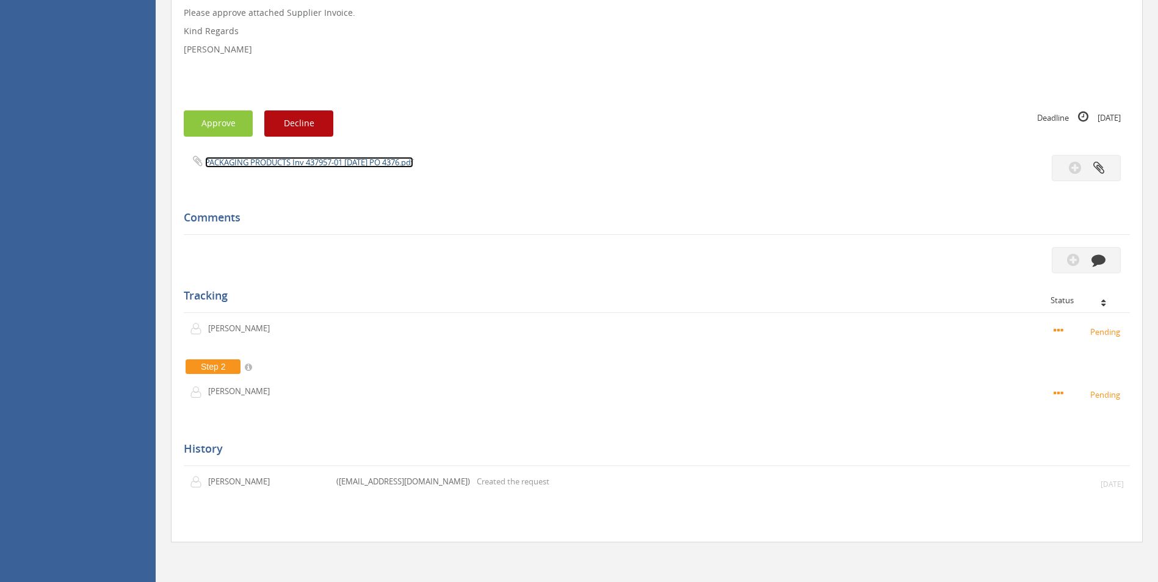
click at [267, 160] on link "PACKAGING PRODUCTS Inv 437957-01 [DATE] PO 4376.pdf" at bounding box center [309, 162] width 208 height 11
click at [1093, 262] on icon "button" at bounding box center [1098, 260] width 14 height 14
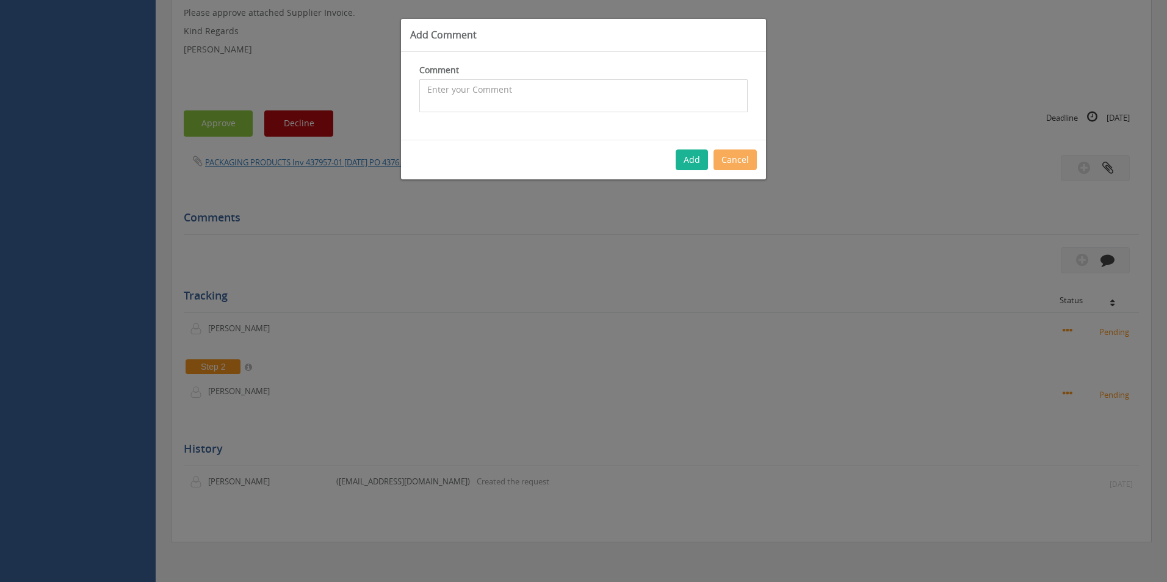
click at [475, 99] on textarea at bounding box center [583, 95] width 328 height 33
type textarea "Warehouse consumables - approved"
click at [681, 159] on button "Add" at bounding box center [692, 160] width 32 height 21
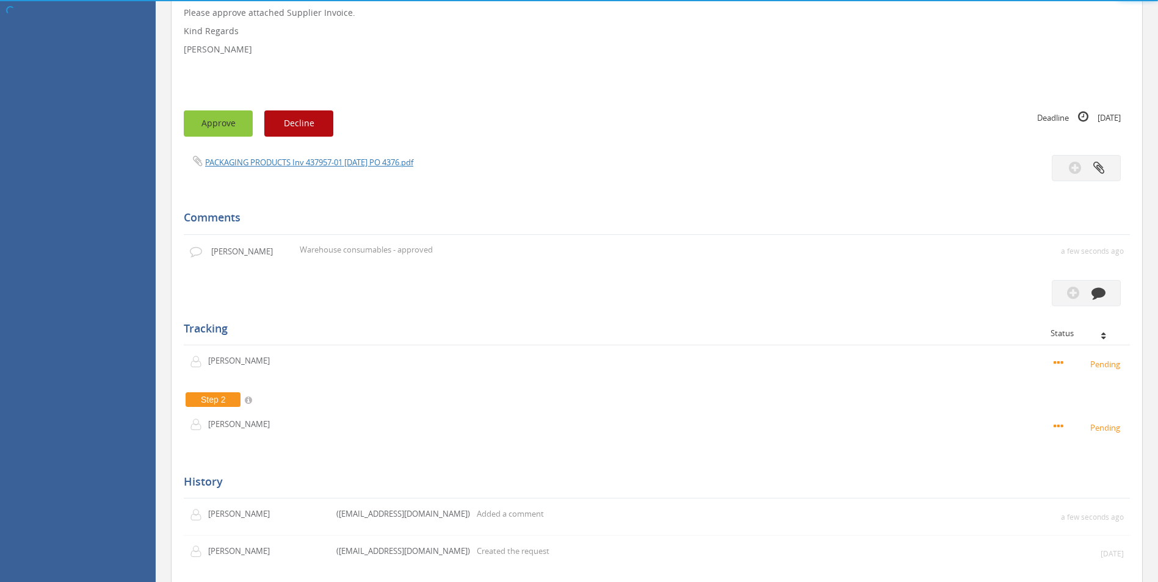
click at [185, 123] on button "Approve" at bounding box center [218, 123] width 69 height 26
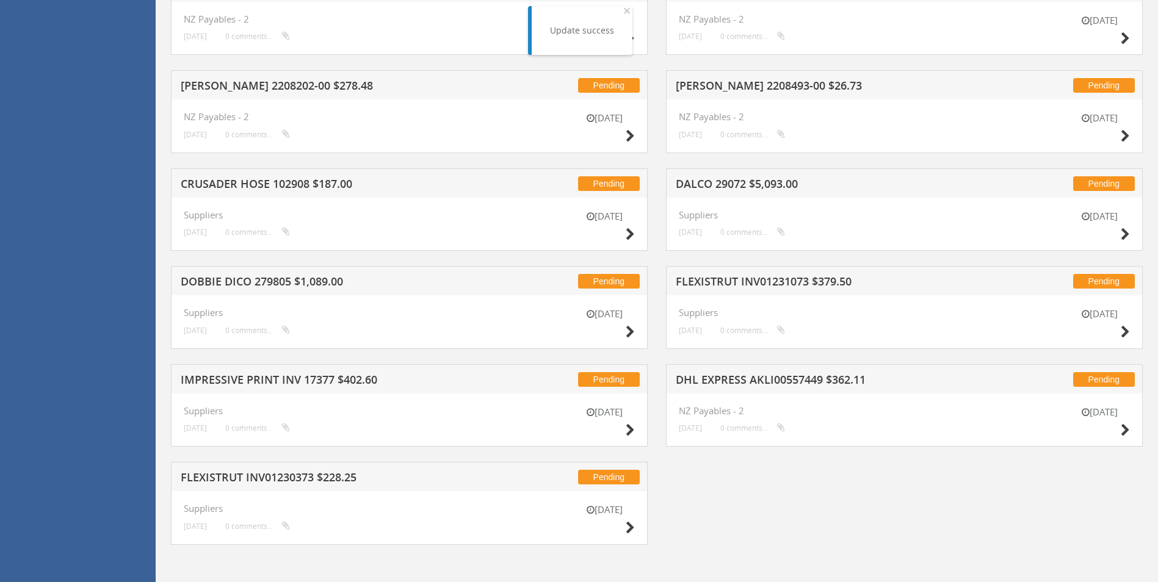
scroll to position [1007, 0]
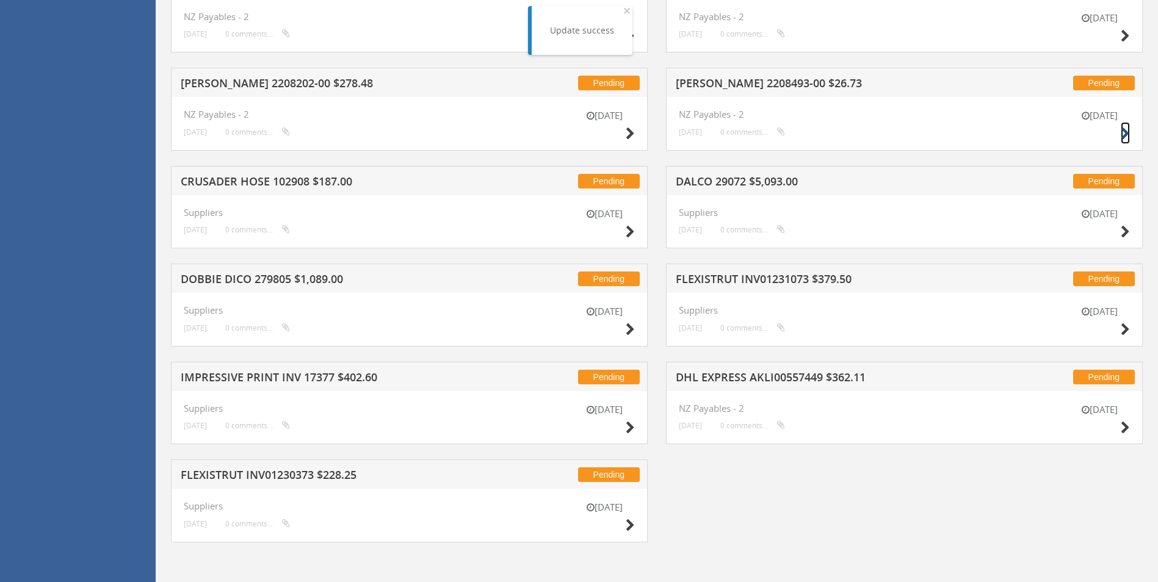
click at [1127, 128] on icon at bounding box center [1125, 134] width 9 height 13
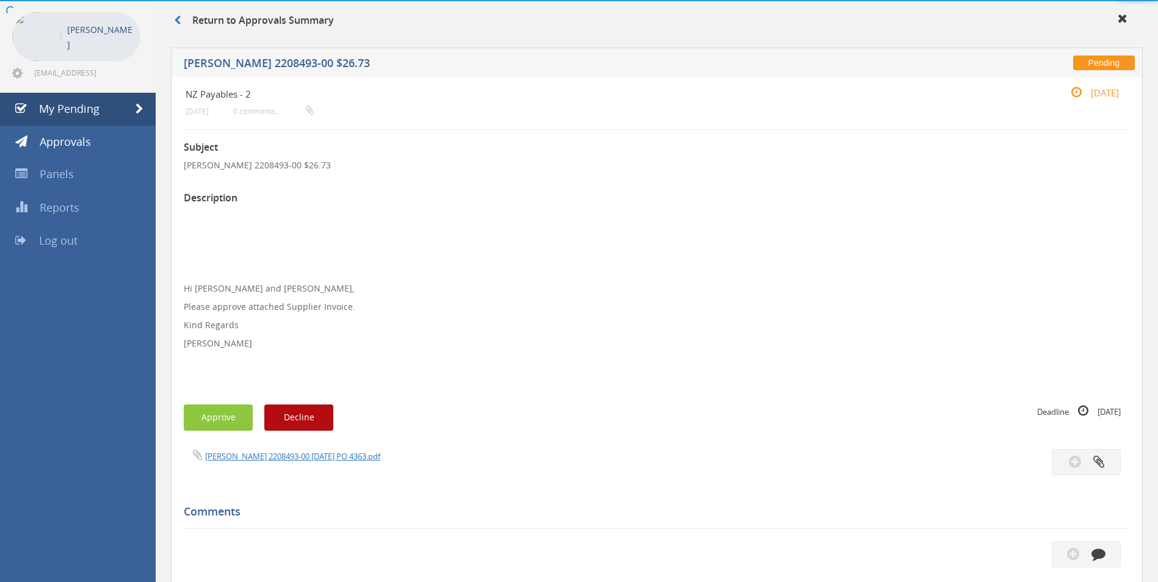
scroll to position [344, 0]
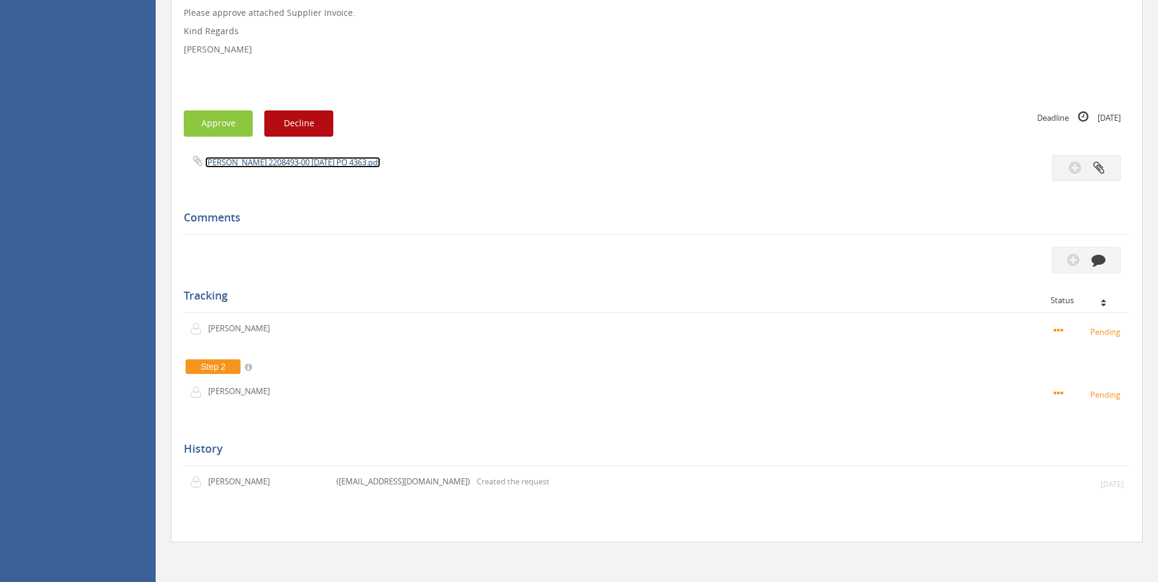
click at [325, 159] on link "[PERSON_NAME] 2208493-00 [DATE] PO 4363.pdf" at bounding box center [292, 162] width 175 height 11
click at [1098, 257] on icon "button" at bounding box center [1098, 260] width 14 height 14
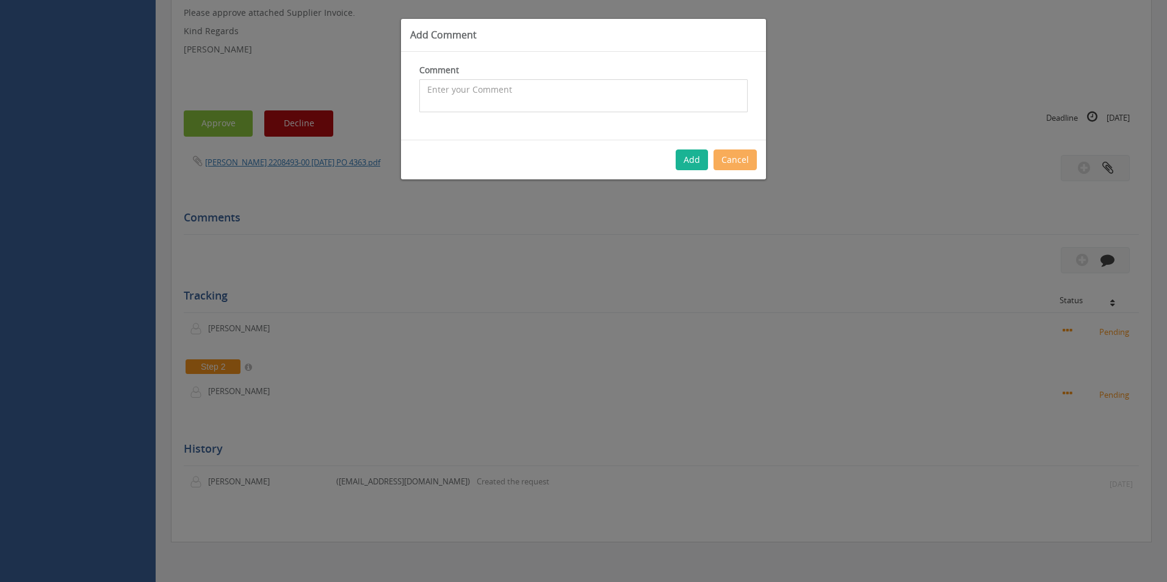
click at [498, 104] on textarea at bounding box center [583, 95] width 328 height 33
type textarea "Stock - approved"
click at [699, 157] on button "Add" at bounding box center [692, 160] width 32 height 21
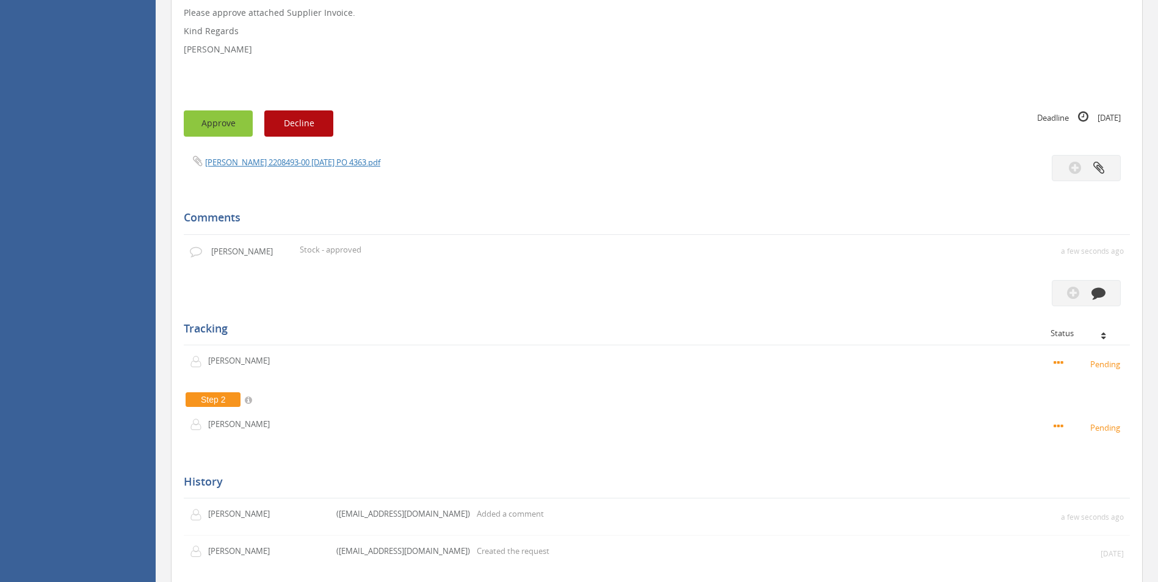
click at [239, 118] on button "Approve" at bounding box center [218, 123] width 69 height 26
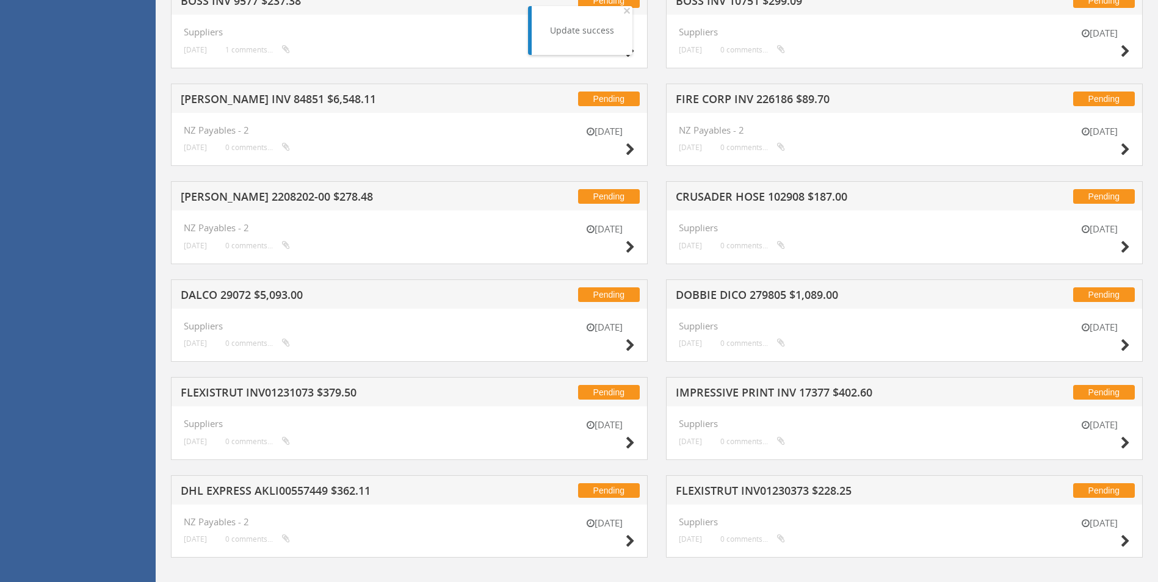
scroll to position [908, 0]
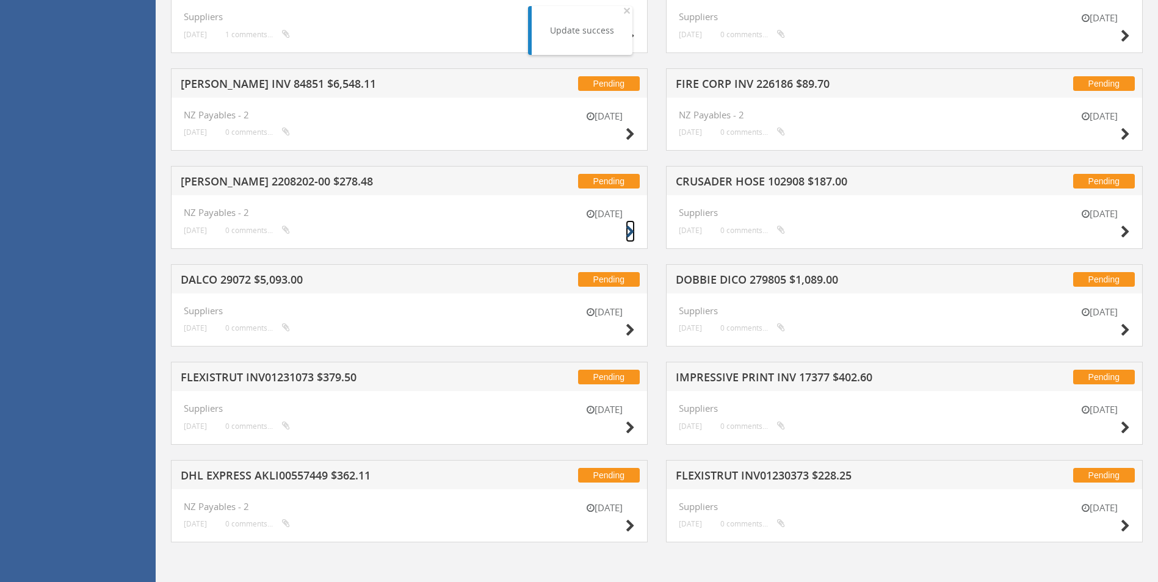
click at [630, 231] on icon at bounding box center [630, 232] width 9 height 13
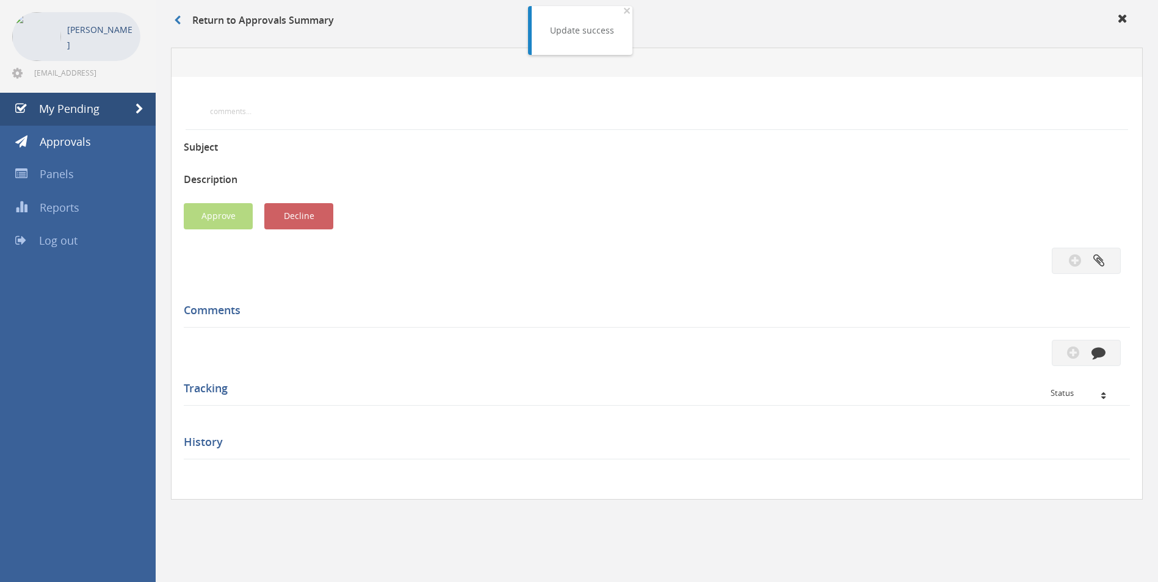
scroll to position [344, 0]
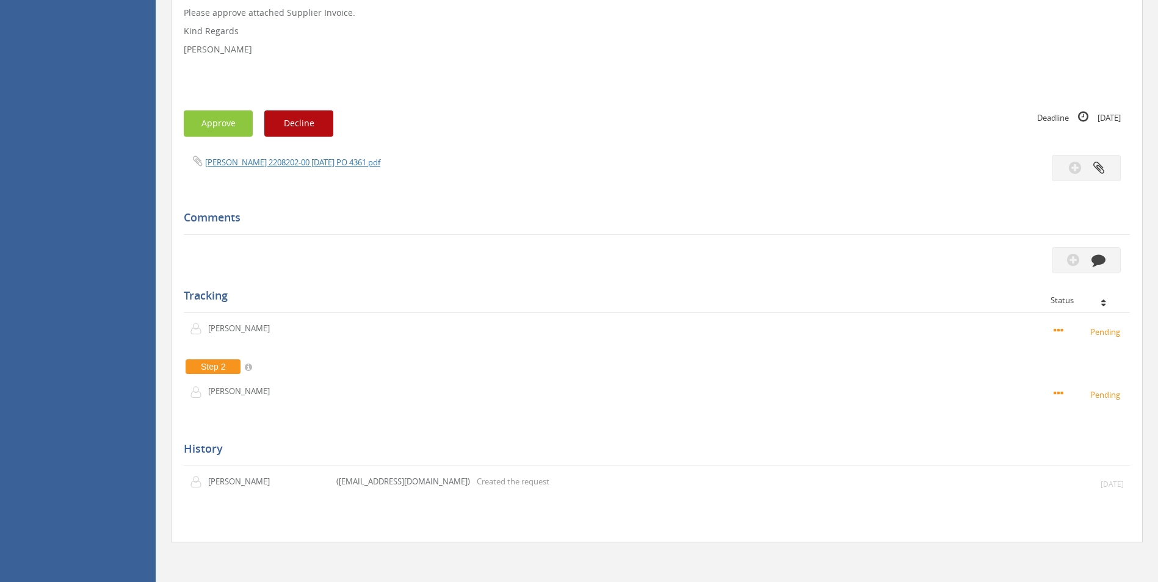
click at [278, 156] on div "[PERSON_NAME] 2208202-00 [DATE] PO 4361.pdf" at bounding box center [416, 161] width 482 height 13
click at [277, 164] on link "[PERSON_NAME] 2208202-00 [DATE] PO 4361.pdf" at bounding box center [292, 162] width 175 height 11
click at [1102, 253] on icon "button" at bounding box center [1098, 260] width 14 height 14
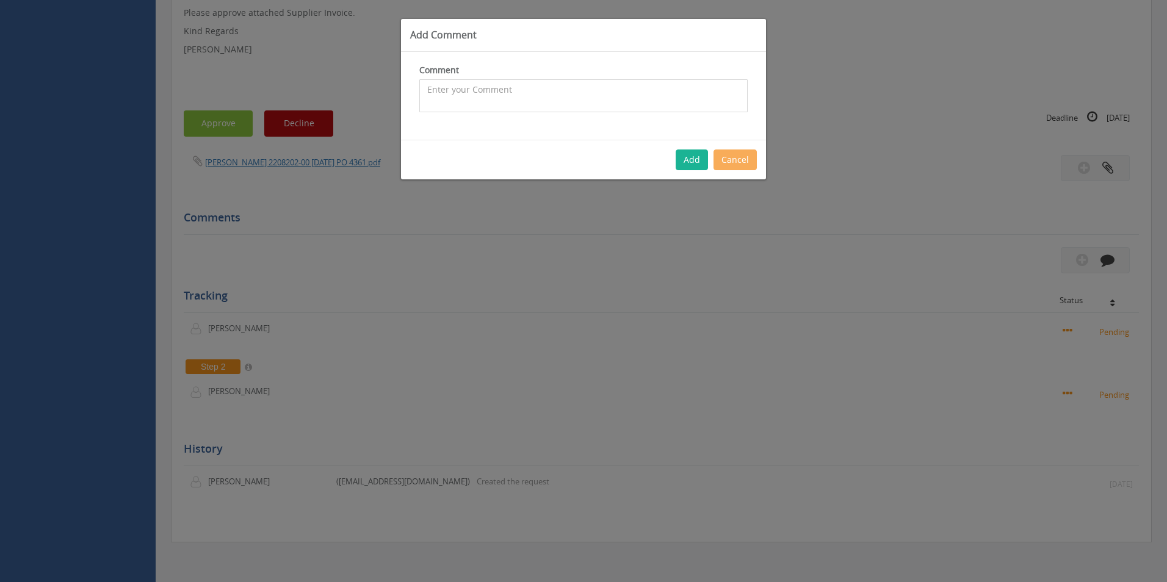
click at [566, 106] on textarea at bounding box center [583, 95] width 328 height 33
type textarea "Stock - approved"
click at [692, 164] on button "Add" at bounding box center [692, 160] width 32 height 21
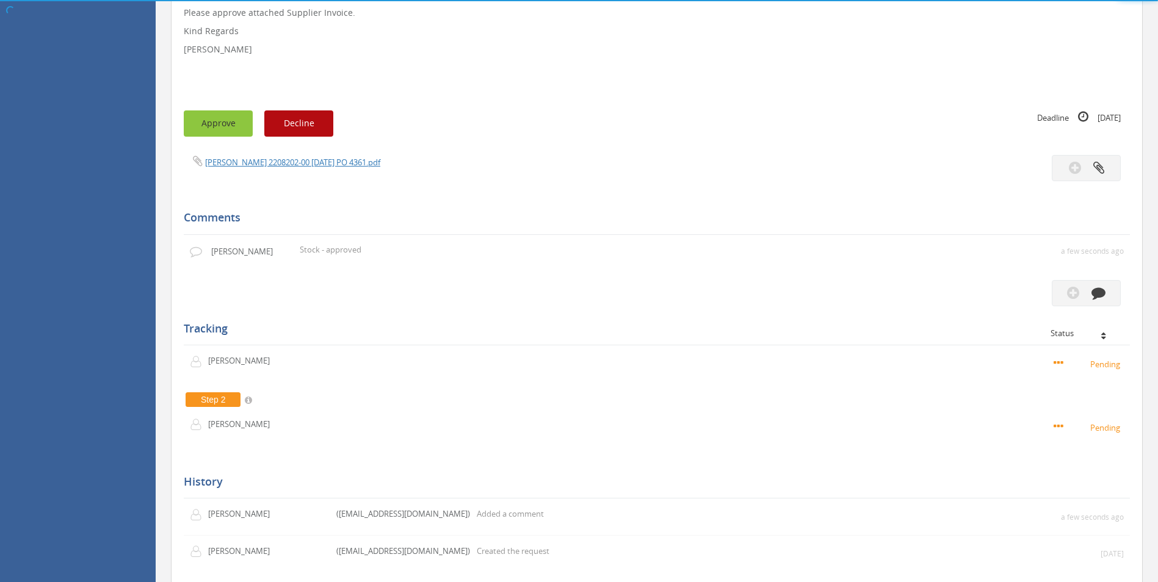
click at [228, 127] on button "Approve" at bounding box center [218, 123] width 69 height 26
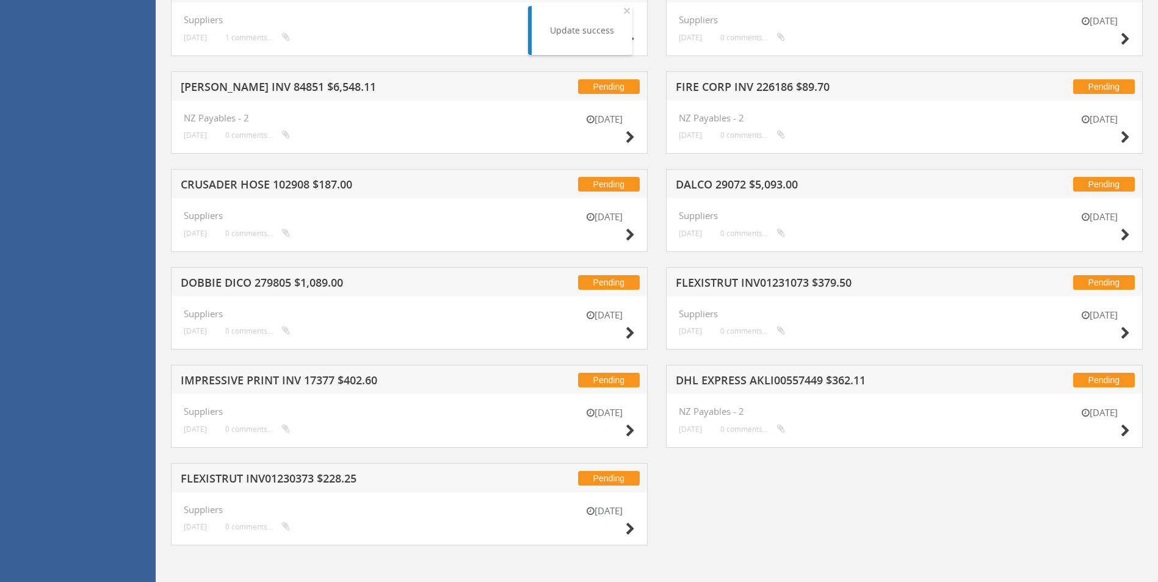
scroll to position [908, 0]
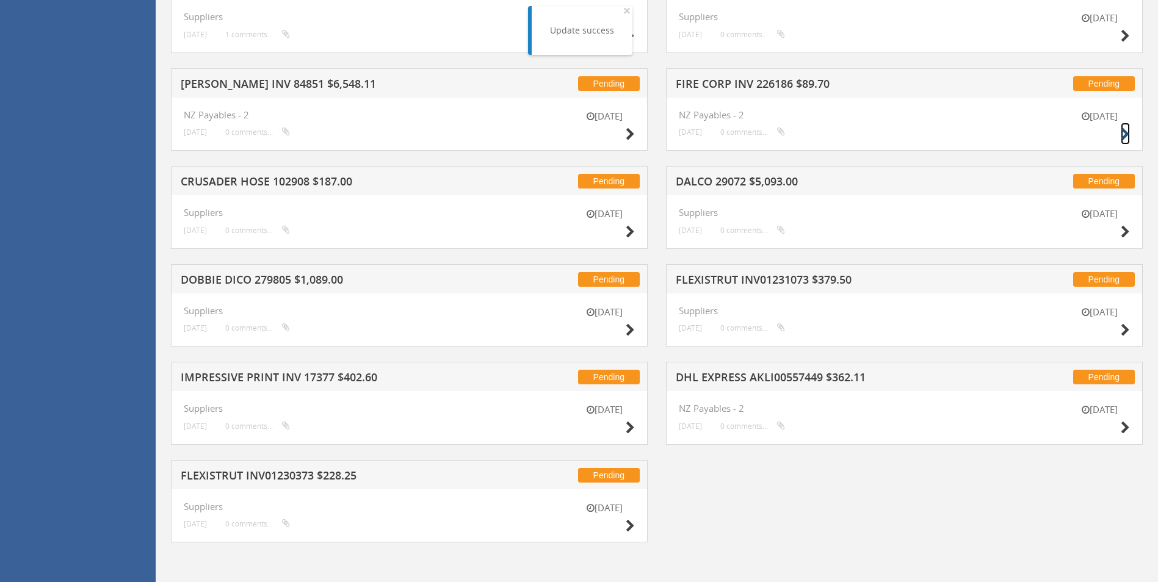
click at [1128, 129] on icon at bounding box center [1125, 134] width 9 height 13
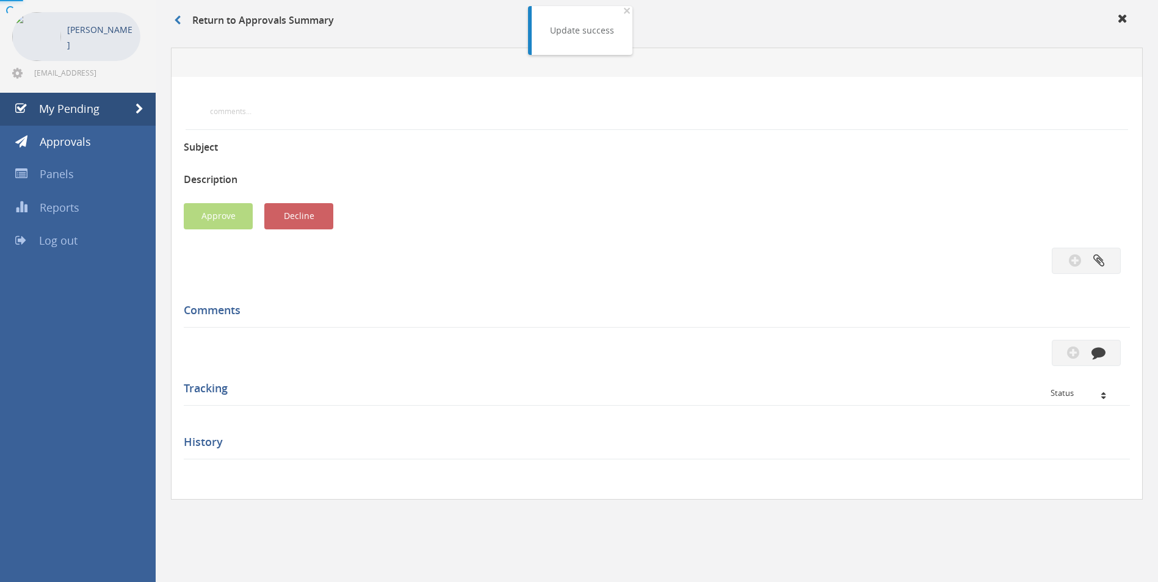
scroll to position [344, 0]
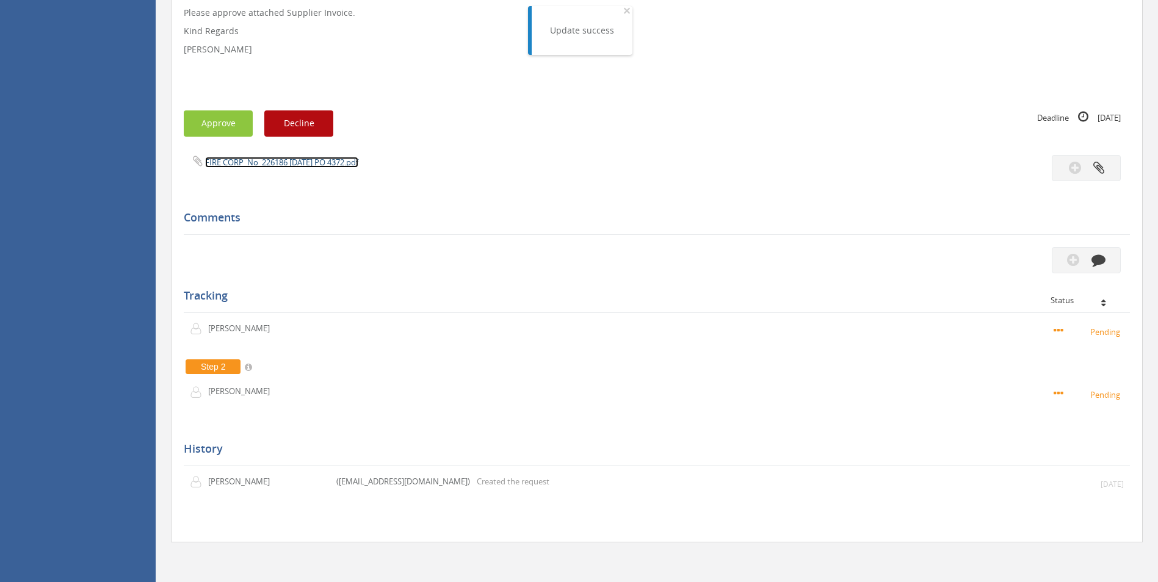
click at [333, 162] on link "FIRE CORP_No_226186 [DATE] PO 4372.pdf" at bounding box center [281, 162] width 153 height 11
click at [1104, 258] on icon "button" at bounding box center [1098, 260] width 14 height 14
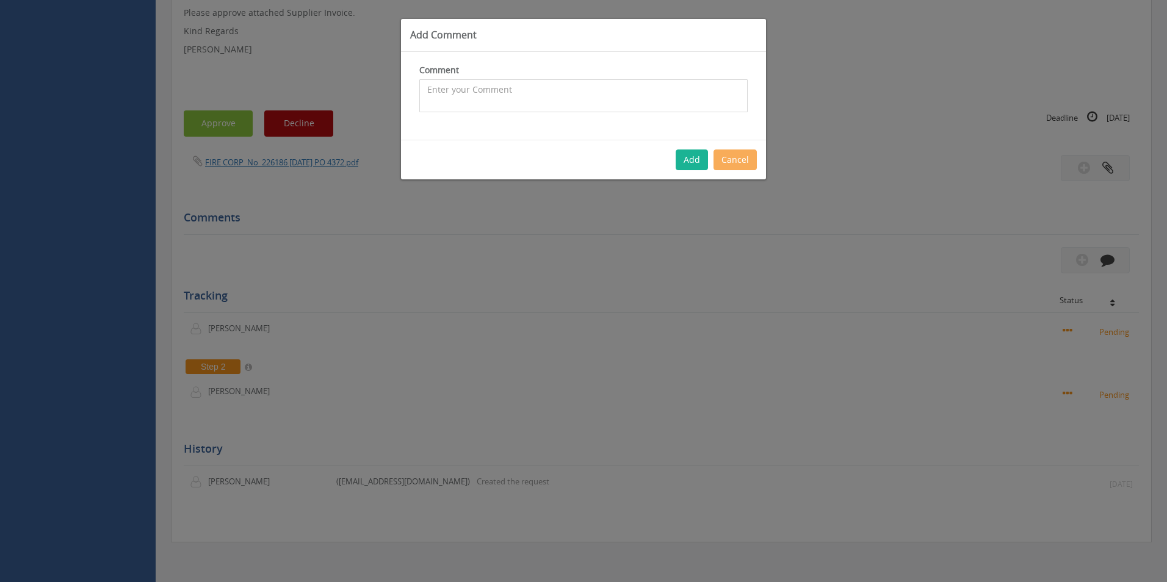
click at [499, 106] on textarea at bounding box center [583, 95] width 328 height 33
type textarea "Customer Order - 68159 - CP $78 SP $100 - heavily discounted - approved"
click at [703, 165] on button "Add" at bounding box center [692, 160] width 32 height 21
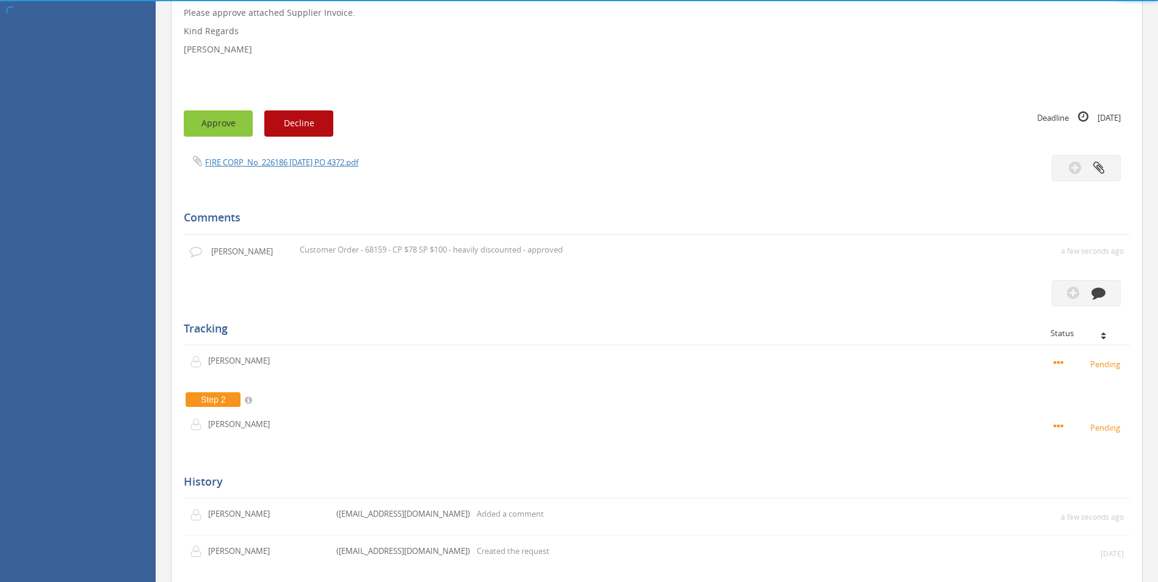
click at [224, 120] on button "Approve" at bounding box center [218, 123] width 69 height 26
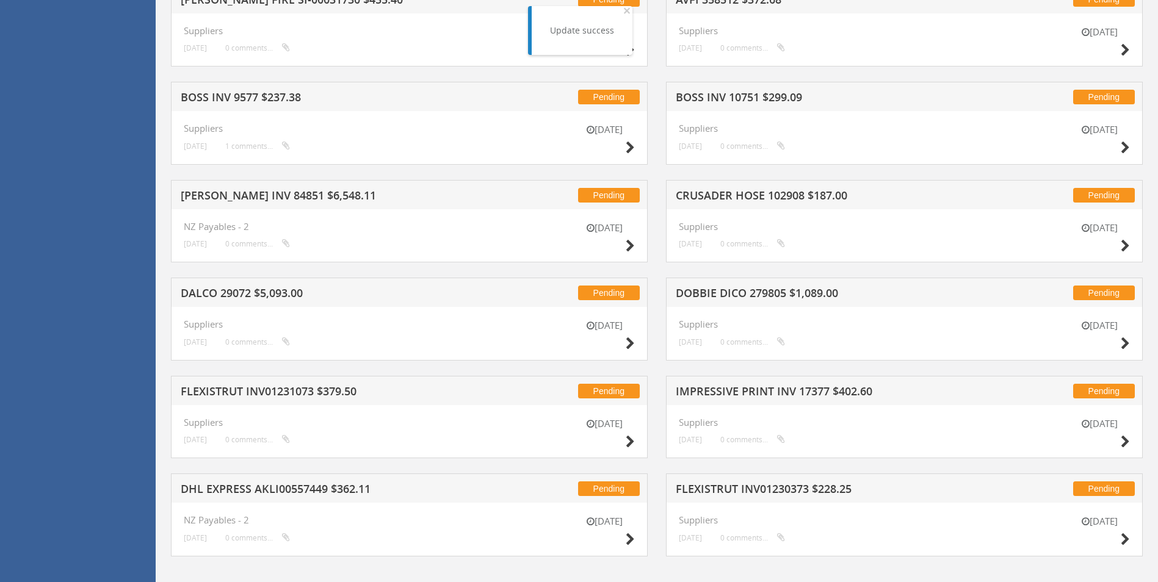
scroll to position [811, 0]
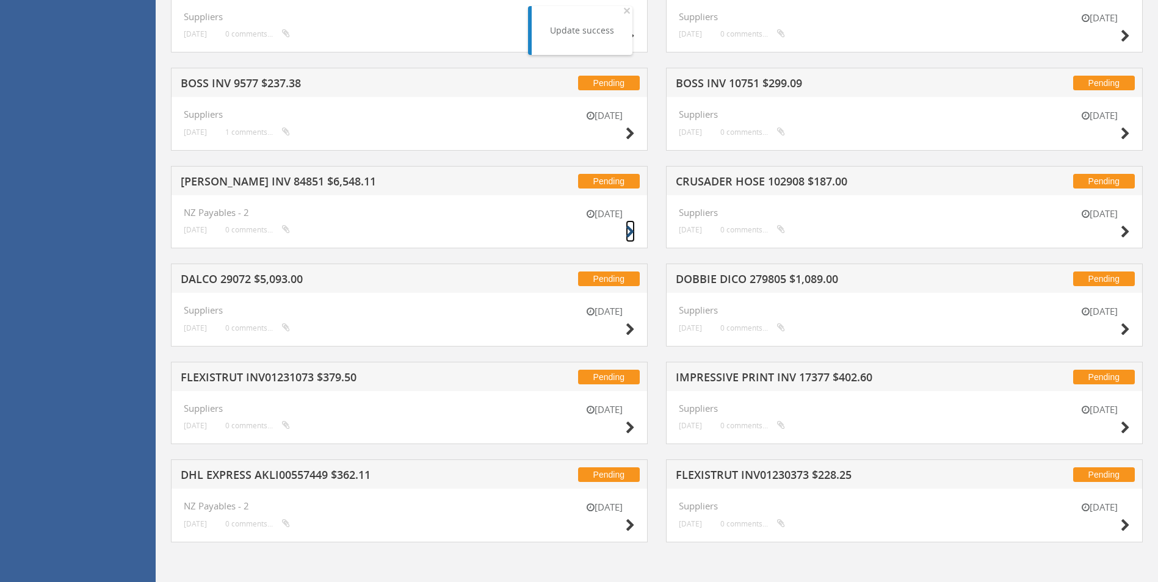
click at [631, 232] on icon at bounding box center [630, 232] width 9 height 13
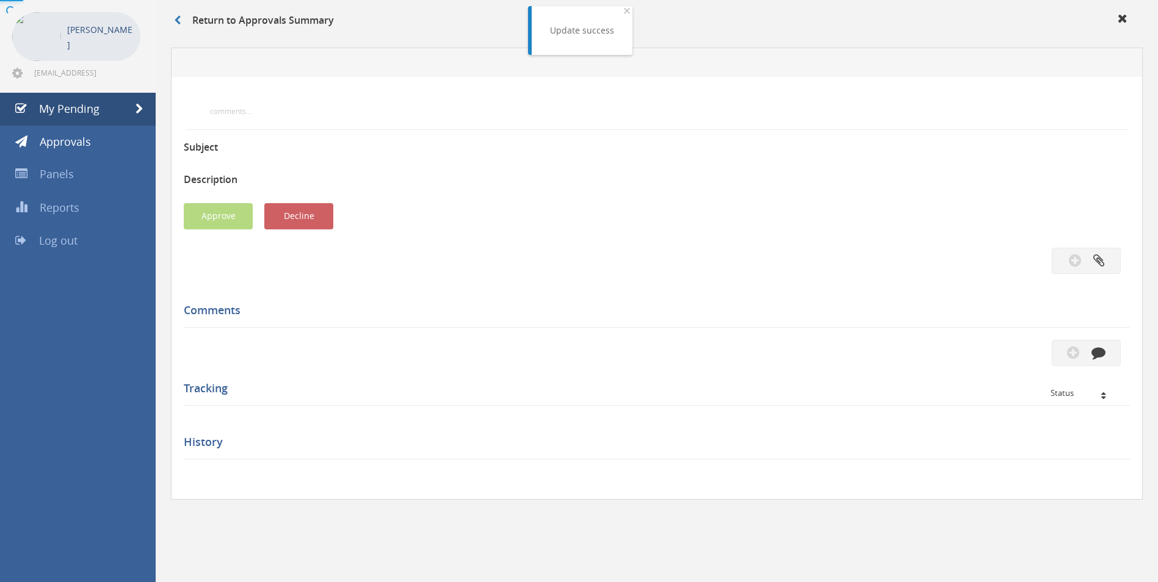
scroll to position [344, 0]
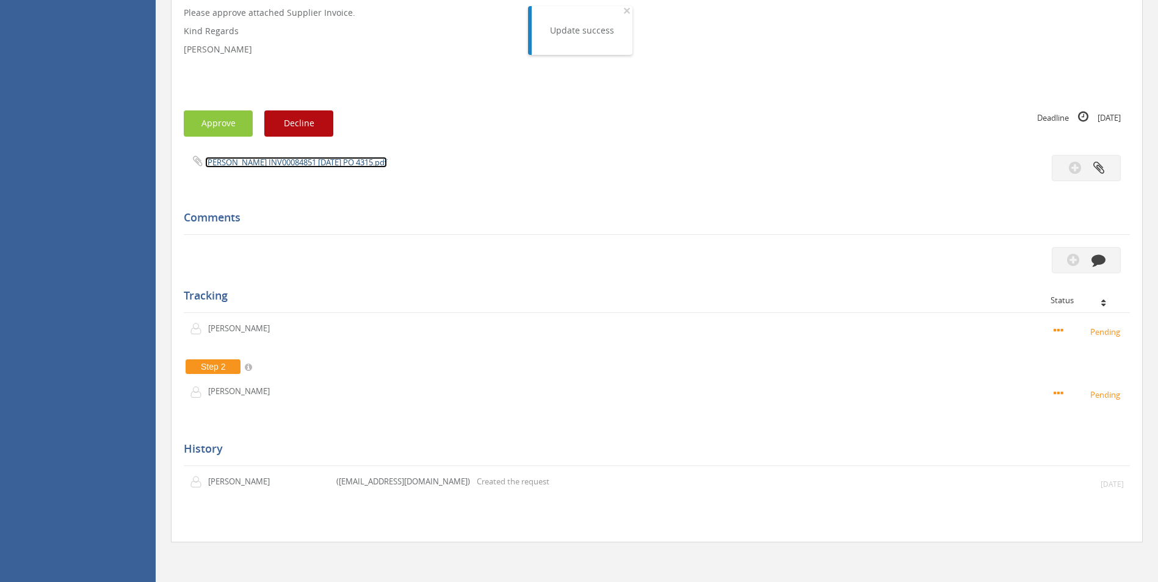
click at [329, 158] on link "[PERSON_NAME] INV00084851 [DATE] PO 4315.pdf" at bounding box center [296, 162] width 182 height 11
click at [1093, 258] on icon "button" at bounding box center [1098, 260] width 14 height 14
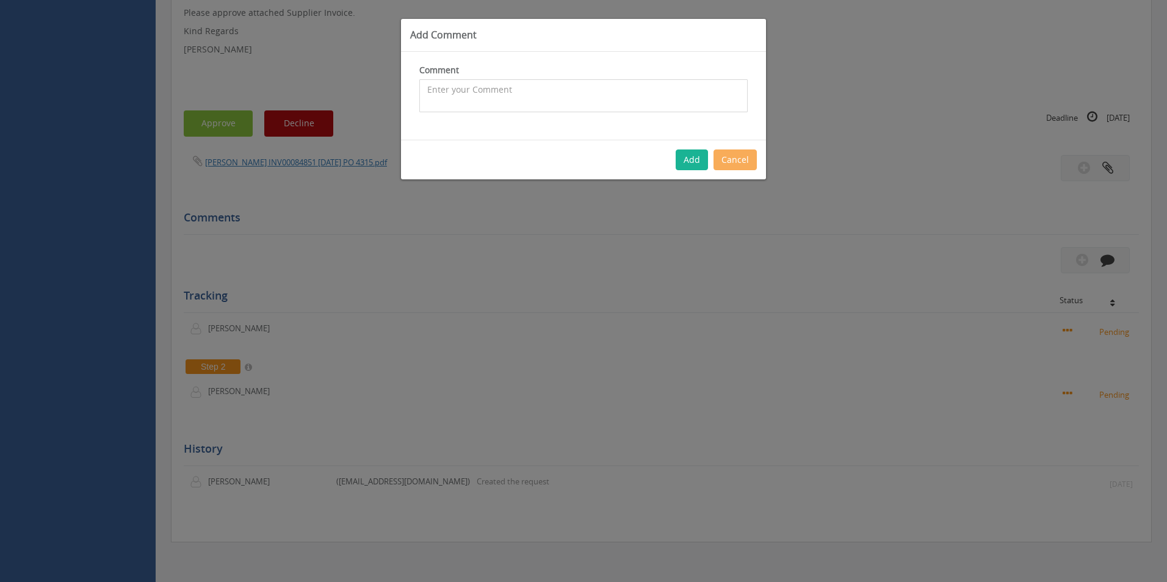
drag, startPoint x: 512, startPoint y: 96, endPoint x: 490, endPoint y: 88, distance: 22.8
click at [511, 95] on textarea at bounding box center [583, 95] width 328 height 33
type textarea "Stock - approved"
click at [690, 160] on button "Add" at bounding box center [692, 160] width 32 height 21
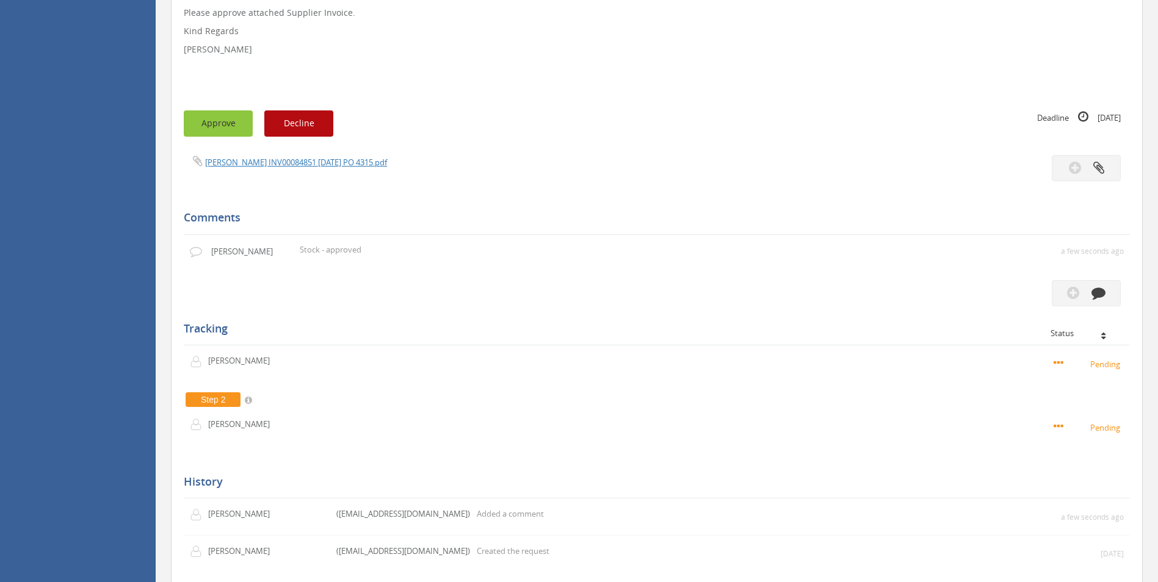
click at [226, 126] on button "Approve" at bounding box center [218, 123] width 69 height 26
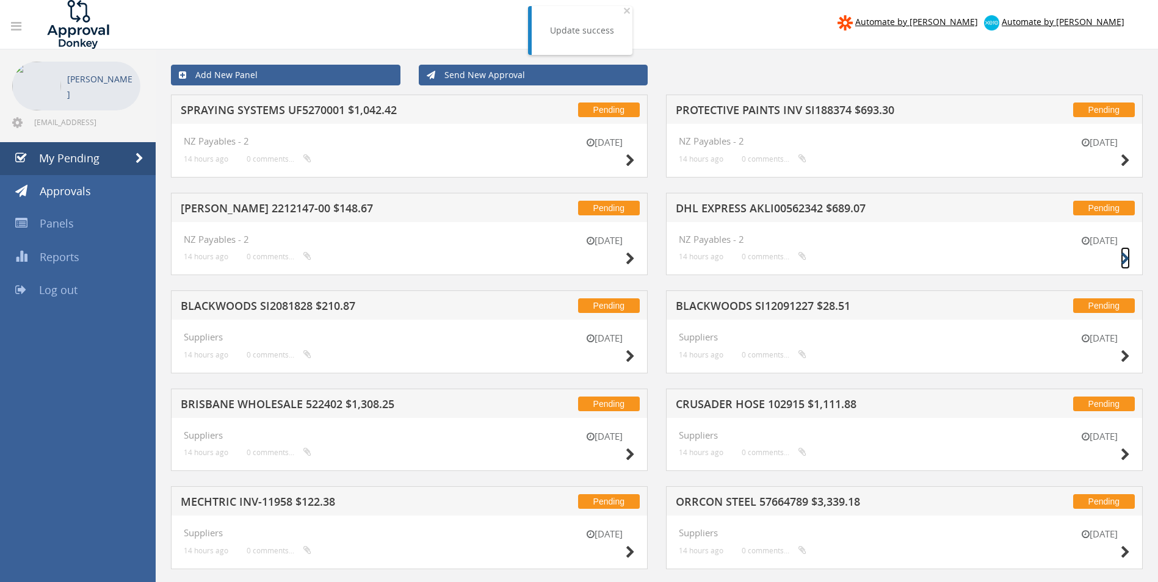
click at [1124, 262] on icon at bounding box center [1125, 259] width 9 height 13
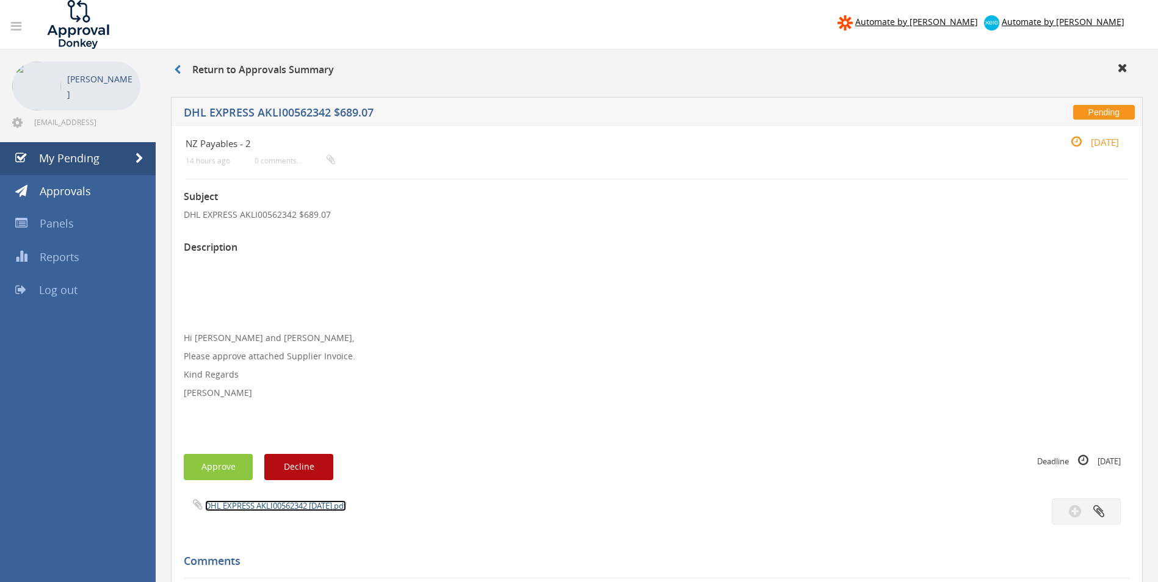
click at [266, 507] on link "DHL EXPRESS AKLI00562342 [DATE].pdf" at bounding box center [275, 506] width 141 height 11
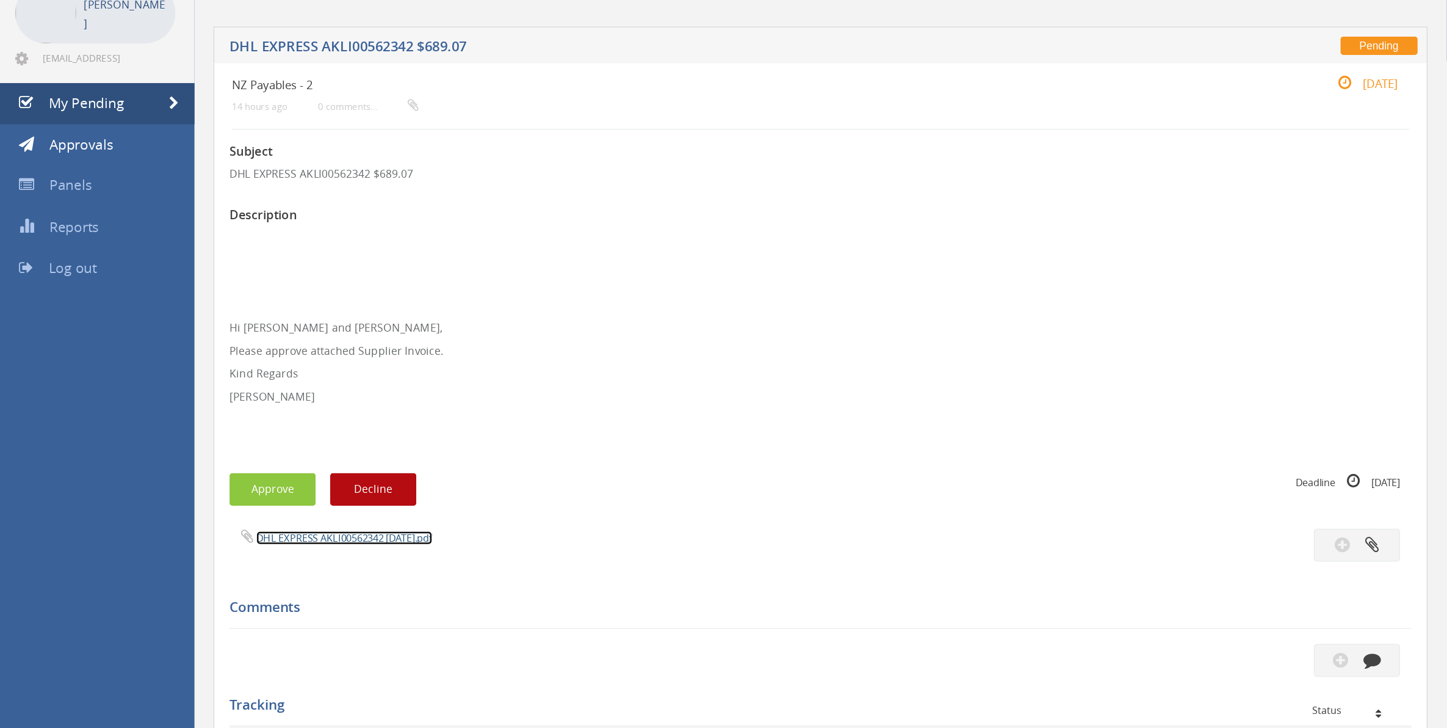
scroll to position [244, 0]
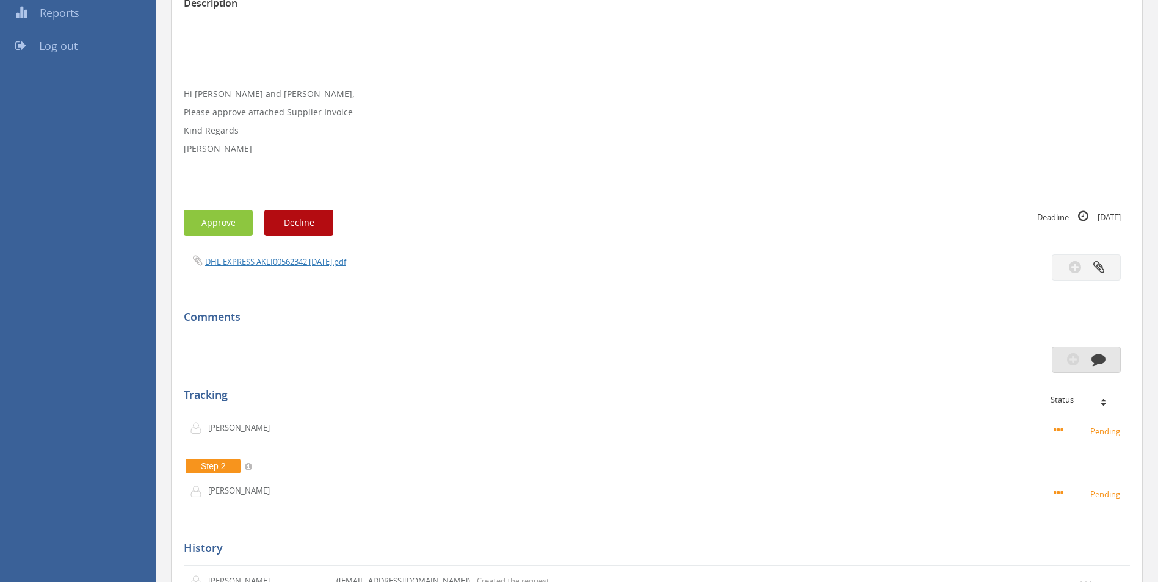
click at [1096, 357] on icon "button" at bounding box center [1098, 359] width 14 height 14
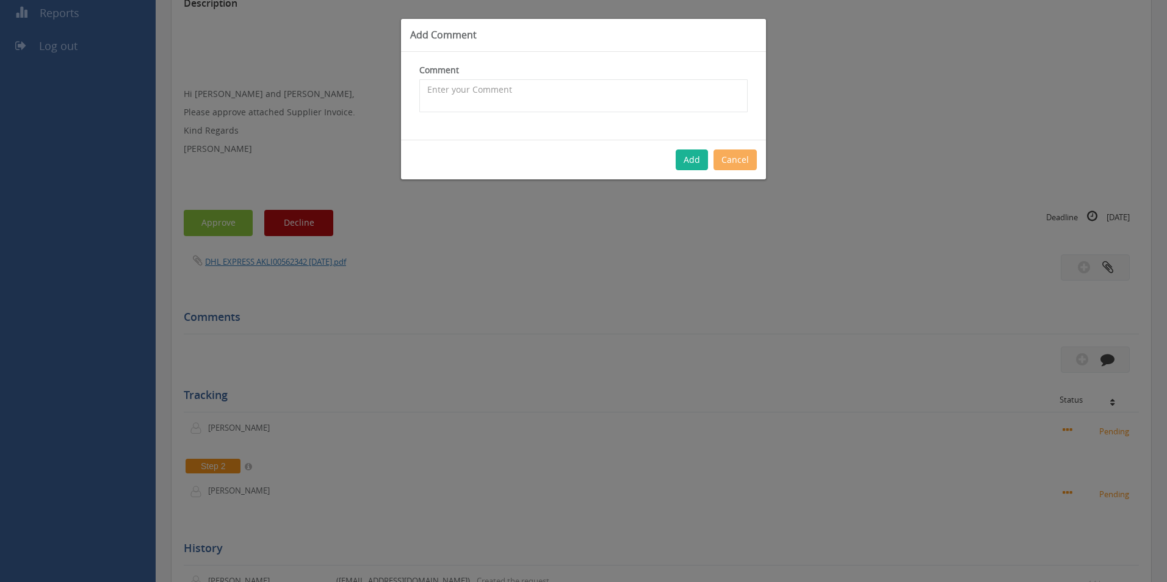
click at [532, 118] on div "Comment The comment is required." at bounding box center [583, 96] width 365 height 88
click at [524, 91] on textarea at bounding box center [583, 95] width 328 height 33
type textarea "Freight Invoice - 0068320 - [PERSON_NAME] to LC - approved"
click at [701, 158] on button "Add" at bounding box center [692, 160] width 32 height 21
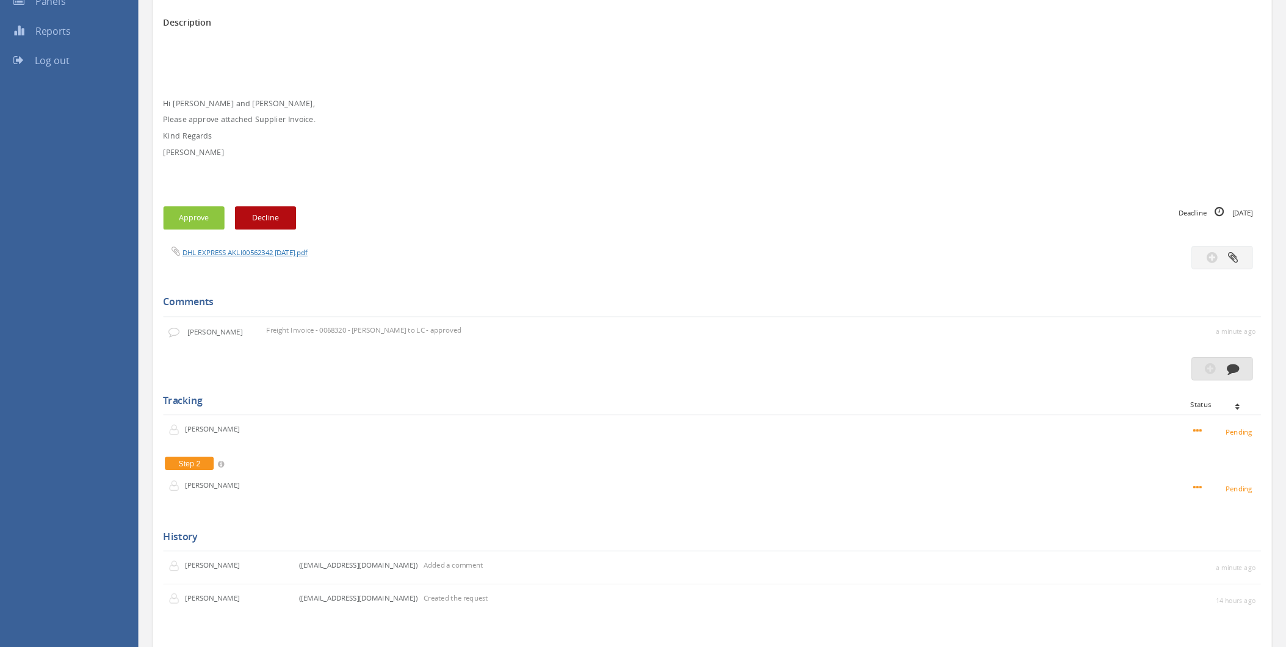
scroll to position [222, 0]
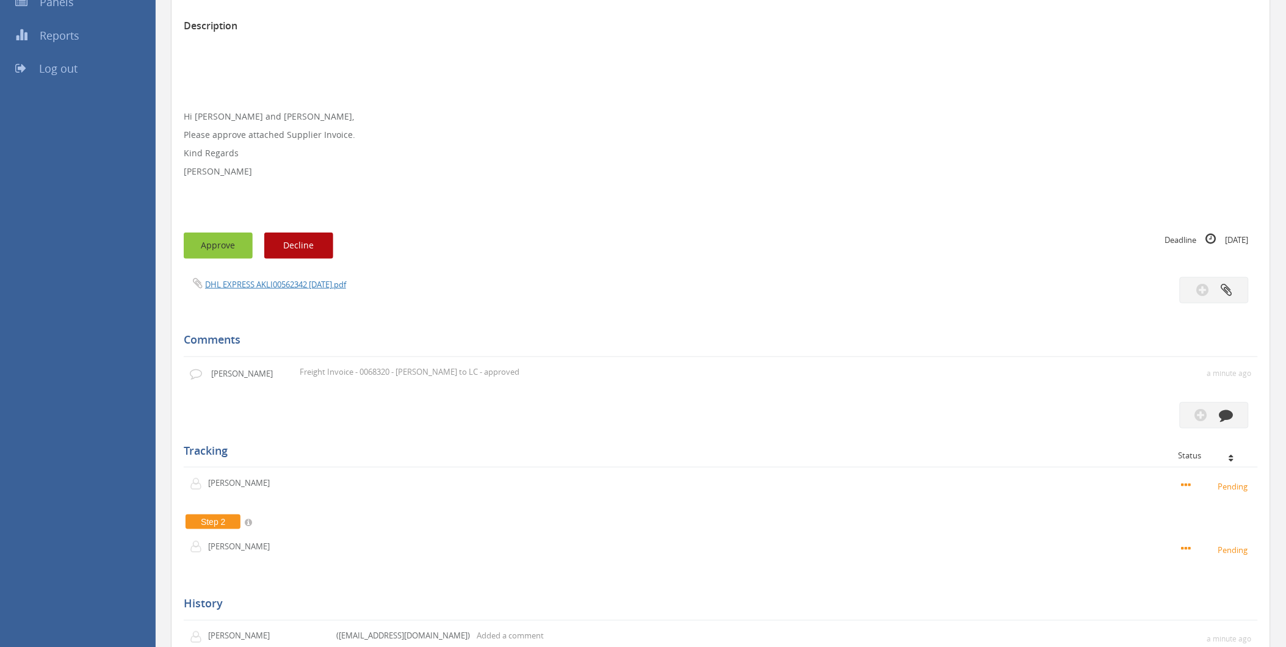
click at [220, 244] on button "Approve" at bounding box center [218, 246] width 69 height 26
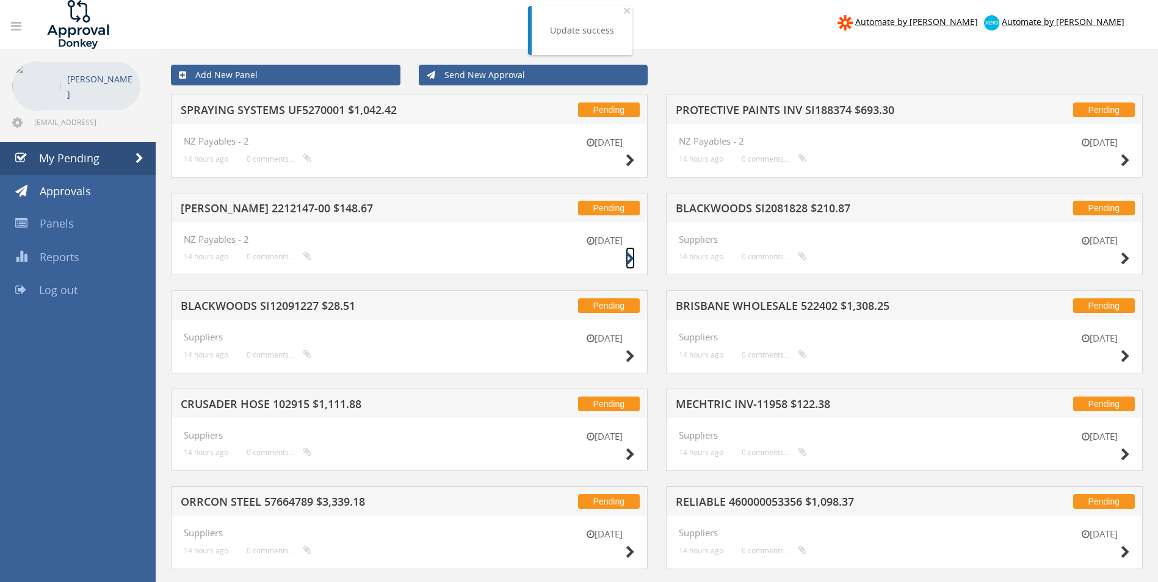
click at [626, 258] on icon at bounding box center [630, 259] width 9 height 13
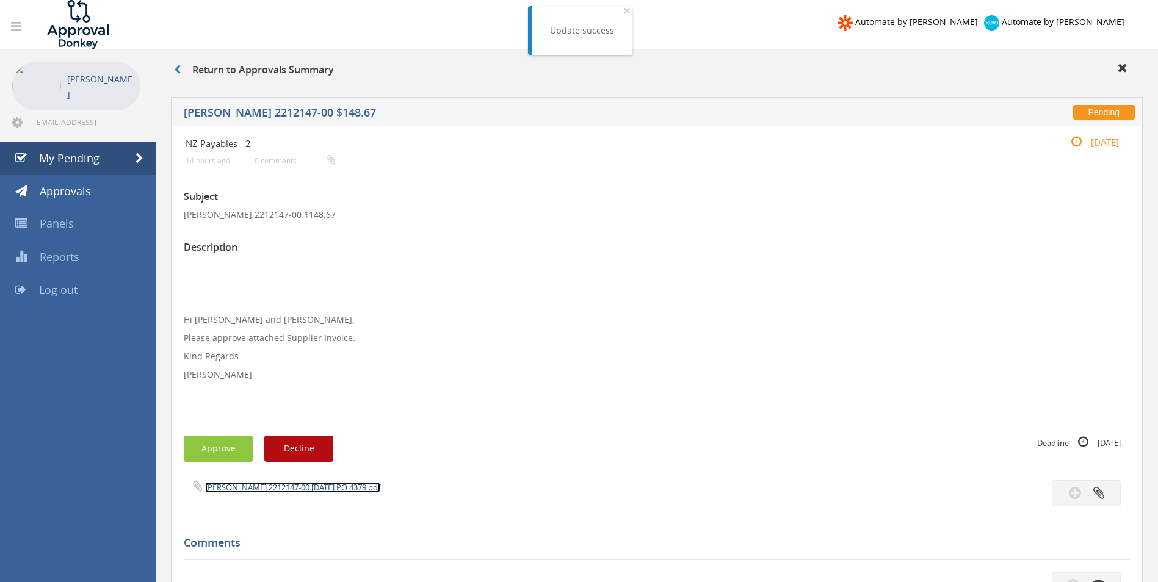
click at [293, 485] on link "[PERSON_NAME] 2212147-00 [DATE] PO 4379.pdf" at bounding box center [292, 487] width 175 height 11
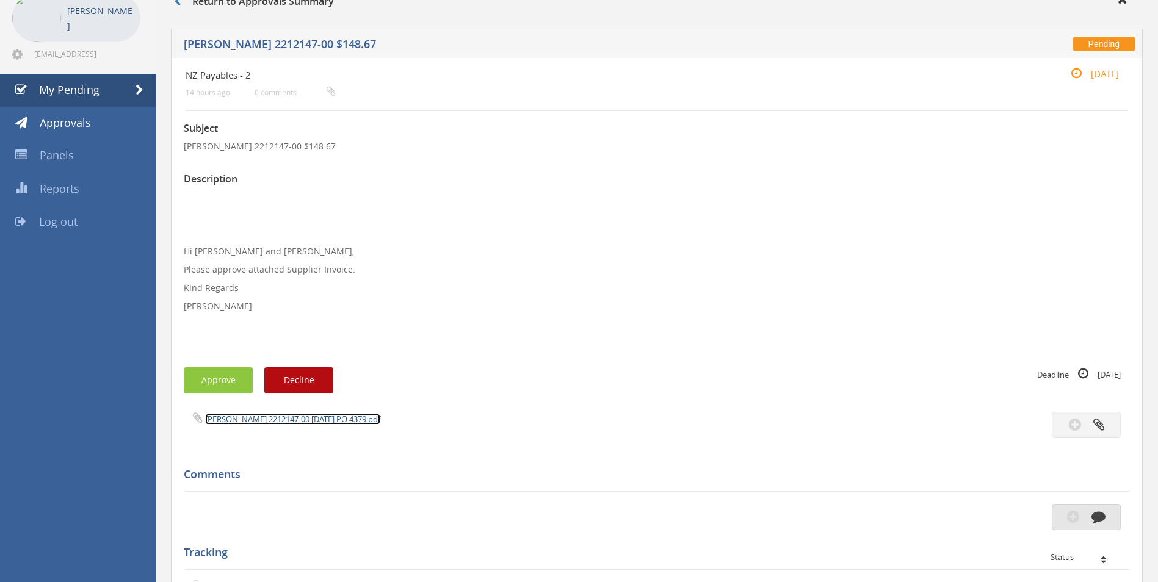
scroll to position [183, 0]
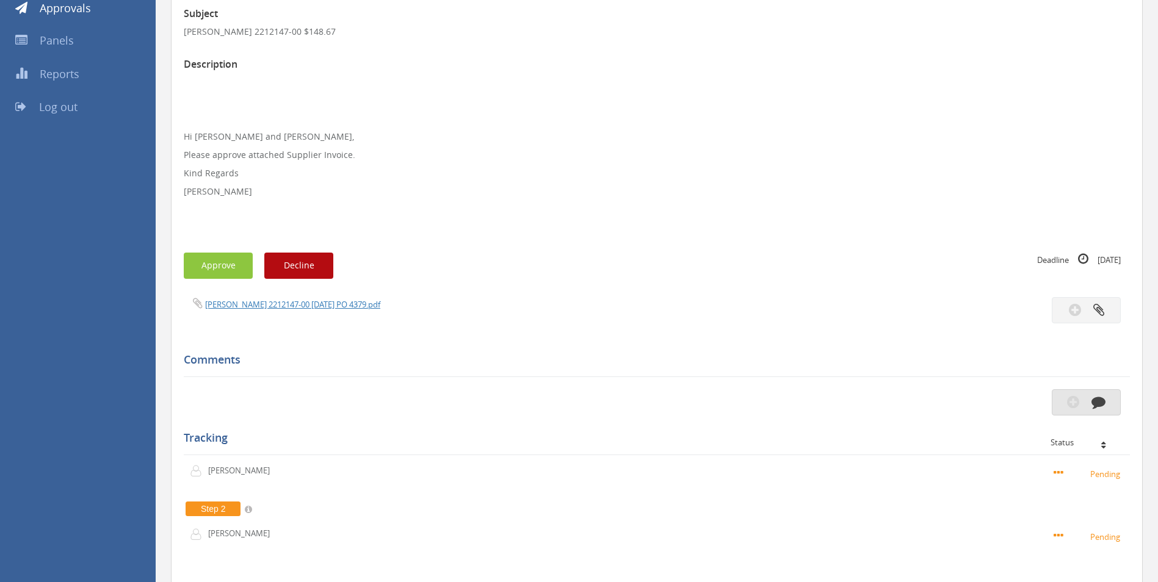
click at [1099, 408] on icon "button" at bounding box center [1098, 402] width 14 height 14
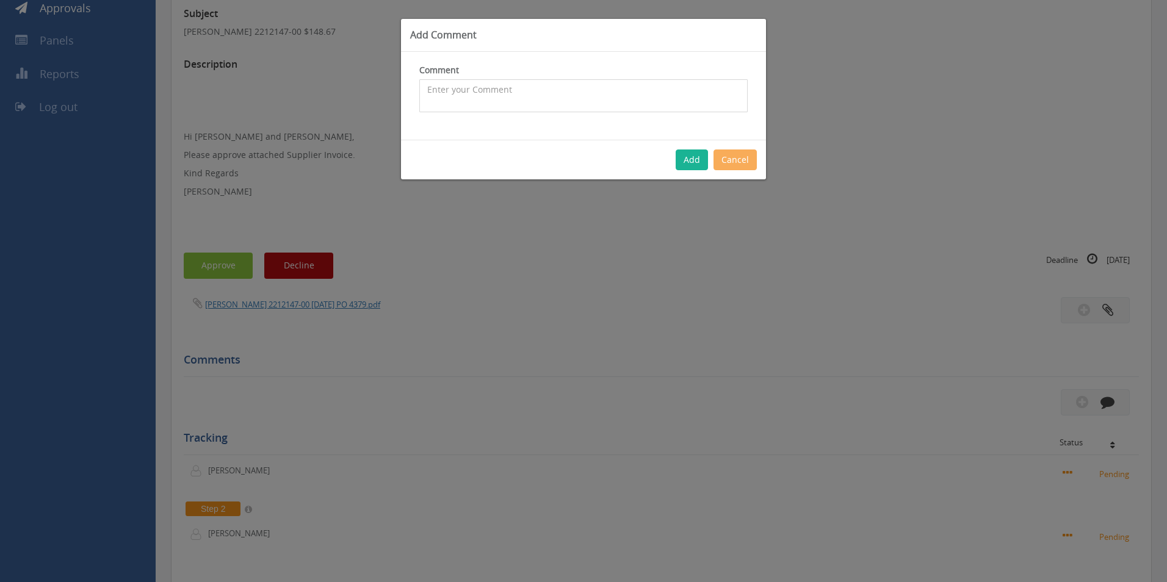
click at [540, 90] on textarea at bounding box center [583, 95] width 328 height 33
type textarea "stock - approved"
click at [685, 168] on button "Add" at bounding box center [692, 160] width 32 height 21
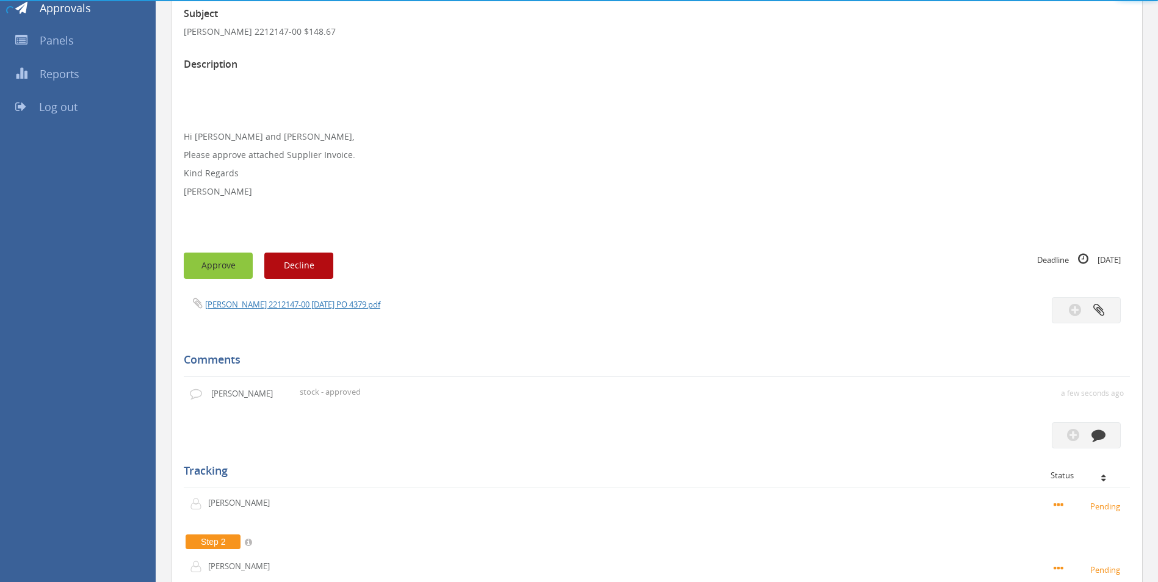
click at [239, 266] on button "Approve" at bounding box center [218, 266] width 69 height 26
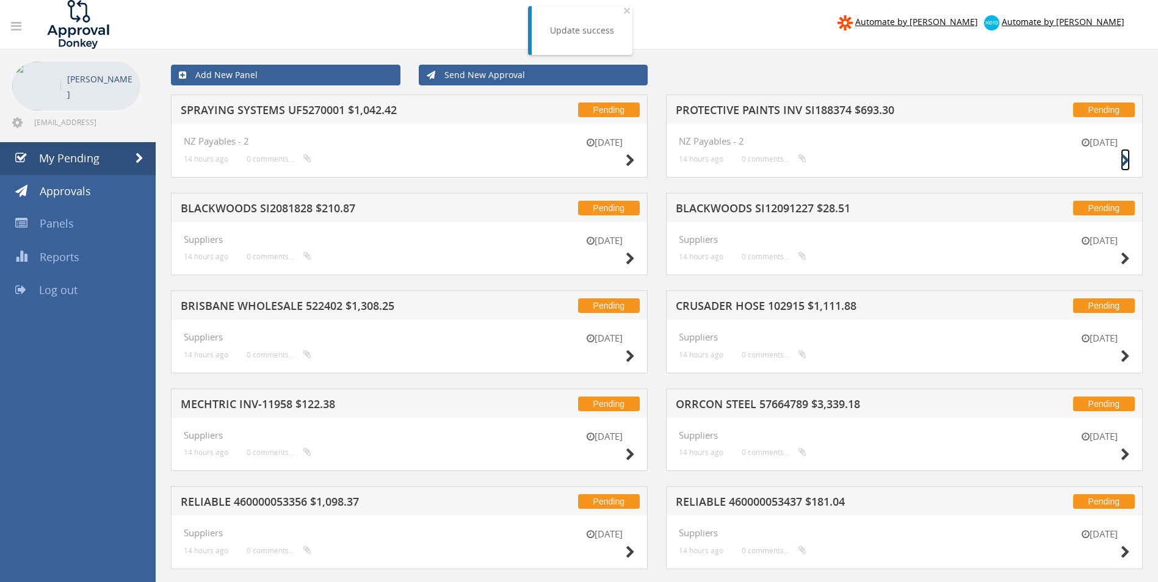
click at [1129, 159] on icon at bounding box center [1125, 160] width 9 height 13
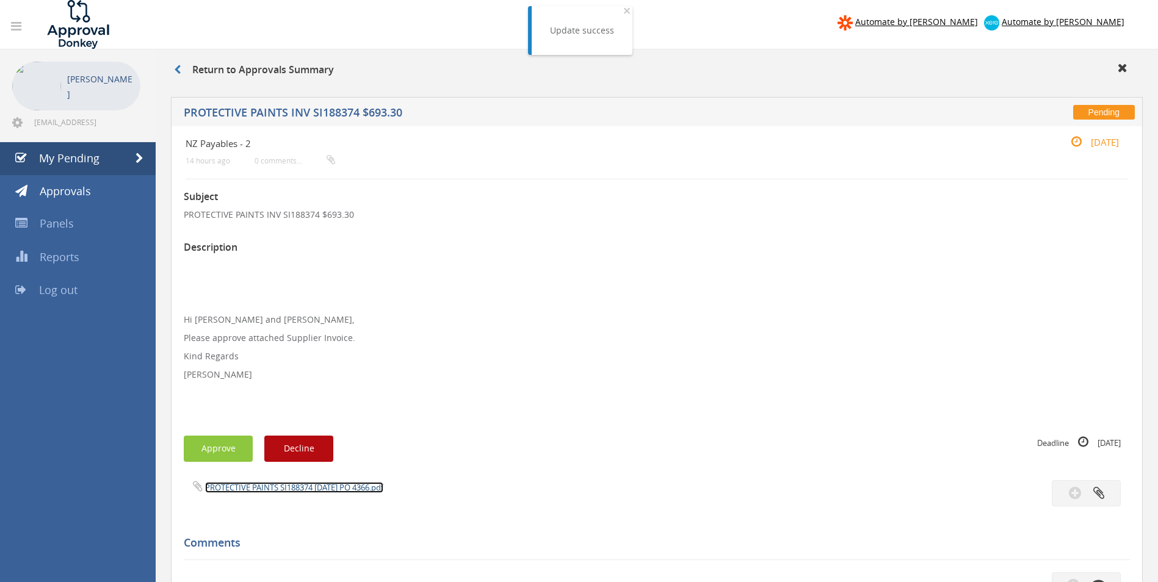
click at [242, 488] on link "PROTECTIVE PAINTS SI188374 [DATE] PO 4366.pdf" at bounding box center [294, 487] width 178 height 11
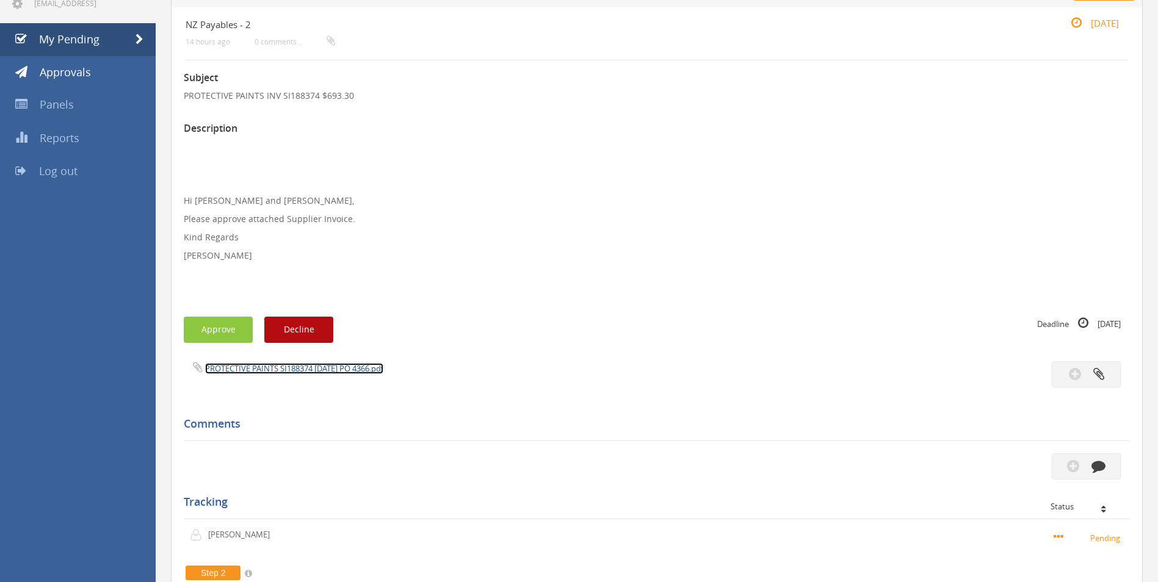
scroll to position [122, 0]
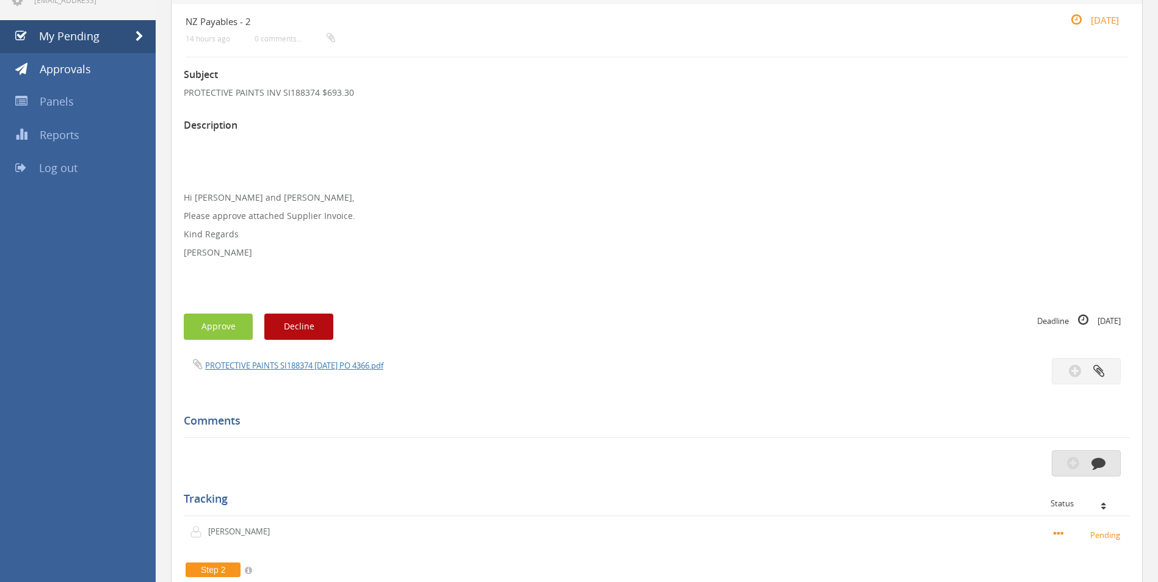
click at [1099, 460] on icon "button" at bounding box center [1098, 463] width 14 height 14
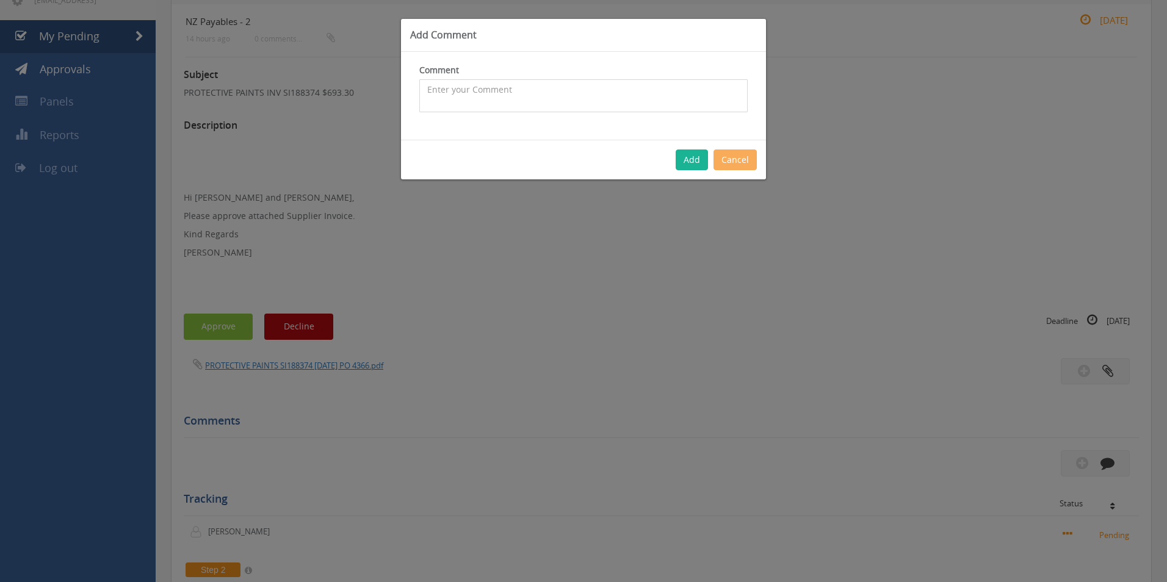
click at [518, 96] on textarea at bounding box center [583, 95] width 328 height 33
paste textarea "Paint for Valve Sets"
type textarea "Paint for Valve Sets - approved"
click at [687, 158] on button "Add" at bounding box center [692, 160] width 32 height 21
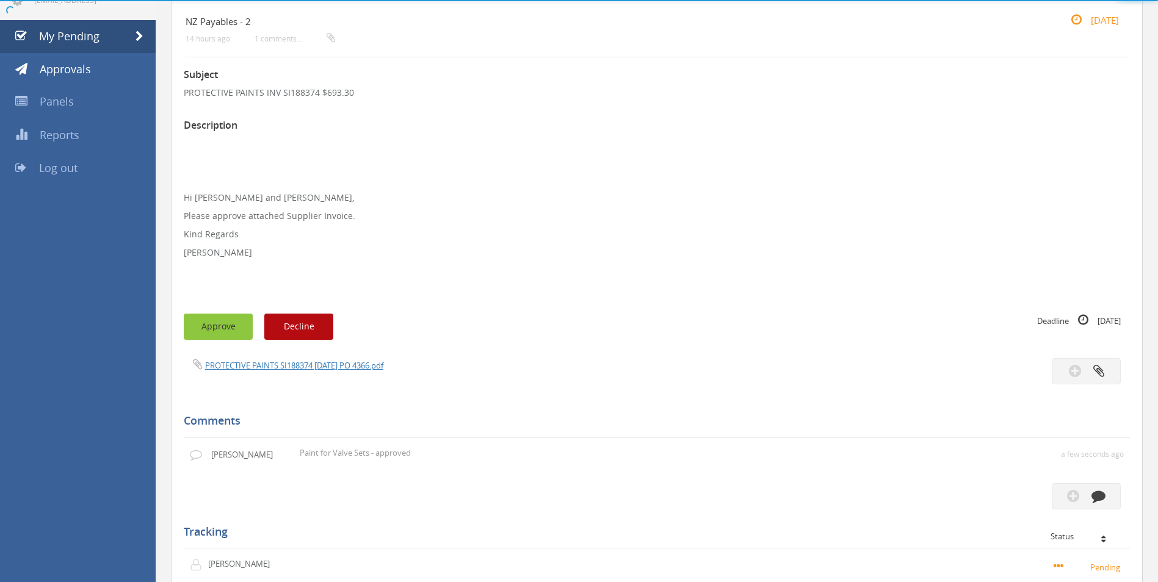
click at [222, 328] on button "Approve" at bounding box center [218, 327] width 69 height 26
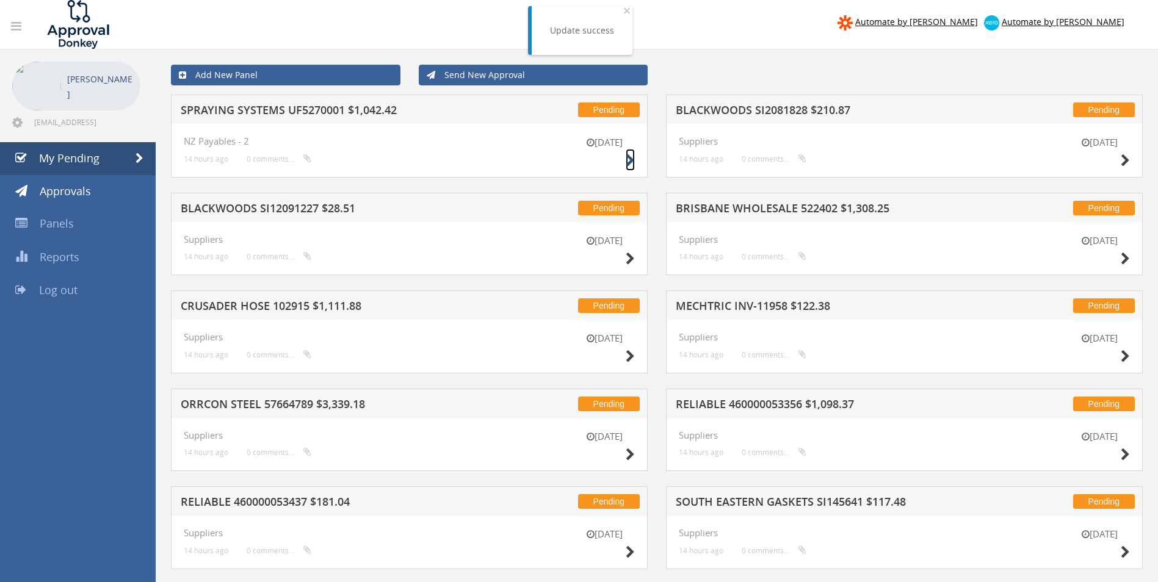
click at [631, 160] on icon at bounding box center [630, 160] width 9 height 13
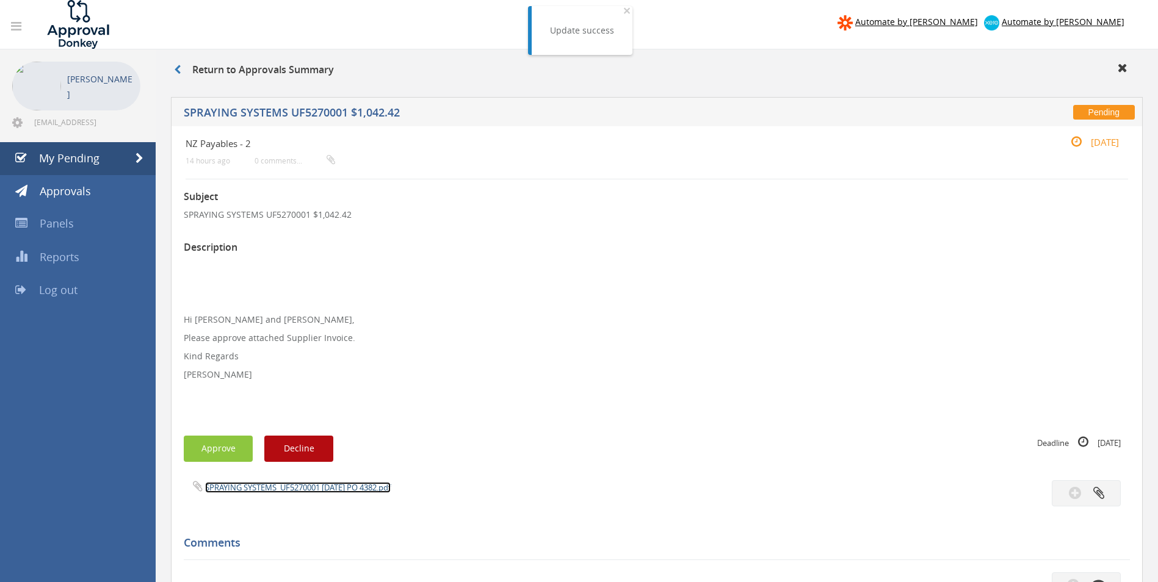
click at [298, 486] on link "SPRAYING SYSTEMS_UF5270001 [DATE] PO 4382.pdf" at bounding box center [298, 487] width 186 height 11
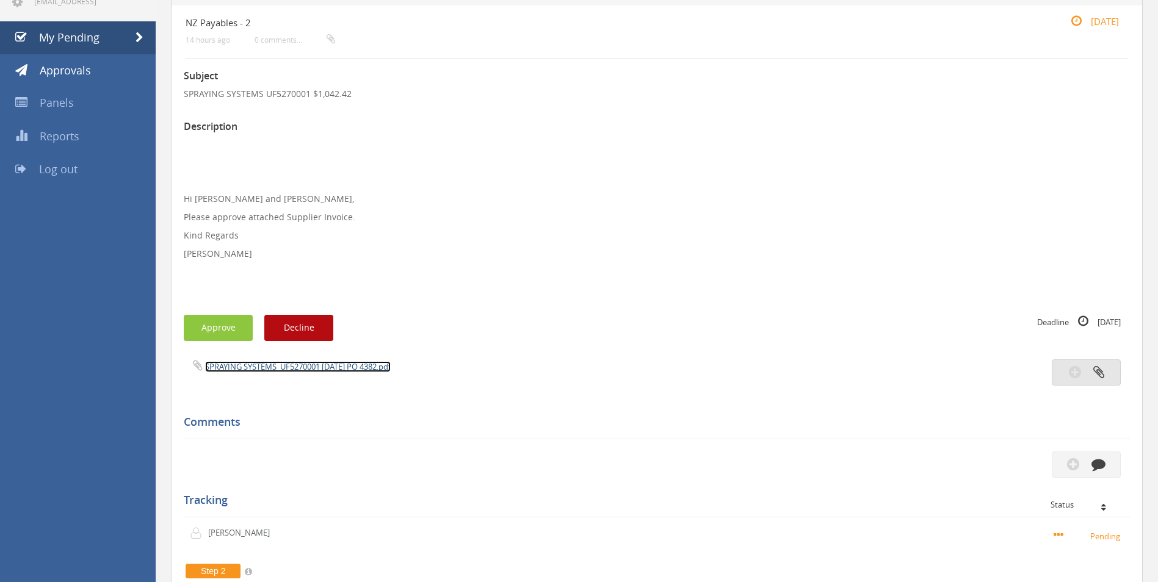
scroll to position [122, 0]
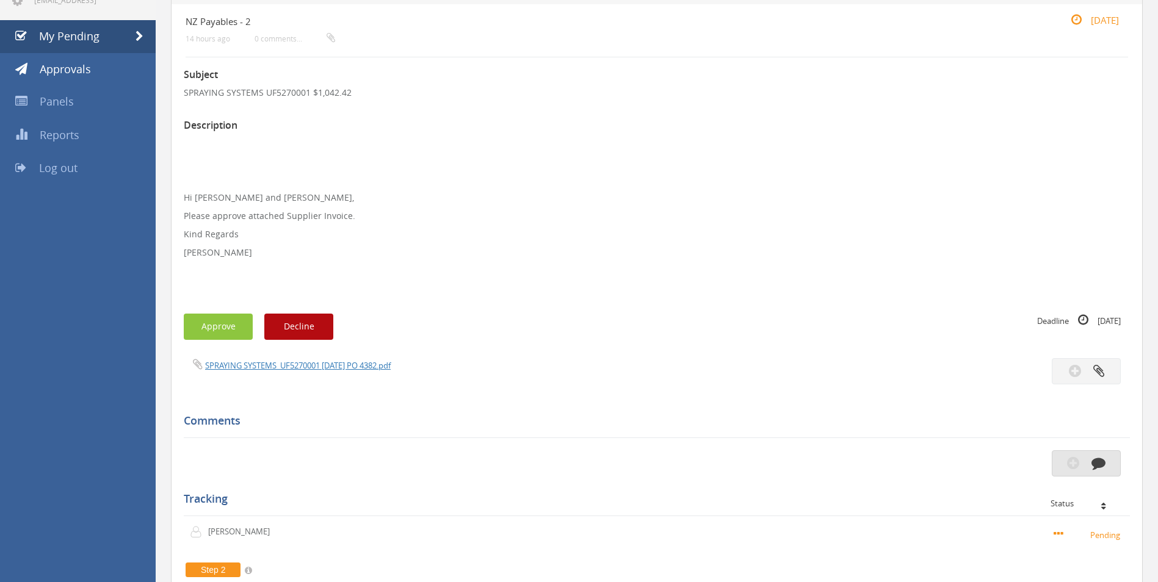
click at [1101, 463] on icon "button" at bounding box center [1098, 463] width 14 height 14
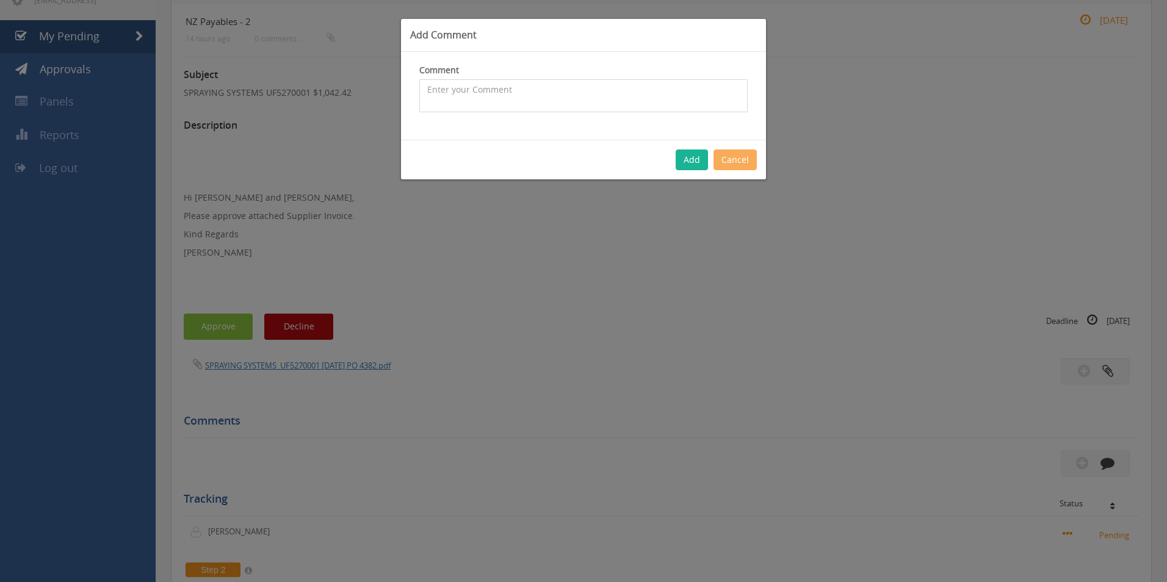
click at [528, 105] on textarea at bounding box center [583, 95] width 328 height 33
click at [524, 102] on textarea at bounding box center [583, 95] width 328 height 33
type textarea "stock - approved"
click at [693, 159] on button "Add" at bounding box center [692, 160] width 32 height 21
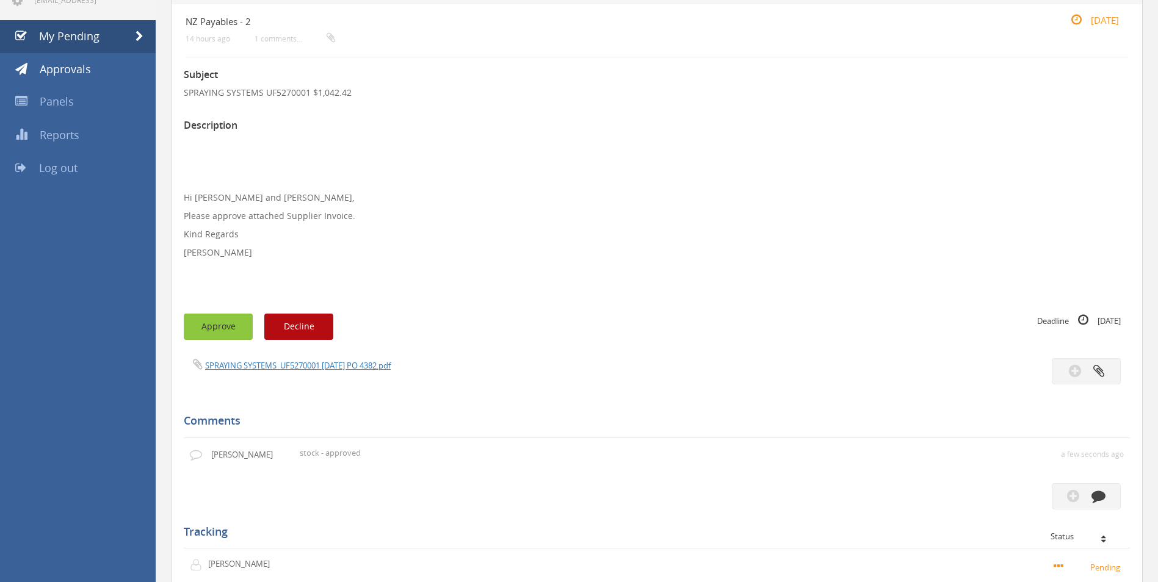
click at [207, 326] on button "Approve" at bounding box center [218, 327] width 69 height 26
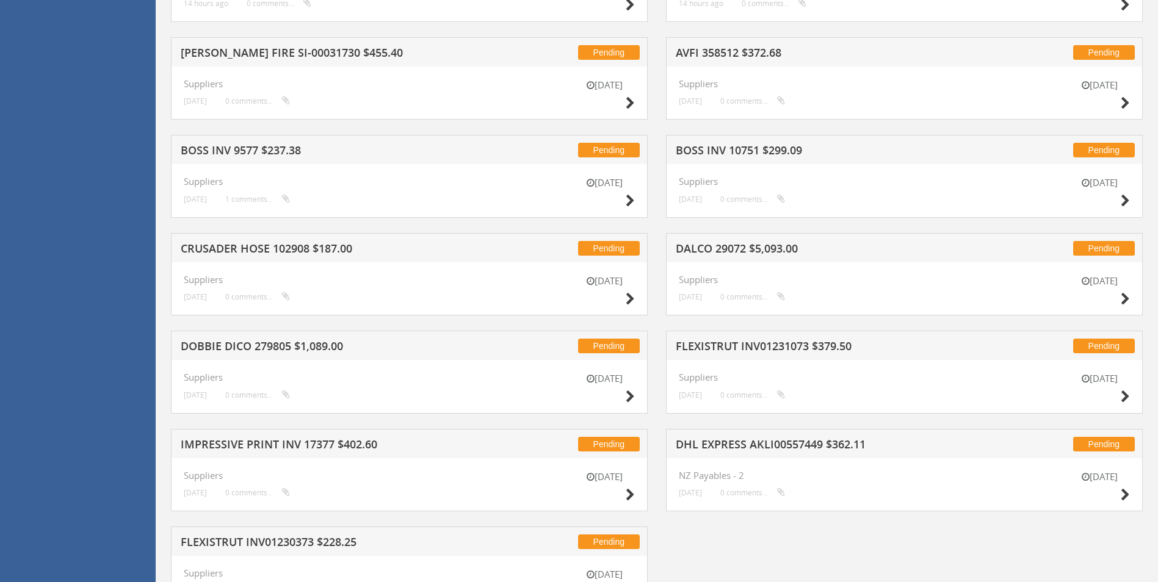
scroll to position [615, 0]
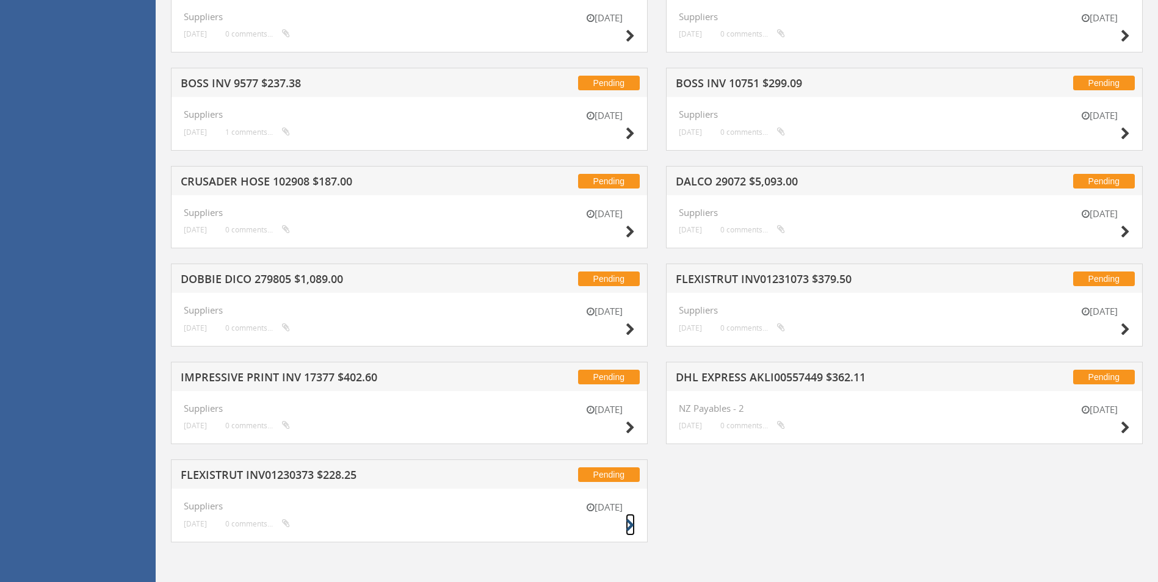
click at [627, 521] on icon at bounding box center [630, 525] width 9 height 13
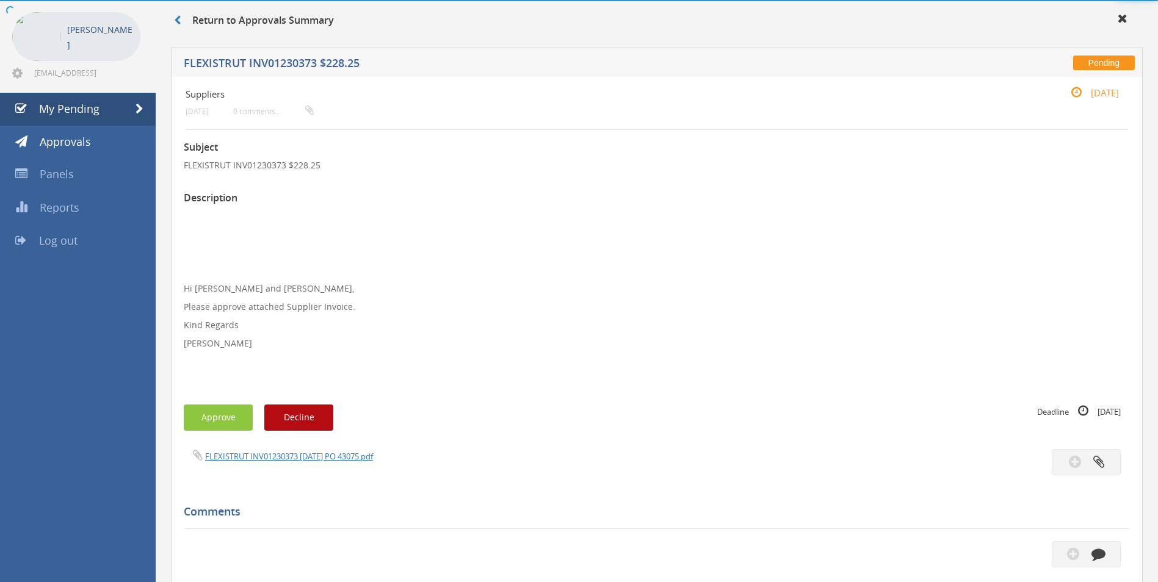
scroll to position [344, 0]
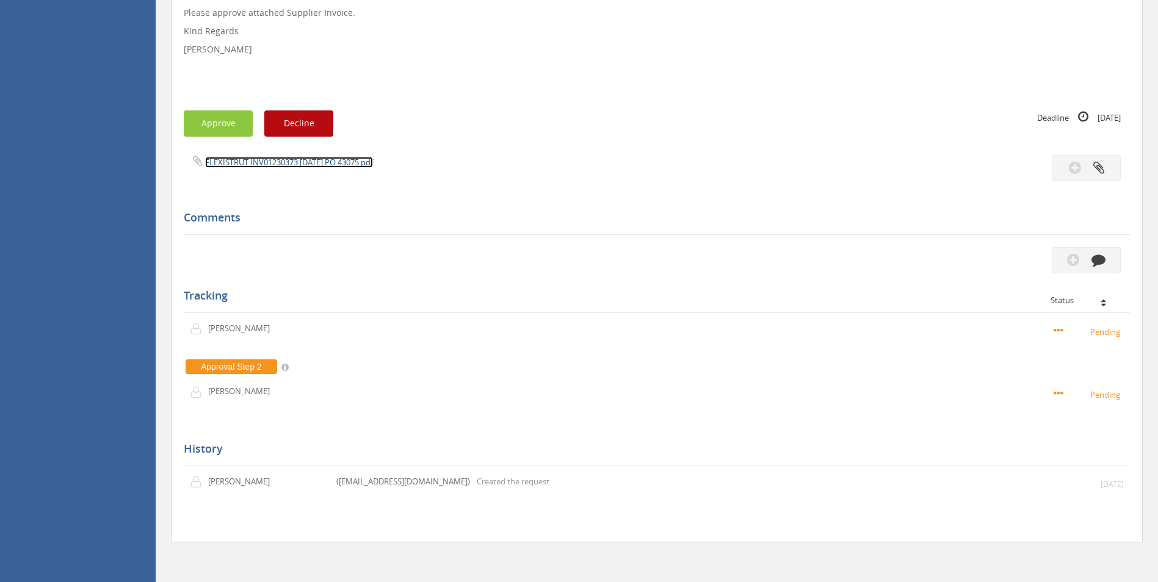
click at [298, 167] on link "FLEXISTRUT INV01230373 [DATE] PO 43075.pdf" at bounding box center [289, 162] width 168 height 11
click at [1094, 266] on button "button" at bounding box center [1086, 260] width 69 height 26
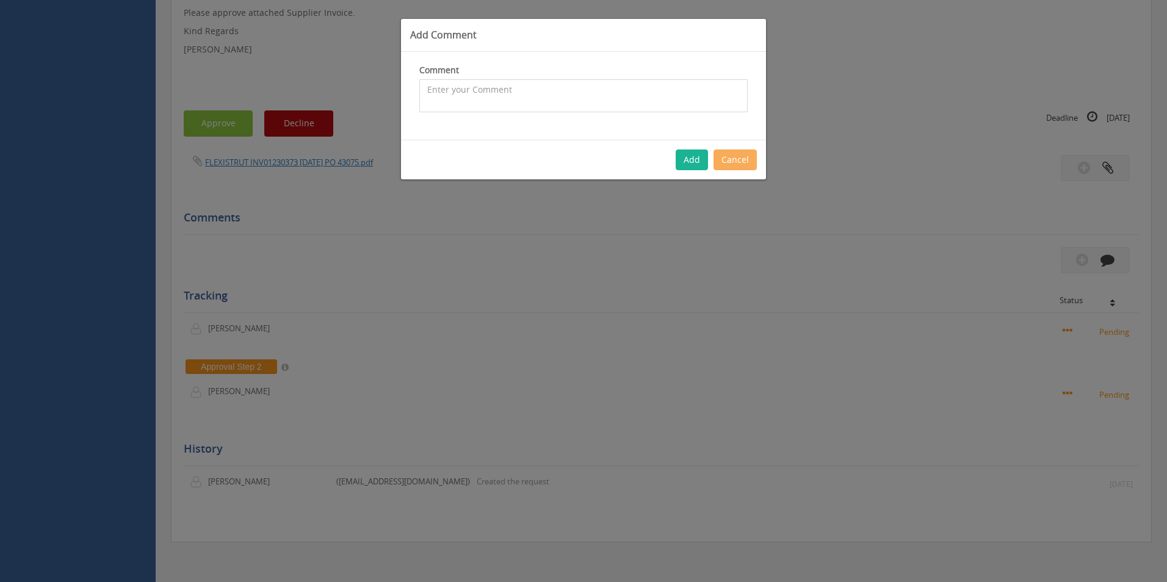
click at [630, 101] on textarea at bounding box center [583, 95] width 328 height 33
type textarea "Customer Order - 1091088 CP $207.50 SP $258.90 - approved"
click at [696, 162] on button "Add" at bounding box center [692, 160] width 32 height 21
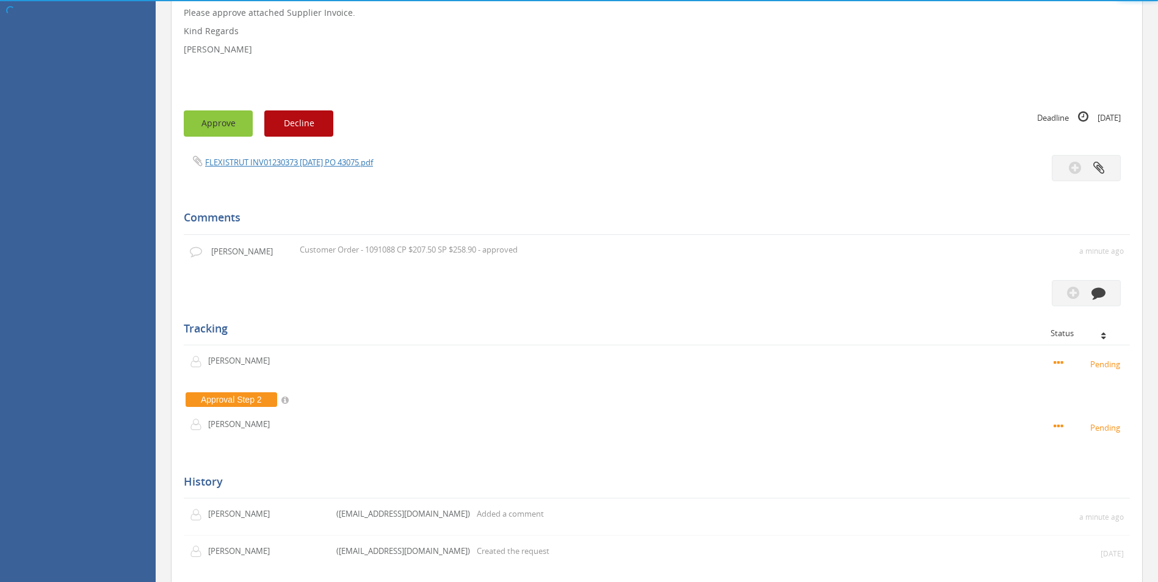
click at [219, 121] on button "Approve" at bounding box center [218, 123] width 69 height 26
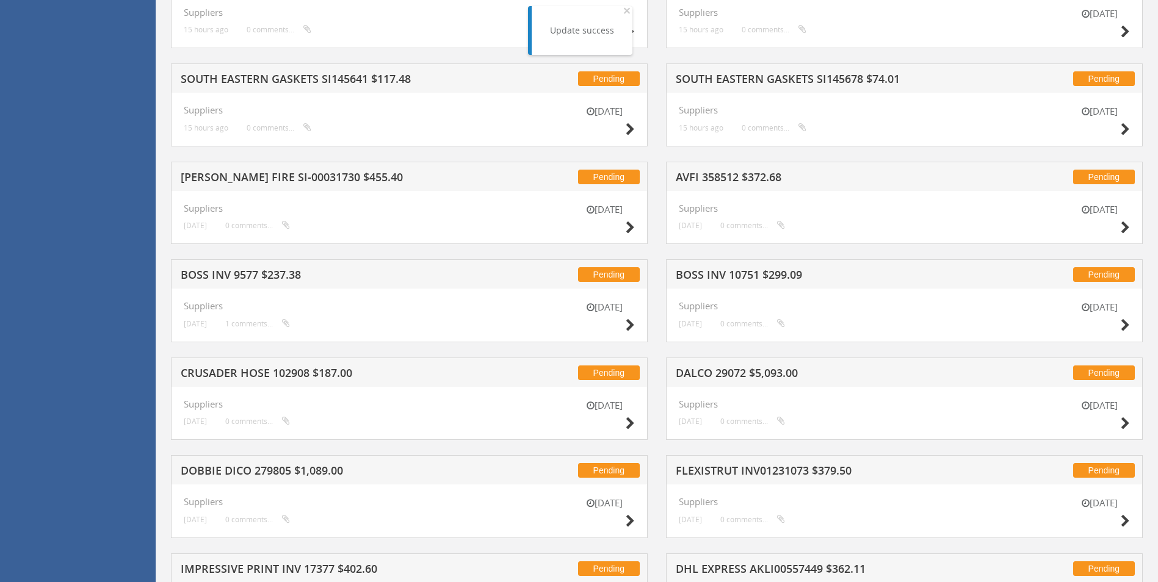
scroll to position [516, 0]
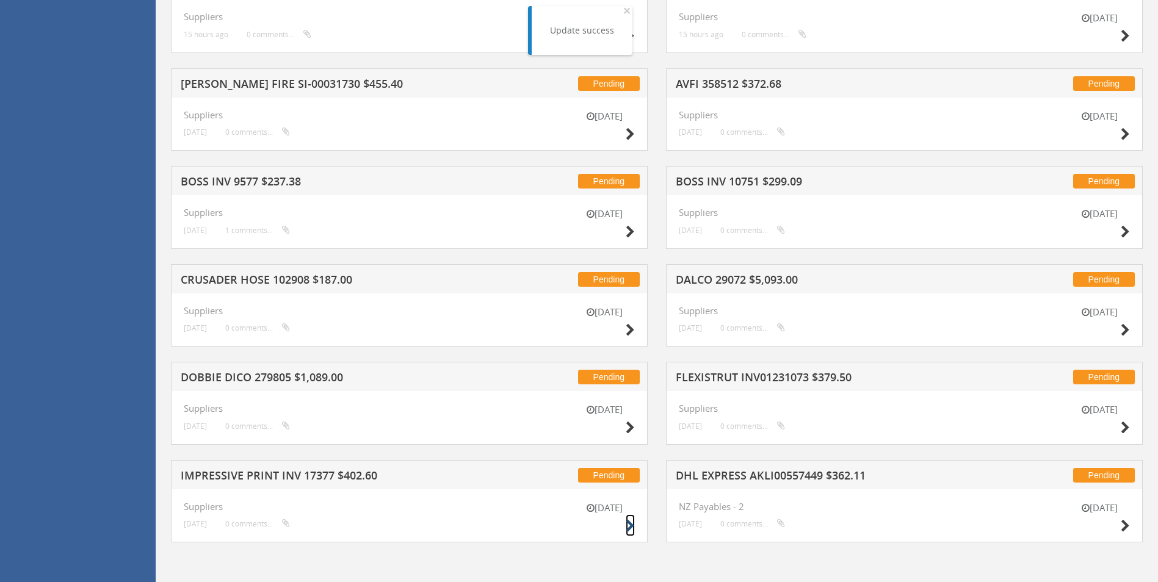
click at [628, 526] on icon at bounding box center [630, 526] width 9 height 13
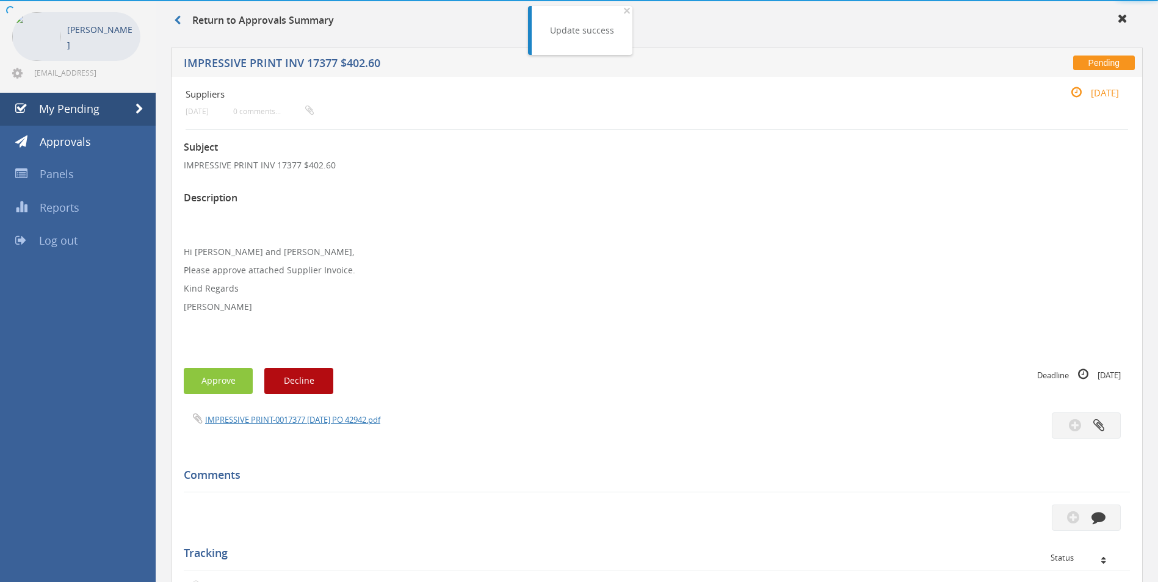
scroll to position [307, 0]
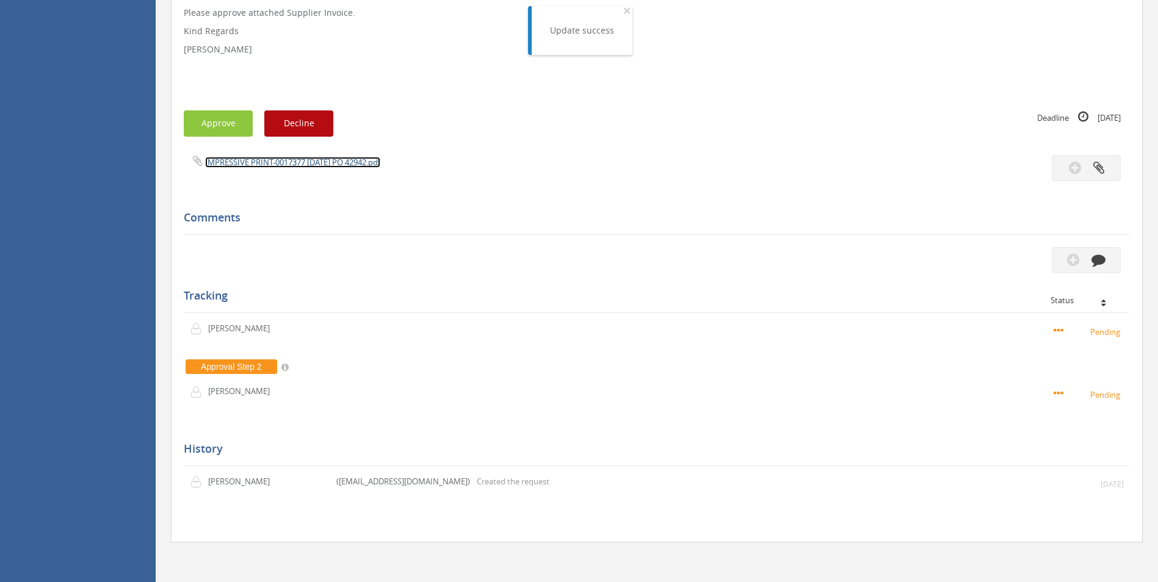
click at [317, 167] on link "IMPRESSIVE PRINT-0017377 [DATE] PO 42942.pdf" at bounding box center [292, 162] width 175 height 11
click at [1093, 259] on icon "button" at bounding box center [1098, 260] width 14 height 14
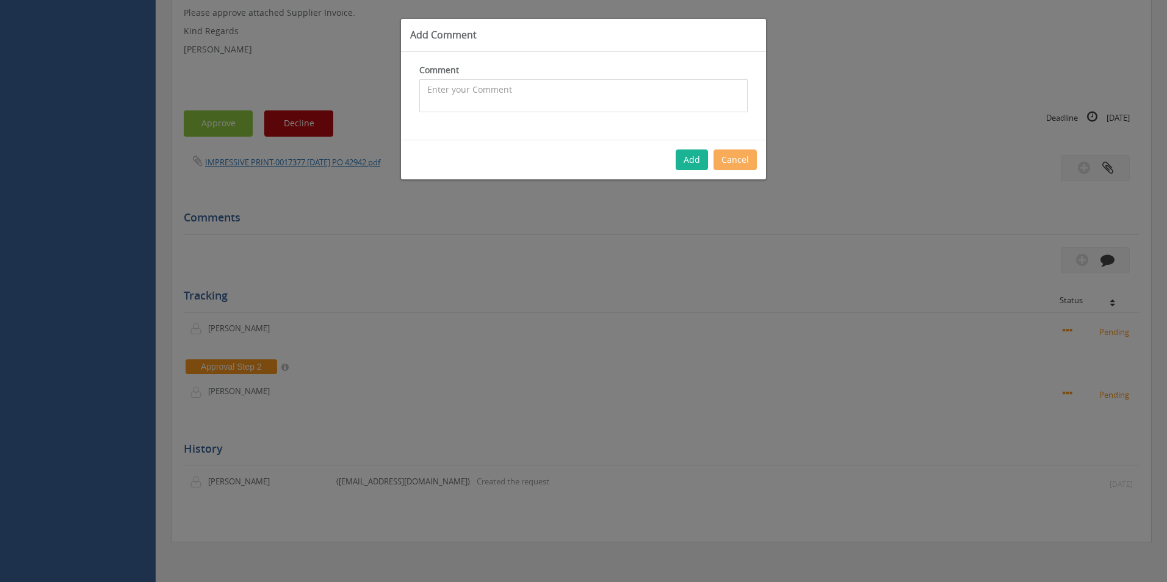
click at [593, 92] on textarea at bounding box center [583, 95] width 328 height 33
type textarea "stock - approved"
click at [698, 160] on button "Add" at bounding box center [692, 160] width 32 height 21
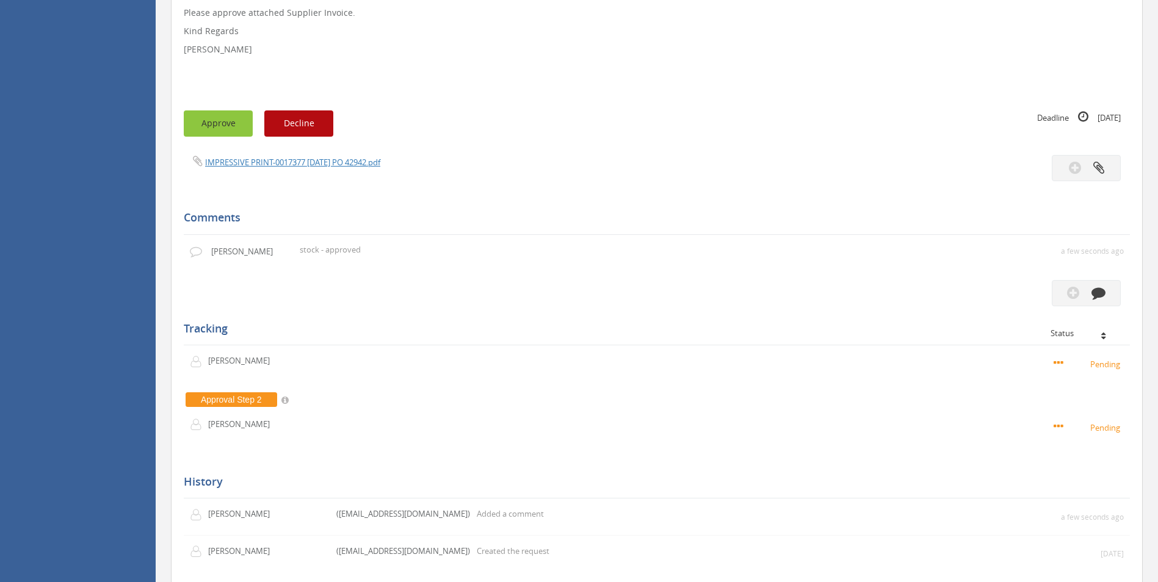
click at [211, 120] on button "Approve" at bounding box center [218, 123] width 69 height 26
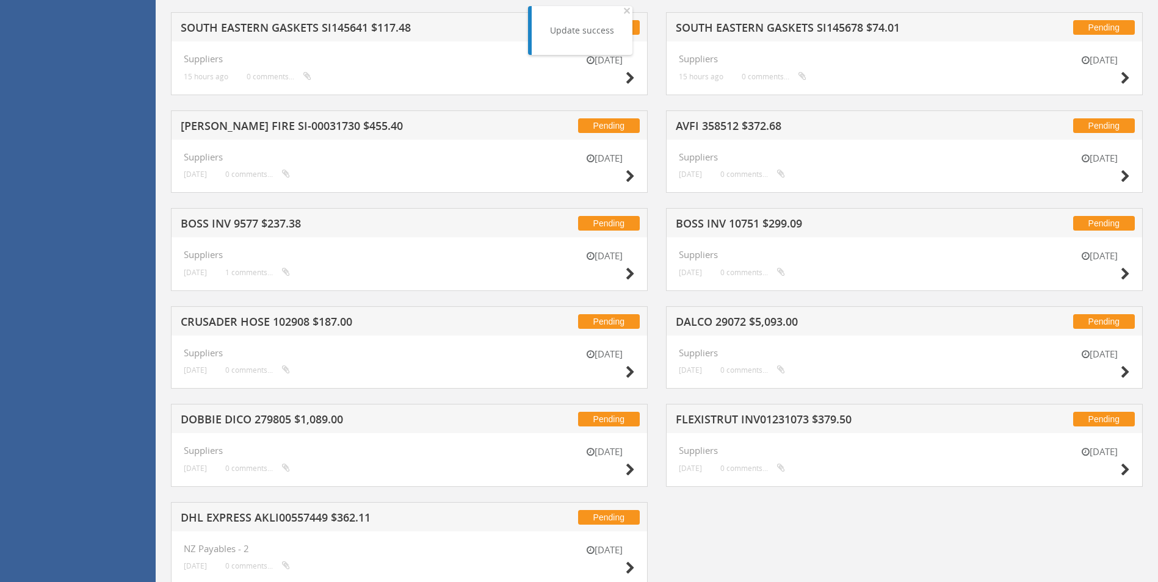
scroll to position [516, 0]
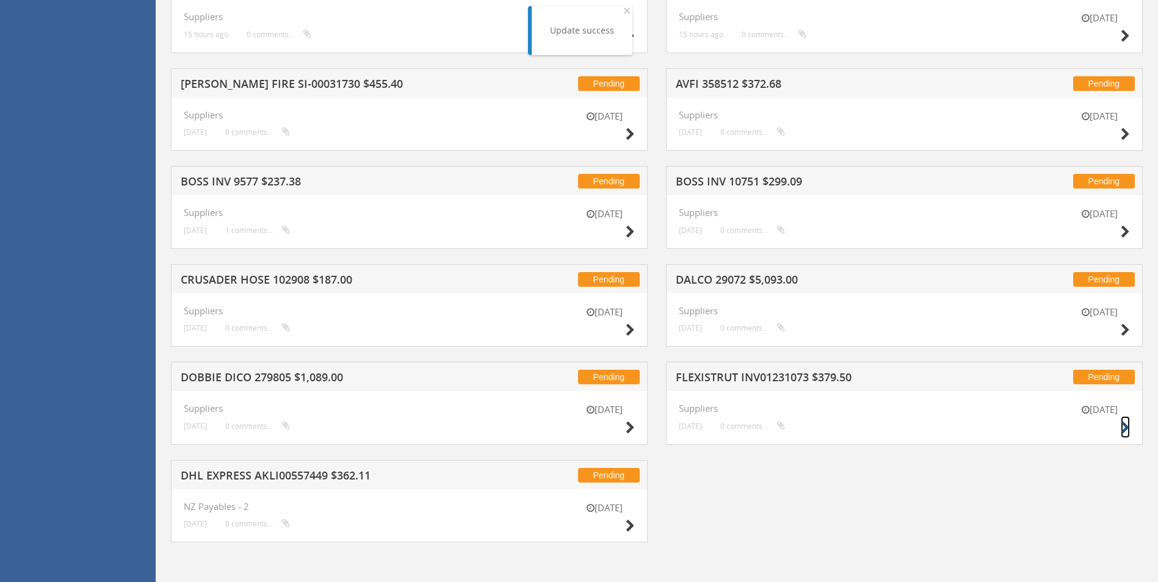
click at [1124, 427] on icon at bounding box center [1125, 428] width 9 height 13
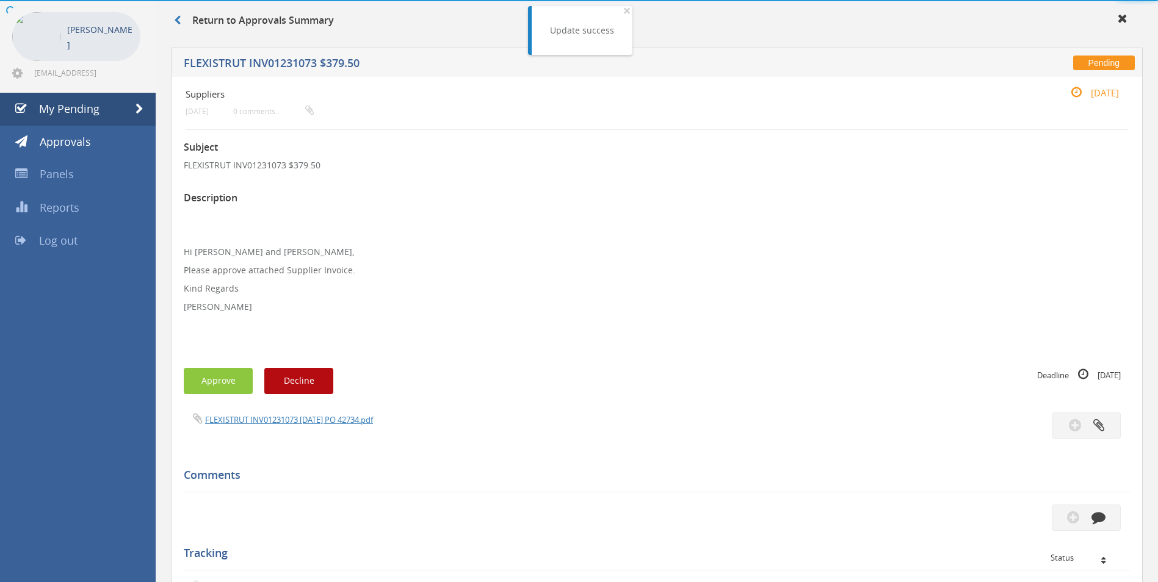
scroll to position [307, 0]
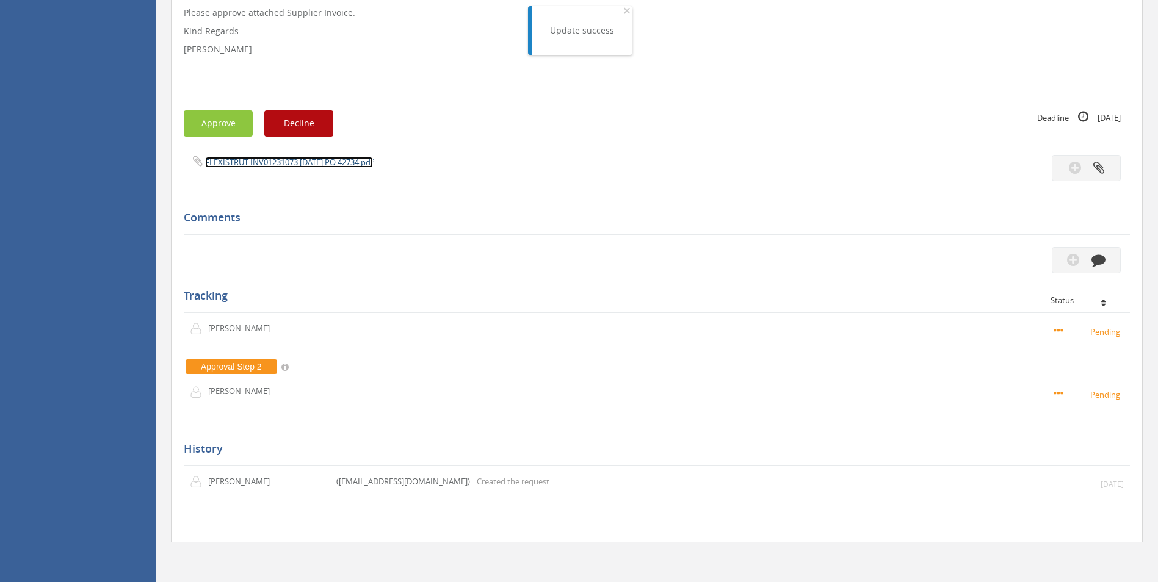
click at [358, 163] on link "FLEXISTRUT INV01231073 [DATE] PO 42734.pdf" at bounding box center [289, 162] width 168 height 11
click at [1105, 255] on button "button" at bounding box center [1086, 260] width 69 height 26
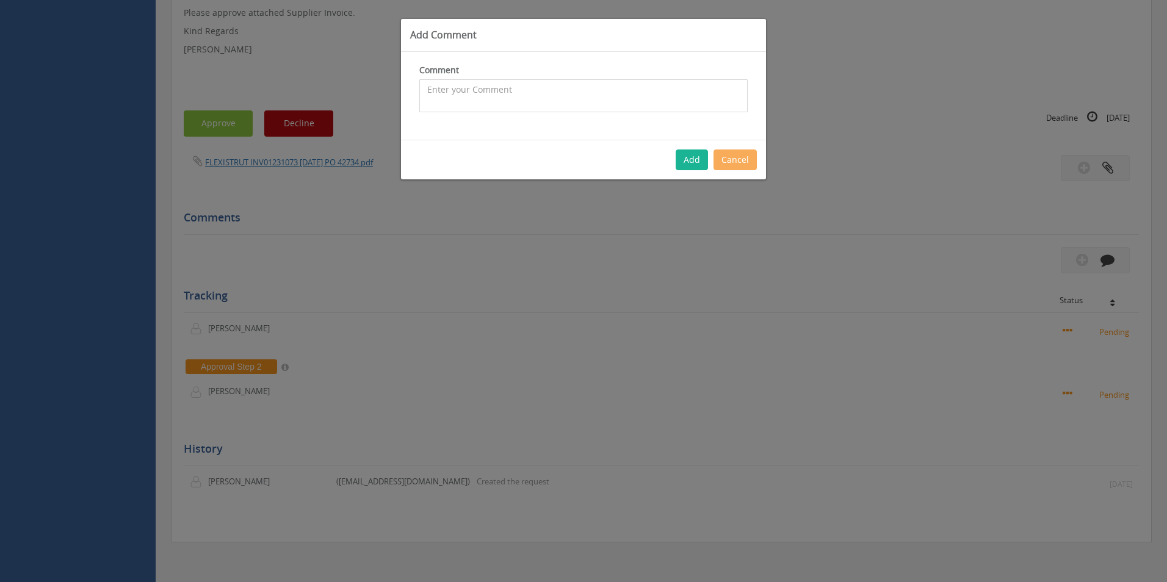
drag, startPoint x: 586, startPoint y: 91, endPoint x: 518, endPoint y: 107, distance: 70.2
click at [583, 91] on textarea at bounding box center [583, 95] width 328 height 33
type textarea "Stock - approved"
click at [680, 168] on button "Add" at bounding box center [692, 160] width 32 height 21
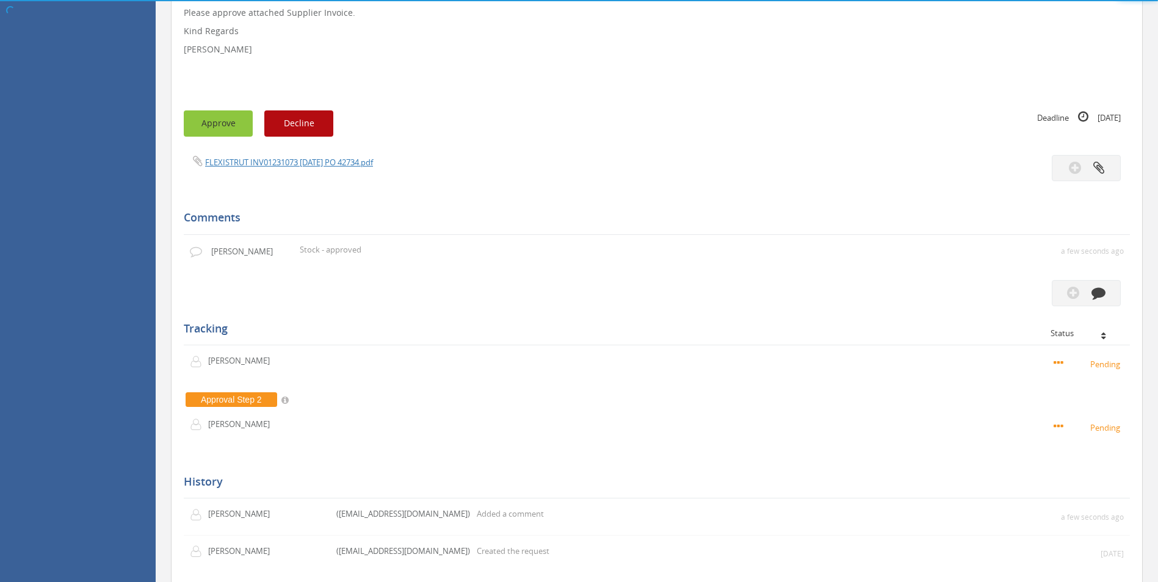
click at [212, 122] on button "Approve" at bounding box center [218, 123] width 69 height 26
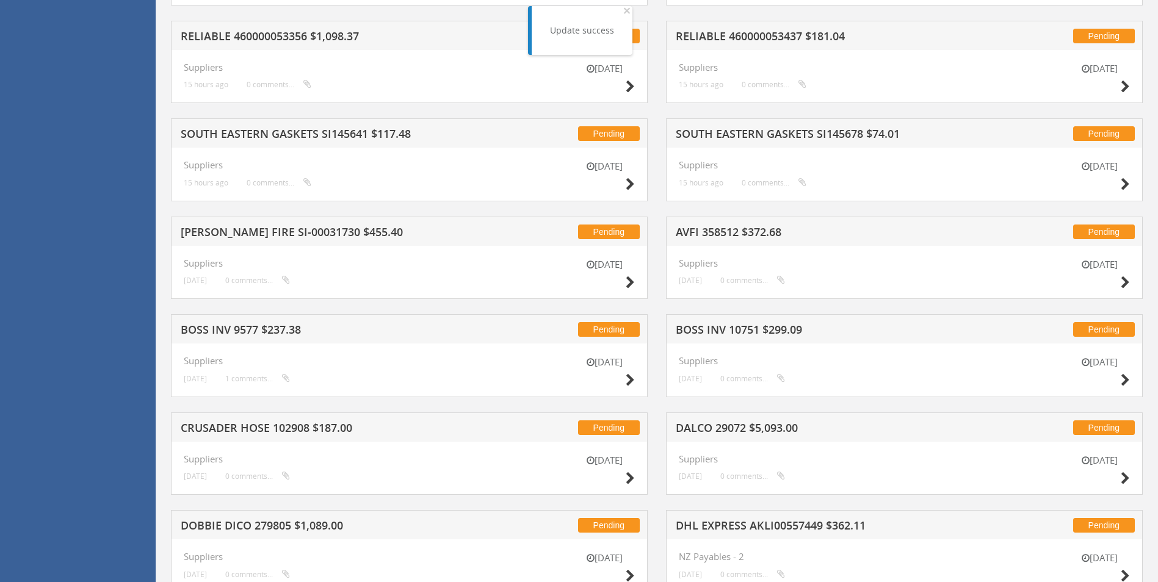
scroll to position [419, 0]
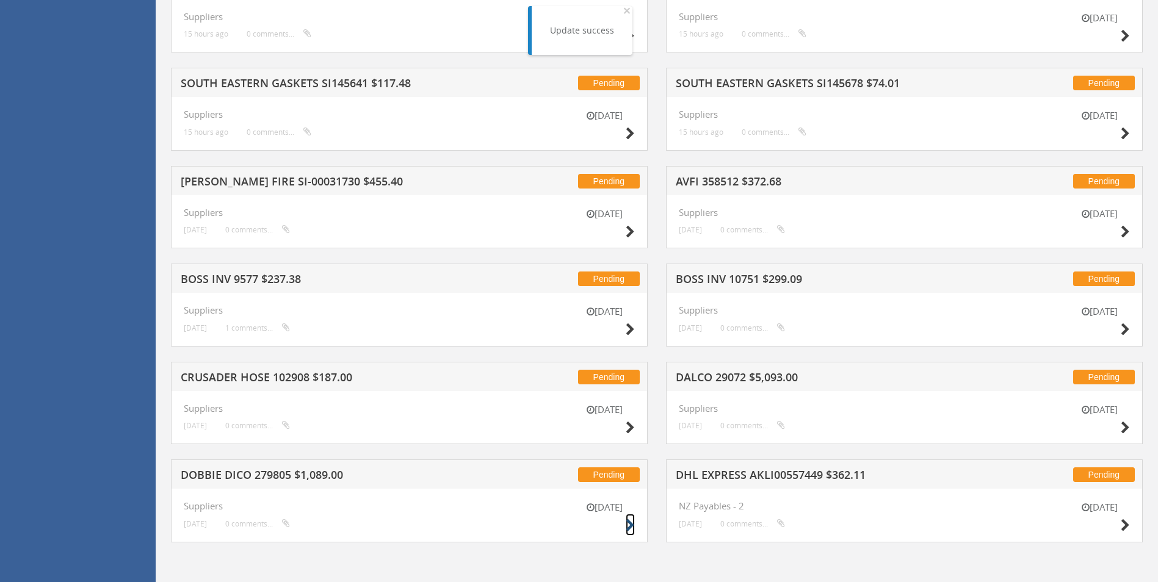
click at [629, 526] on icon at bounding box center [630, 525] width 9 height 13
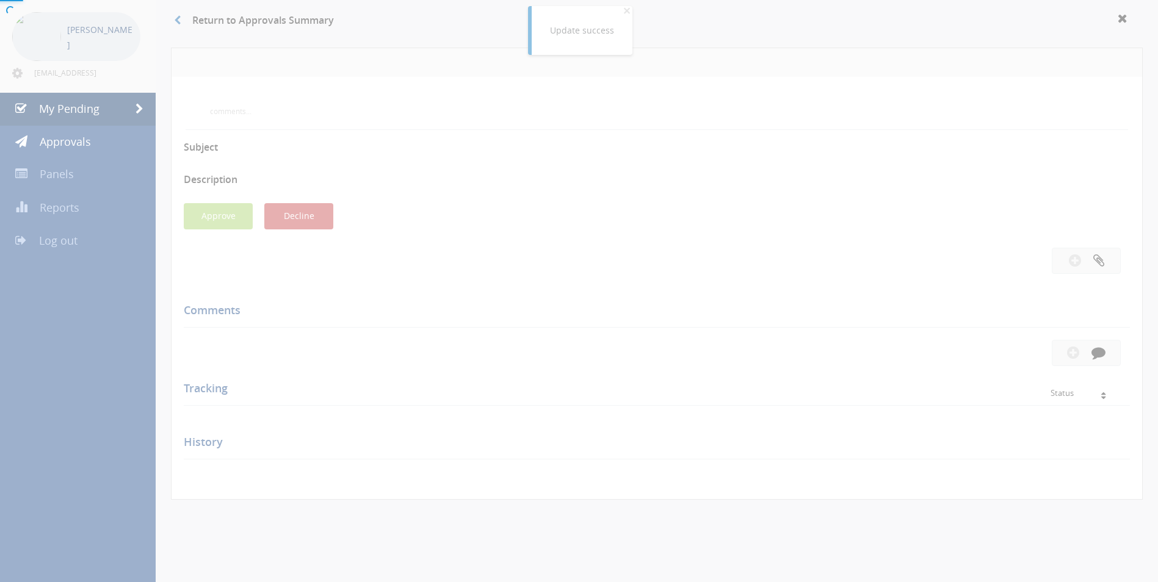
scroll to position [307, 0]
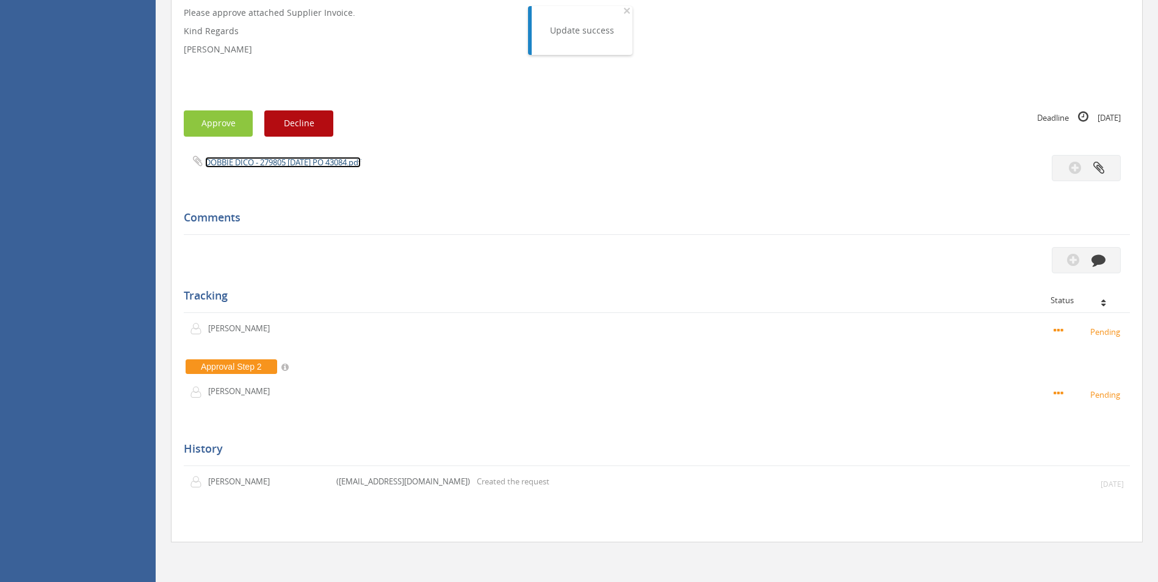
click at [332, 167] on link "DOBBIE DICO - 279805 [DATE] PO 43084.pdf" at bounding box center [283, 162] width 156 height 11
click at [1116, 267] on button "button" at bounding box center [1086, 260] width 69 height 26
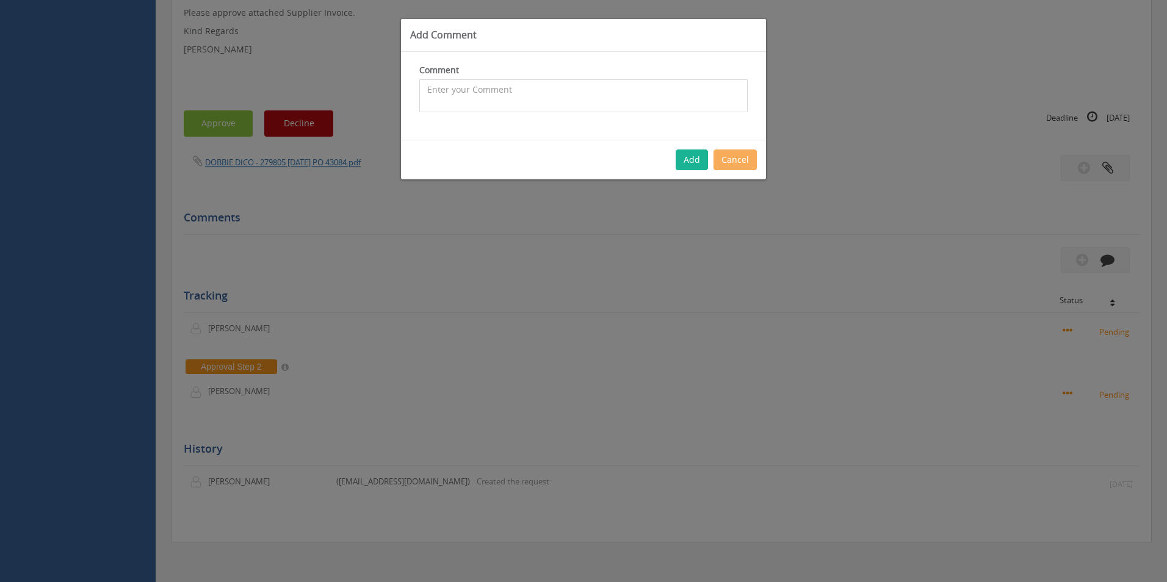
click at [544, 103] on textarea at bounding box center [583, 95] width 328 height 33
type textarea "Customer Order - 1090114 - CP $990 SP $1,414.29 - approved"
click at [701, 154] on button "Add" at bounding box center [692, 160] width 32 height 21
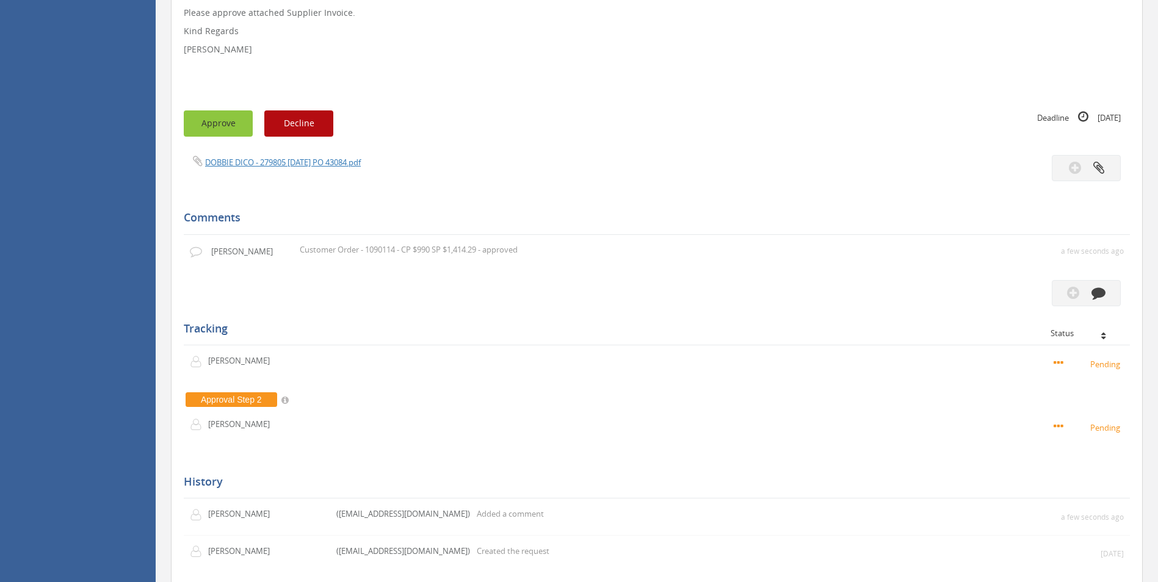
click at [234, 115] on button "Approve" at bounding box center [218, 123] width 69 height 26
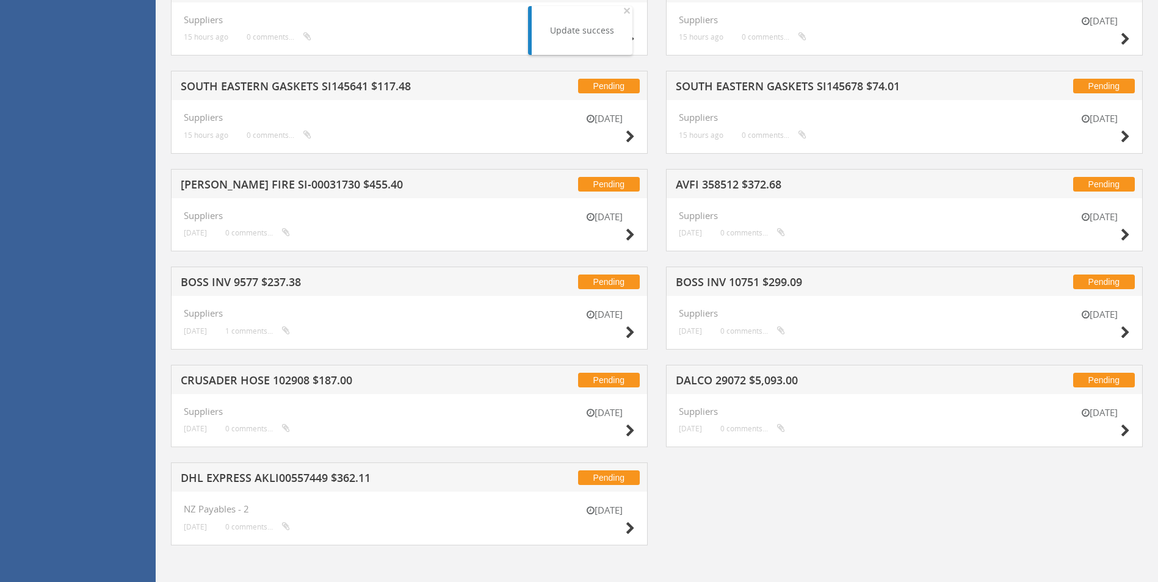
scroll to position [419, 0]
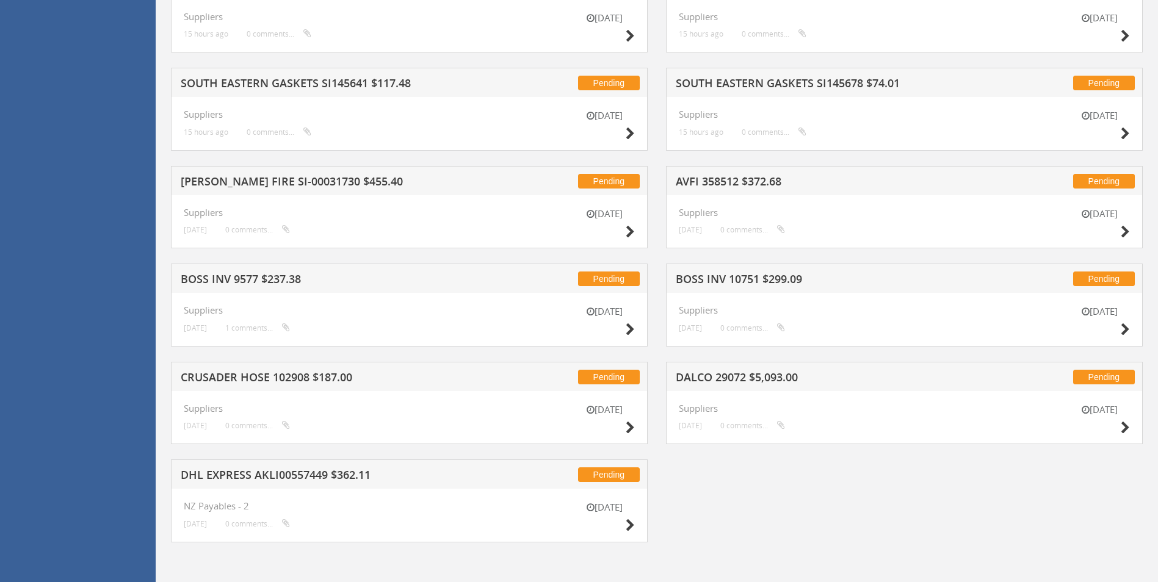
click at [1132, 429] on div "[DATE] Suppliers [DATE] 0 comments..." at bounding box center [904, 418] width 477 height 54
click at [1128, 428] on icon at bounding box center [1125, 428] width 9 height 13
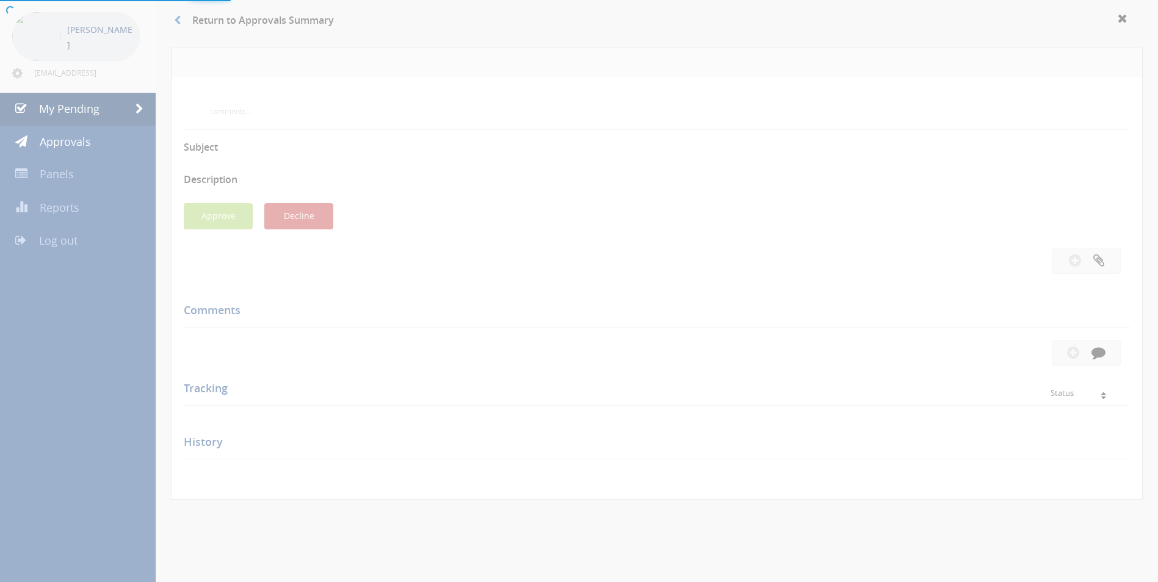
scroll to position [307, 0]
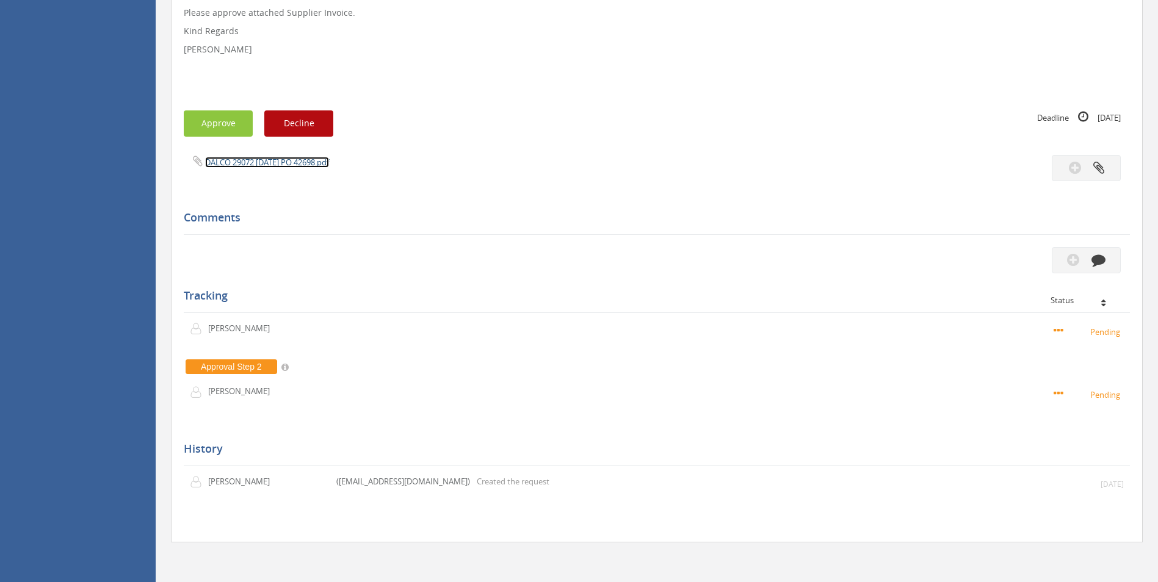
click at [291, 165] on link "DALCO 29072 [DATE] PO 42698.pdf" at bounding box center [267, 162] width 124 height 11
click at [1101, 252] on button "button" at bounding box center [1086, 260] width 69 height 26
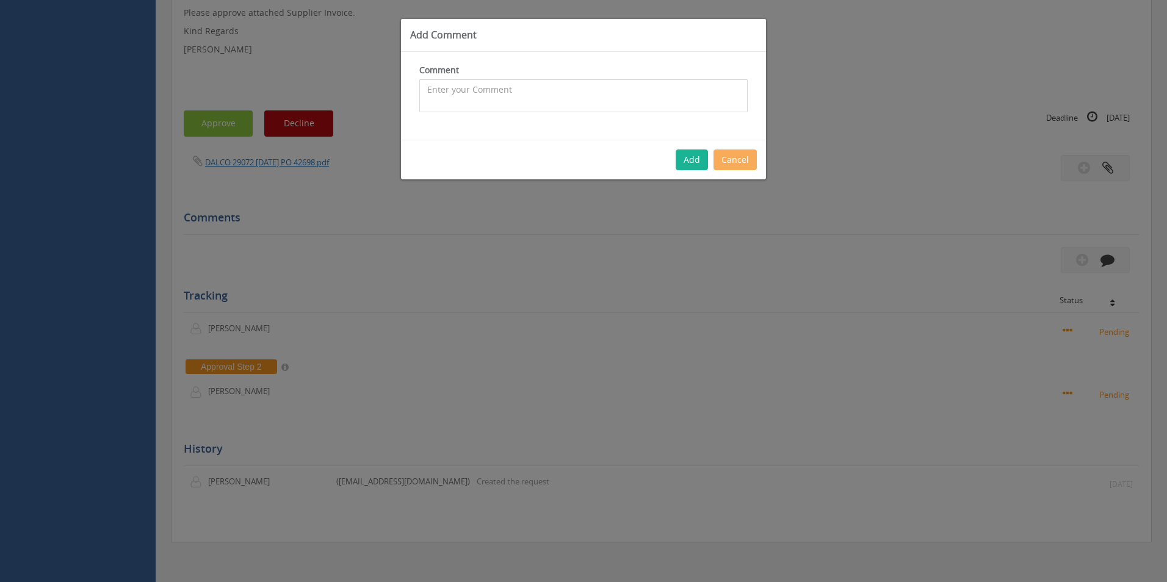
click at [476, 103] on textarea at bounding box center [583, 95] width 328 height 33
type textarea "Customer order - 1081033 - CP $4,630 SP $6,482 - approved"
click at [693, 161] on button "Add" at bounding box center [692, 160] width 32 height 21
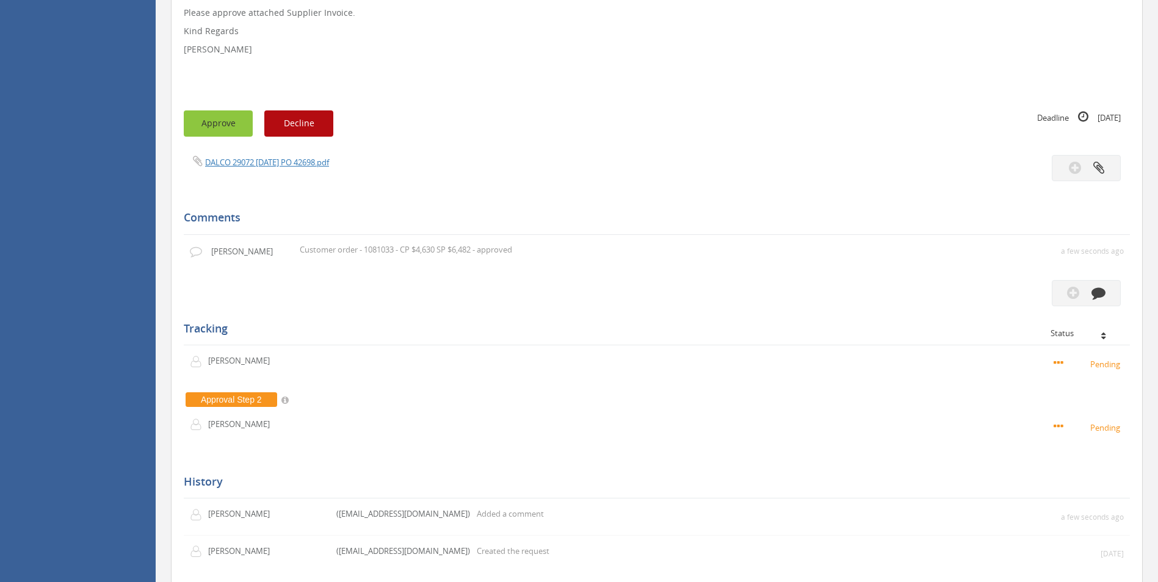
click at [209, 122] on button "Approve" at bounding box center [218, 123] width 69 height 26
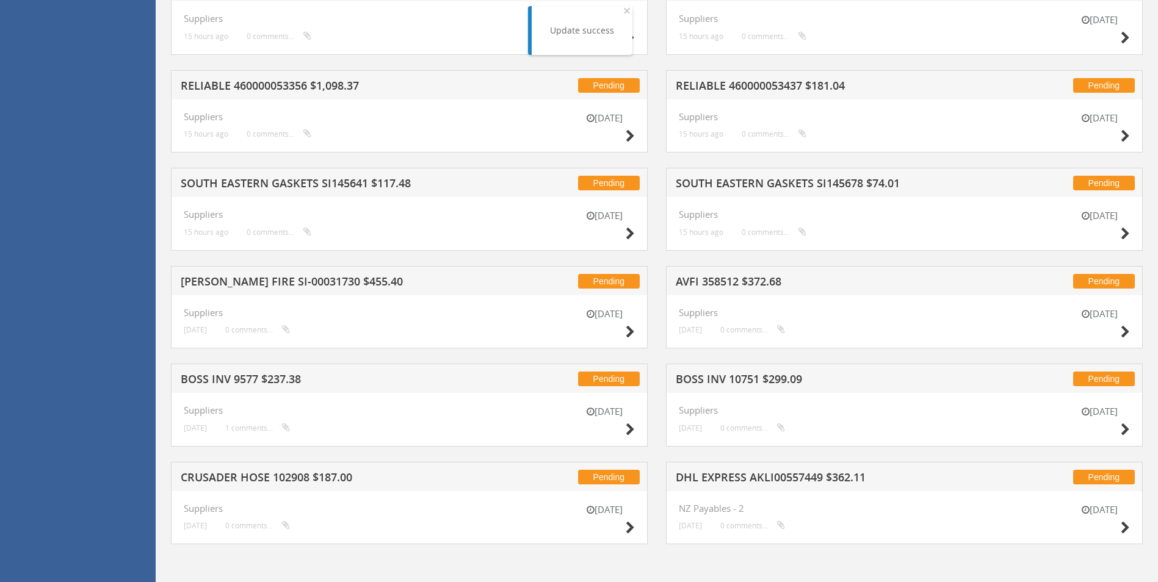
scroll to position [320, 0]
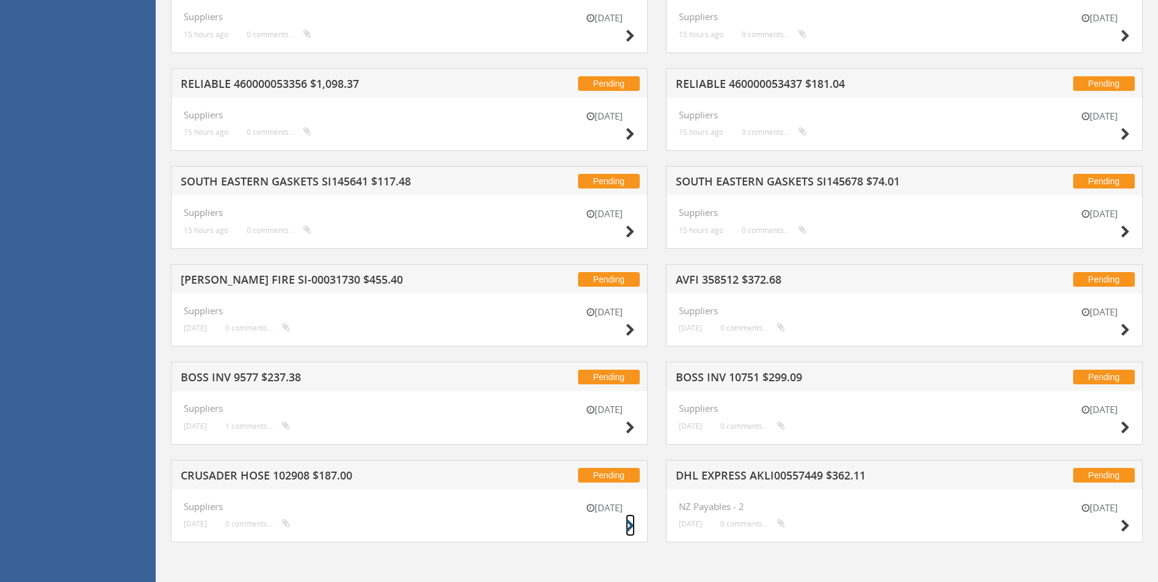
click at [629, 528] on icon at bounding box center [630, 526] width 9 height 13
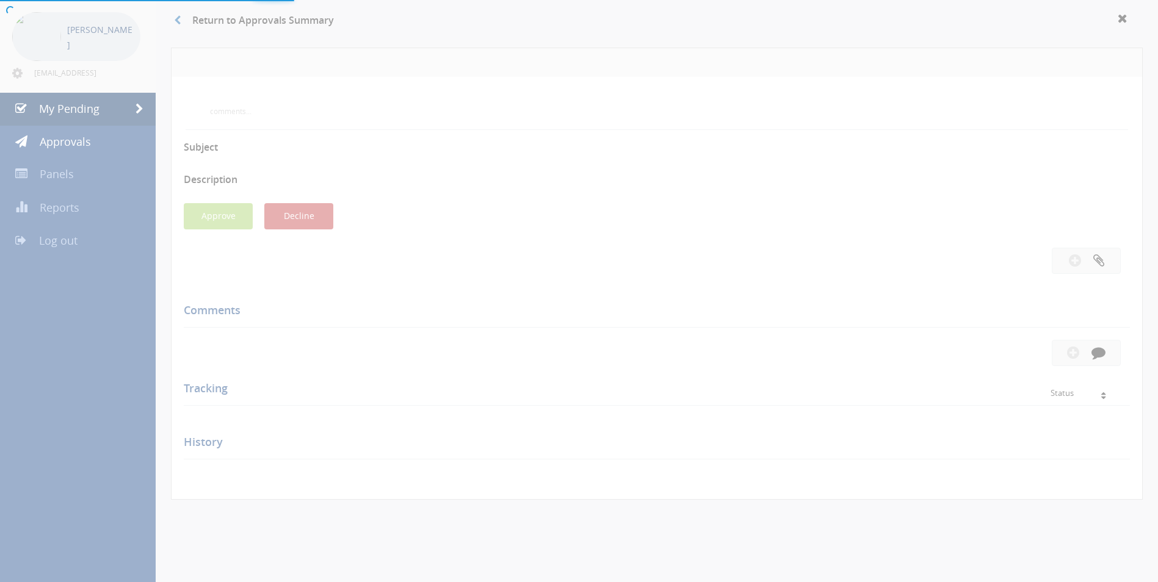
scroll to position [307, 0]
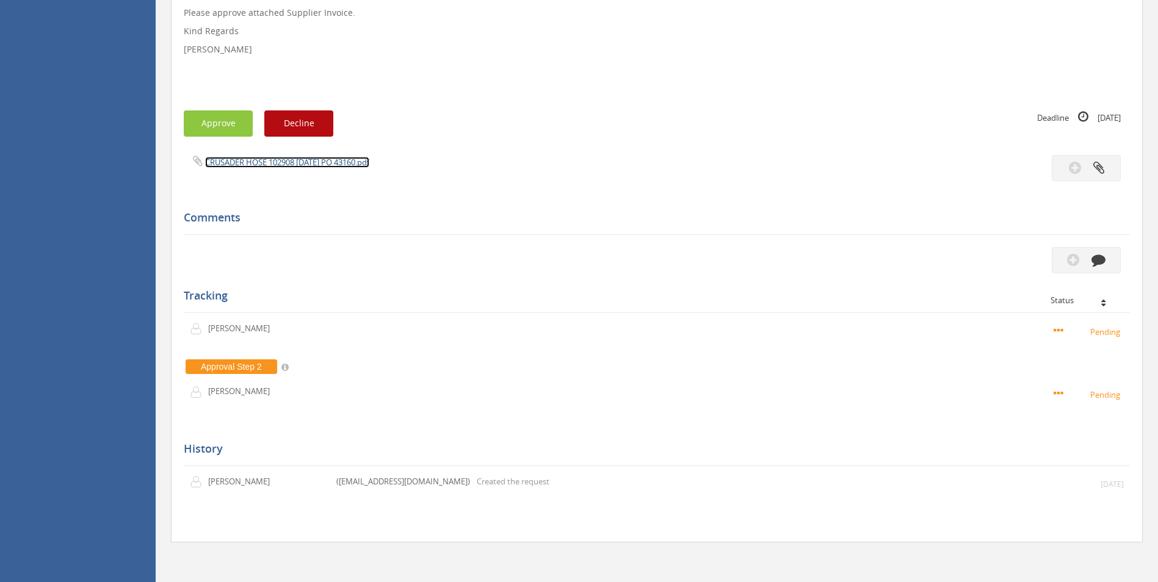
click at [276, 161] on link "CRUSADER HOSE 102908 [DATE] PO 43160.pdf" at bounding box center [287, 162] width 164 height 11
click at [1099, 258] on icon "button" at bounding box center [1098, 260] width 14 height 14
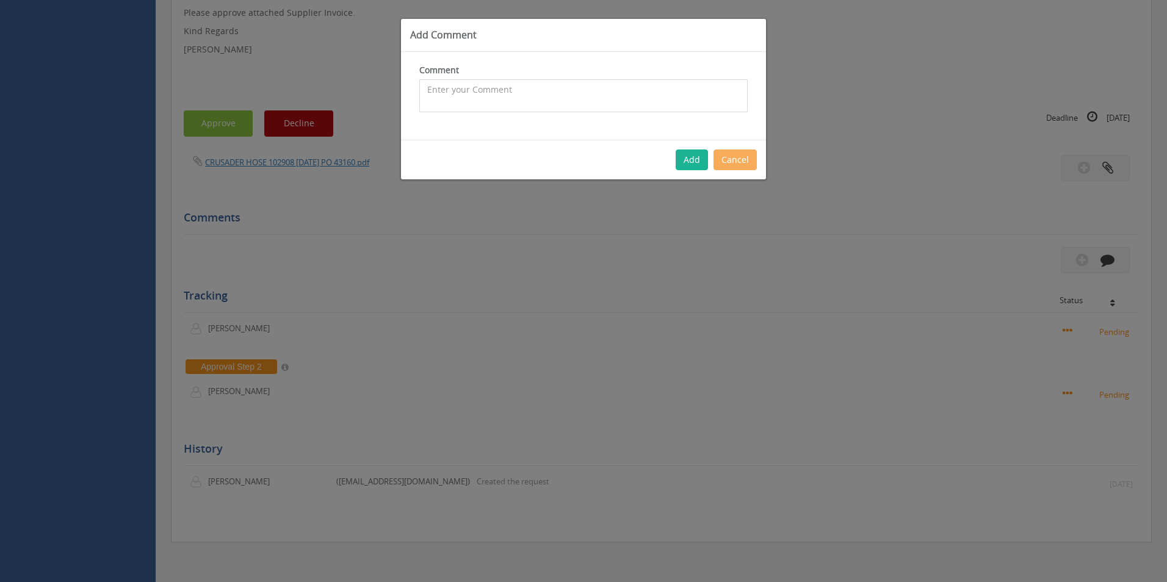
drag, startPoint x: 578, startPoint y: 107, endPoint x: 0, endPoint y: 182, distance: 582.9
click at [576, 107] on textarea at bounding box center [583, 95] width 328 height 33
drag, startPoint x: 666, startPoint y: 92, endPoint x: 627, endPoint y: 89, distance: 39.1
click at [627, 89] on textarea "Customer Order - 1093159 - Purchased ad kit sold induvially - pricing okay - ap…" at bounding box center [583, 95] width 328 height 33
click at [637, 101] on textarea "Customer Order - 1093159 - Purchased ad kit sold individually - pricing okay - …" at bounding box center [583, 95] width 328 height 33
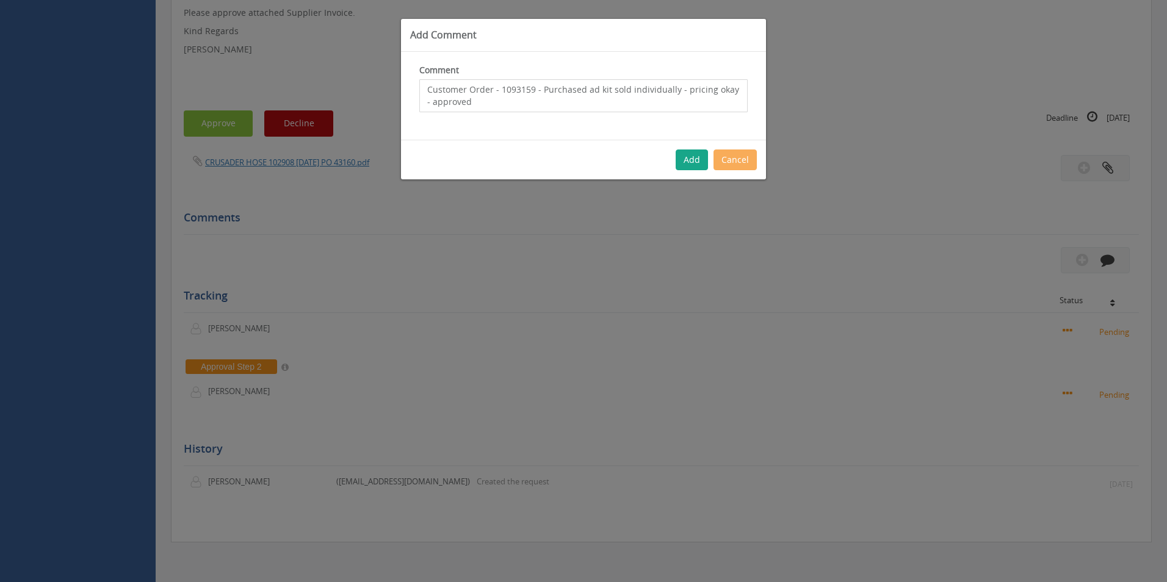
type textarea "Customer Order - 1093159 - Purchased ad kit sold individually - pricing okay - …"
click at [687, 150] on button "Add" at bounding box center [692, 160] width 32 height 21
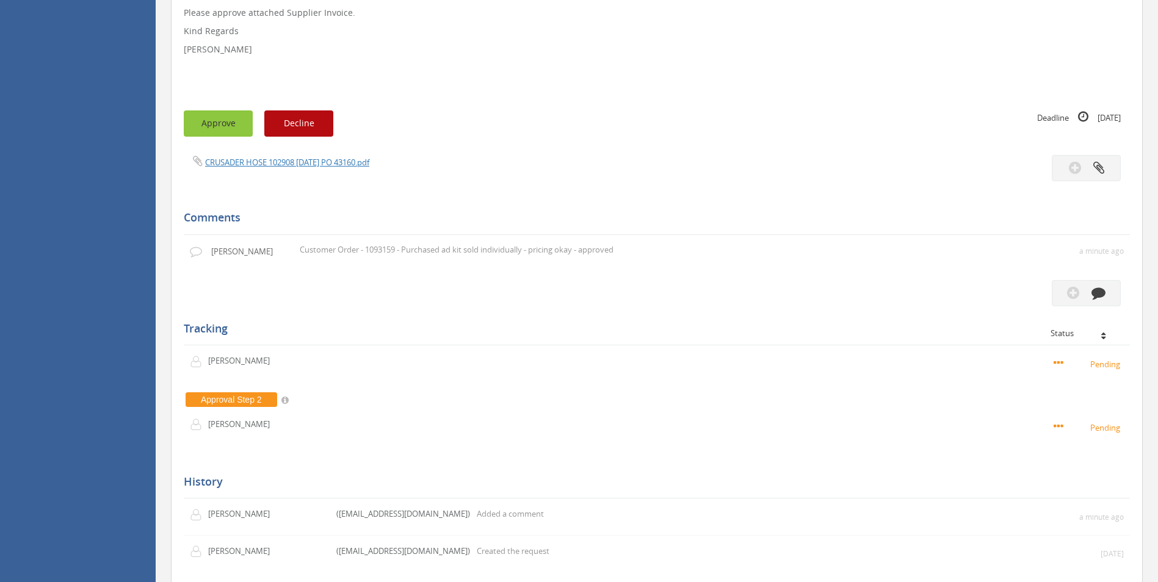
click at [226, 126] on button "Approve" at bounding box center [218, 123] width 69 height 26
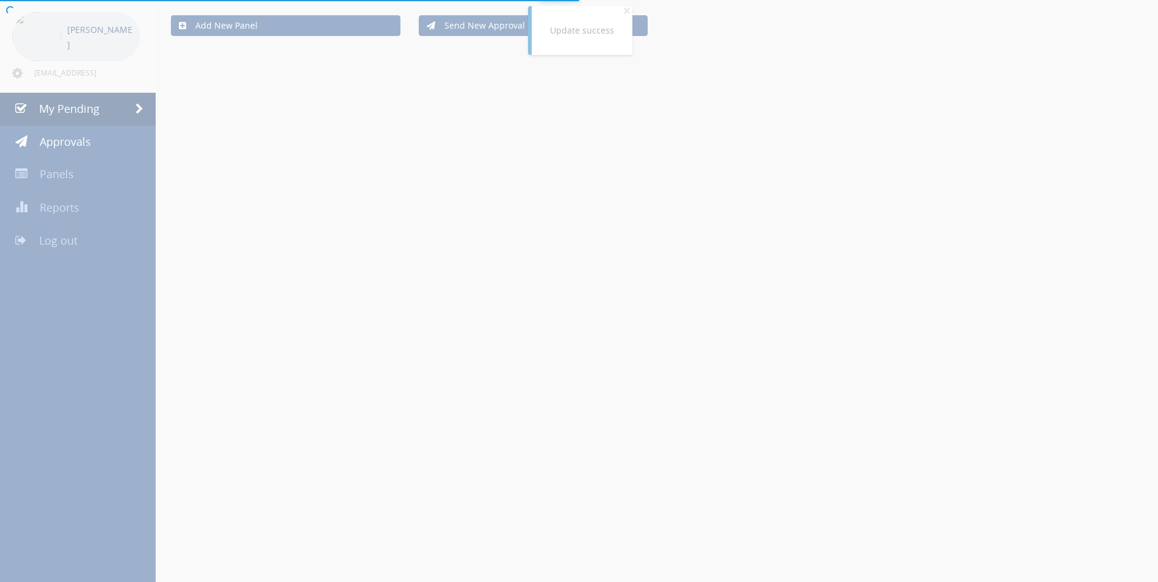
scroll to position [307, 0]
